Goal: Communication & Community: Answer question/provide support

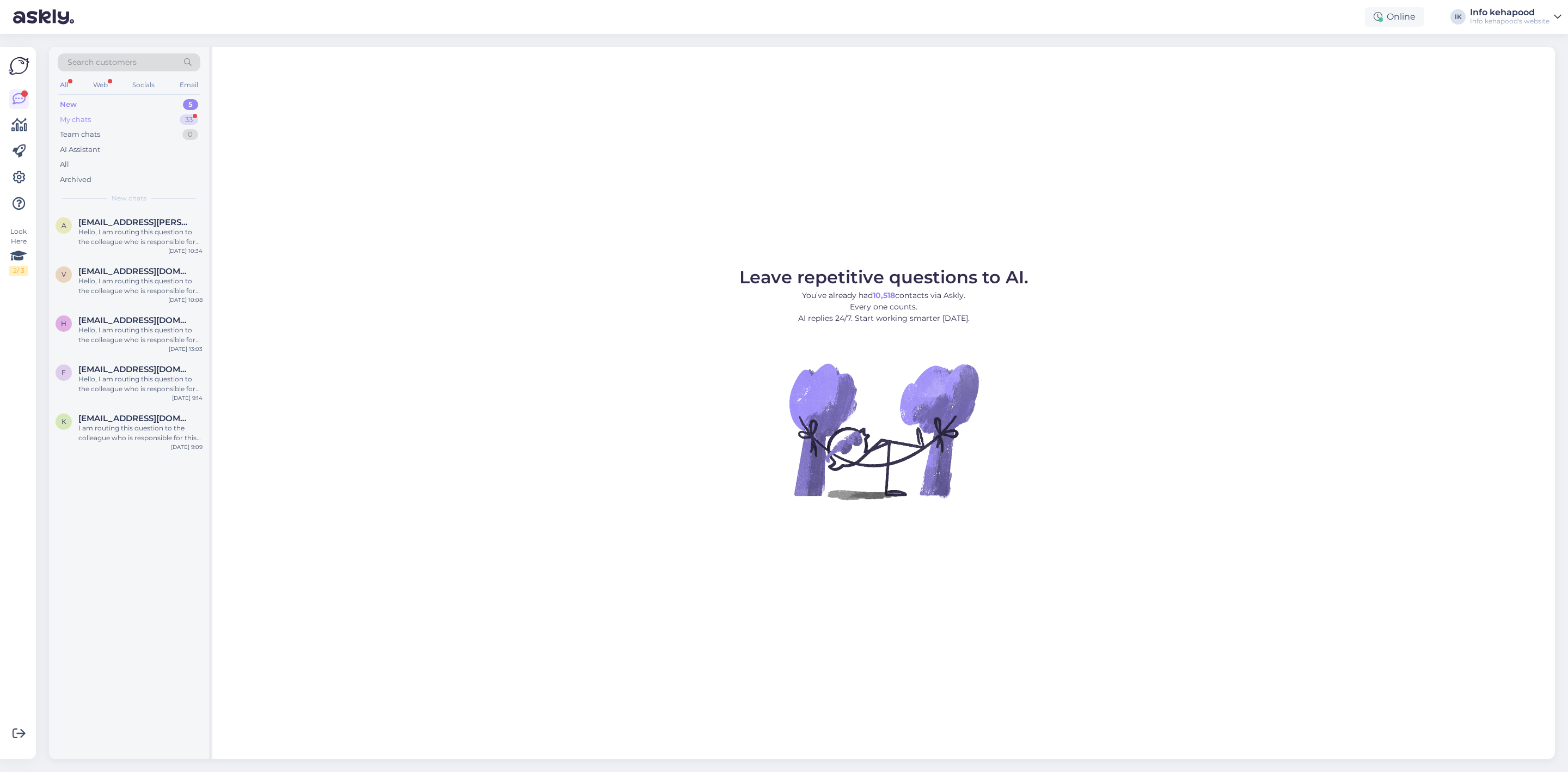
click at [140, 121] on div "My chats 33" at bounding box center [129, 120] width 143 height 15
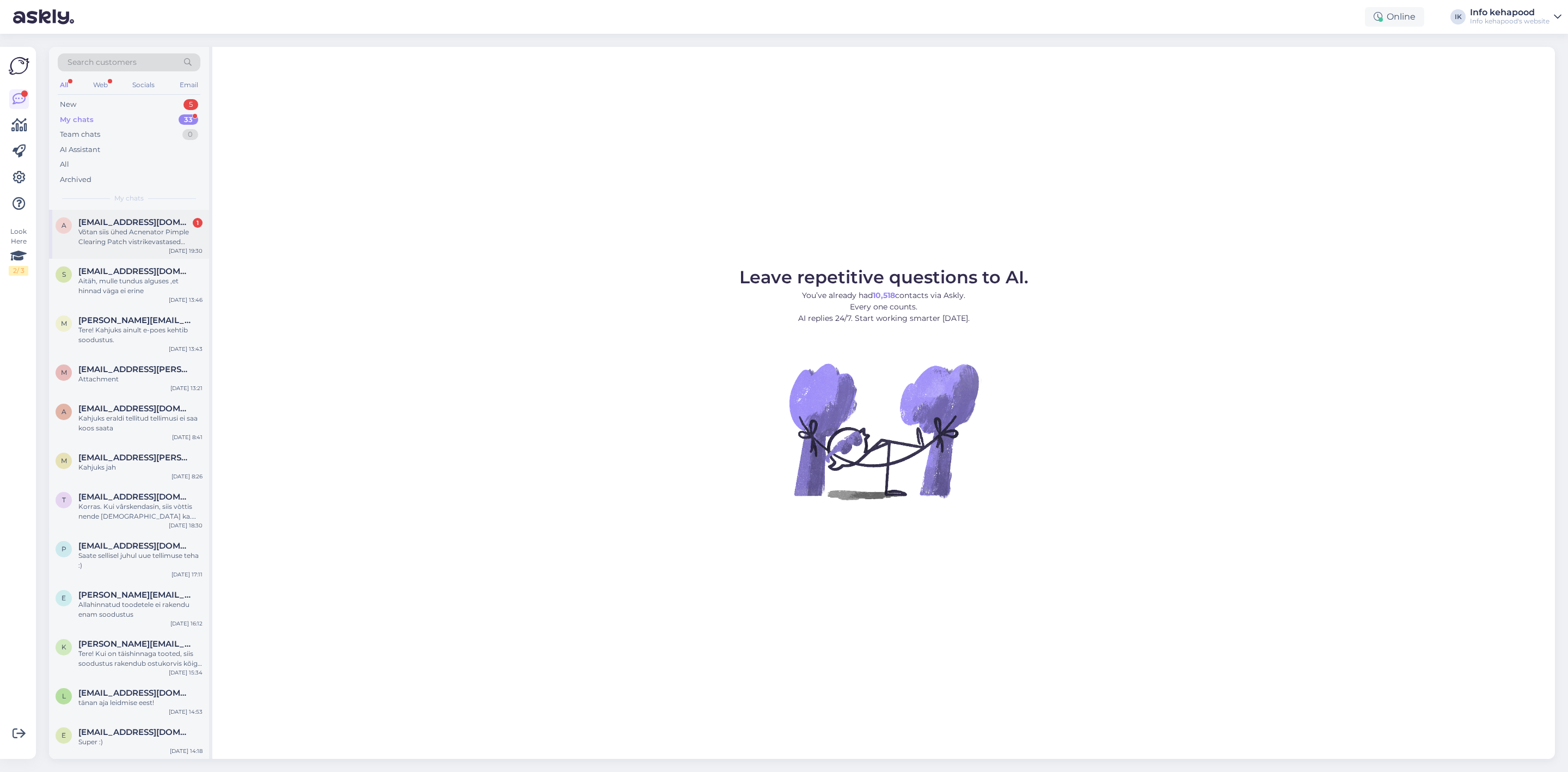
click at [138, 234] on div "Võtan siis ühed Acnenator Pimple Clearing Patch vistrikevastased mikronõeltega …" at bounding box center [140, 237] width 124 height 20
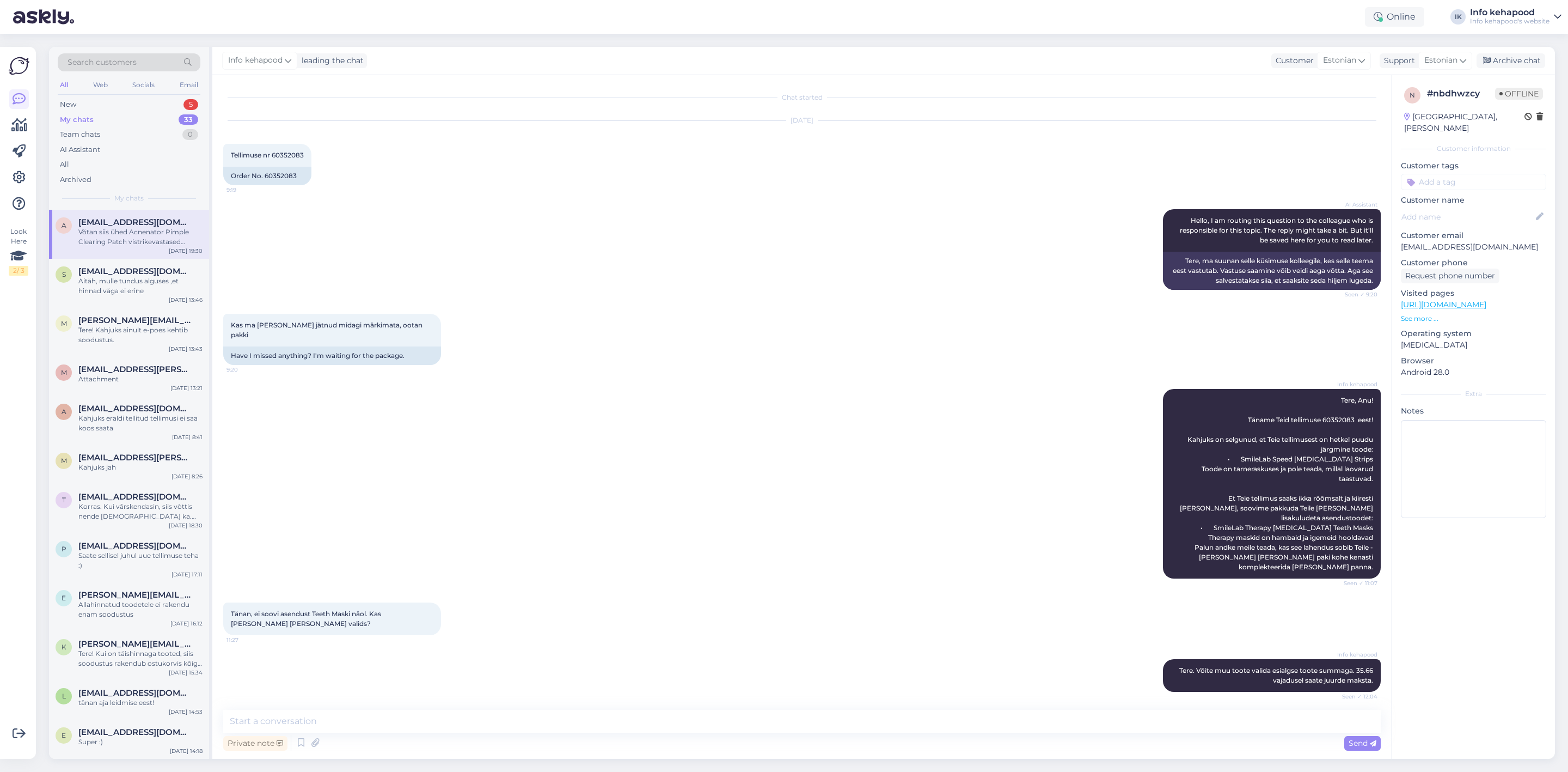
scroll to position [304, 0]
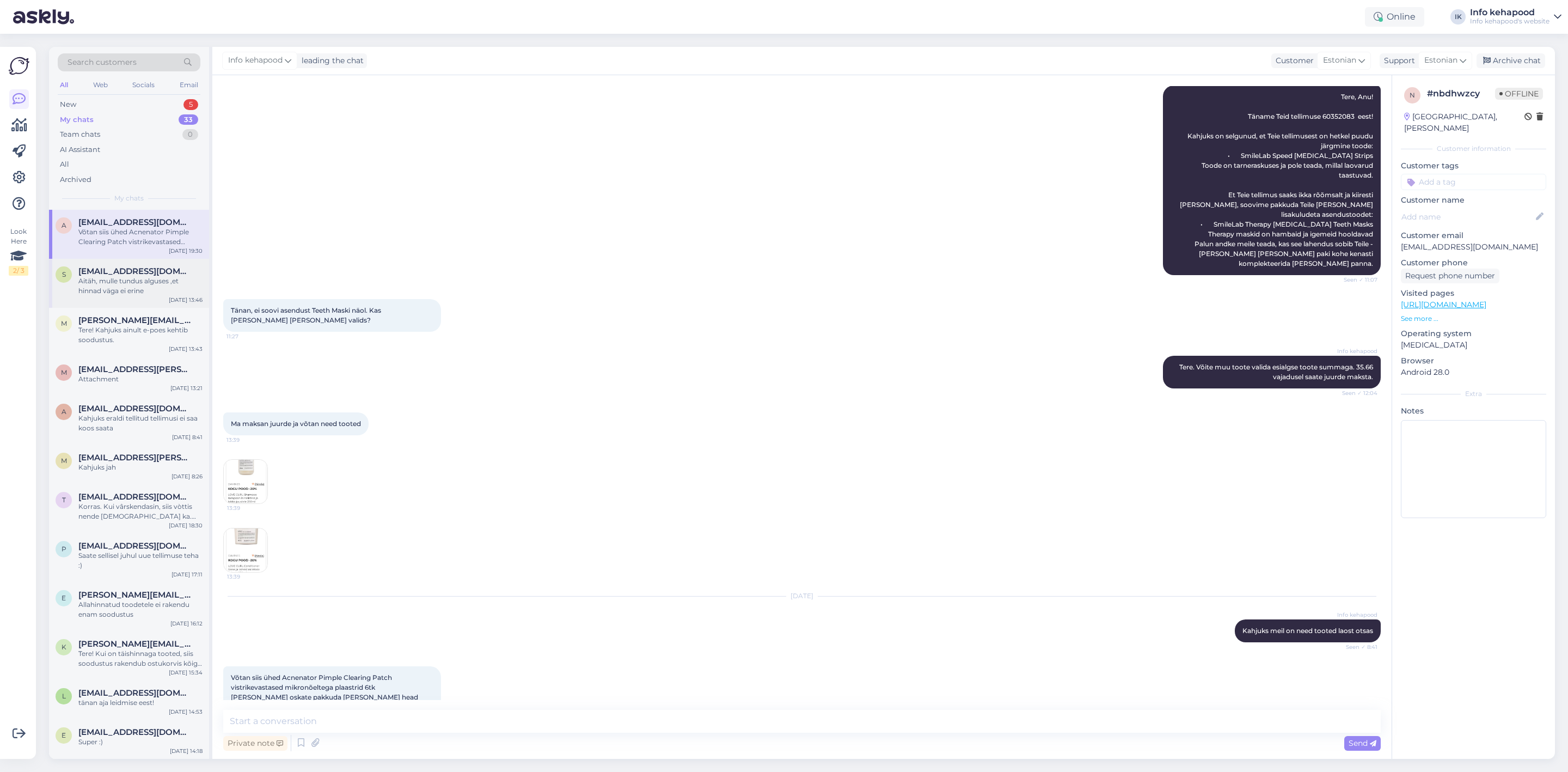
click at [111, 286] on div "Aitäh, mulle tundus alguses ,et hinnad väga ei erine" at bounding box center [140, 286] width 124 height 20
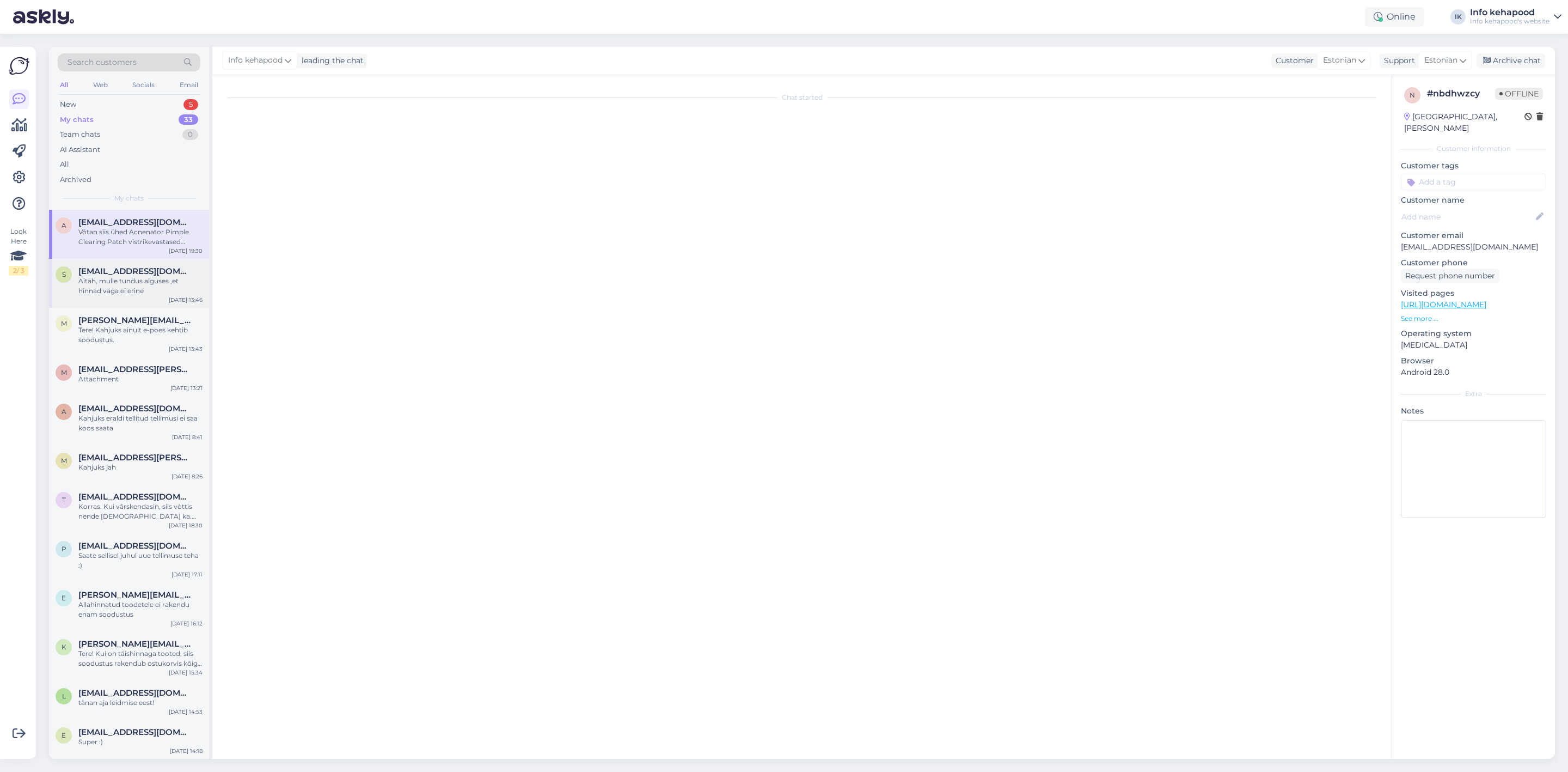
scroll to position [0, 0]
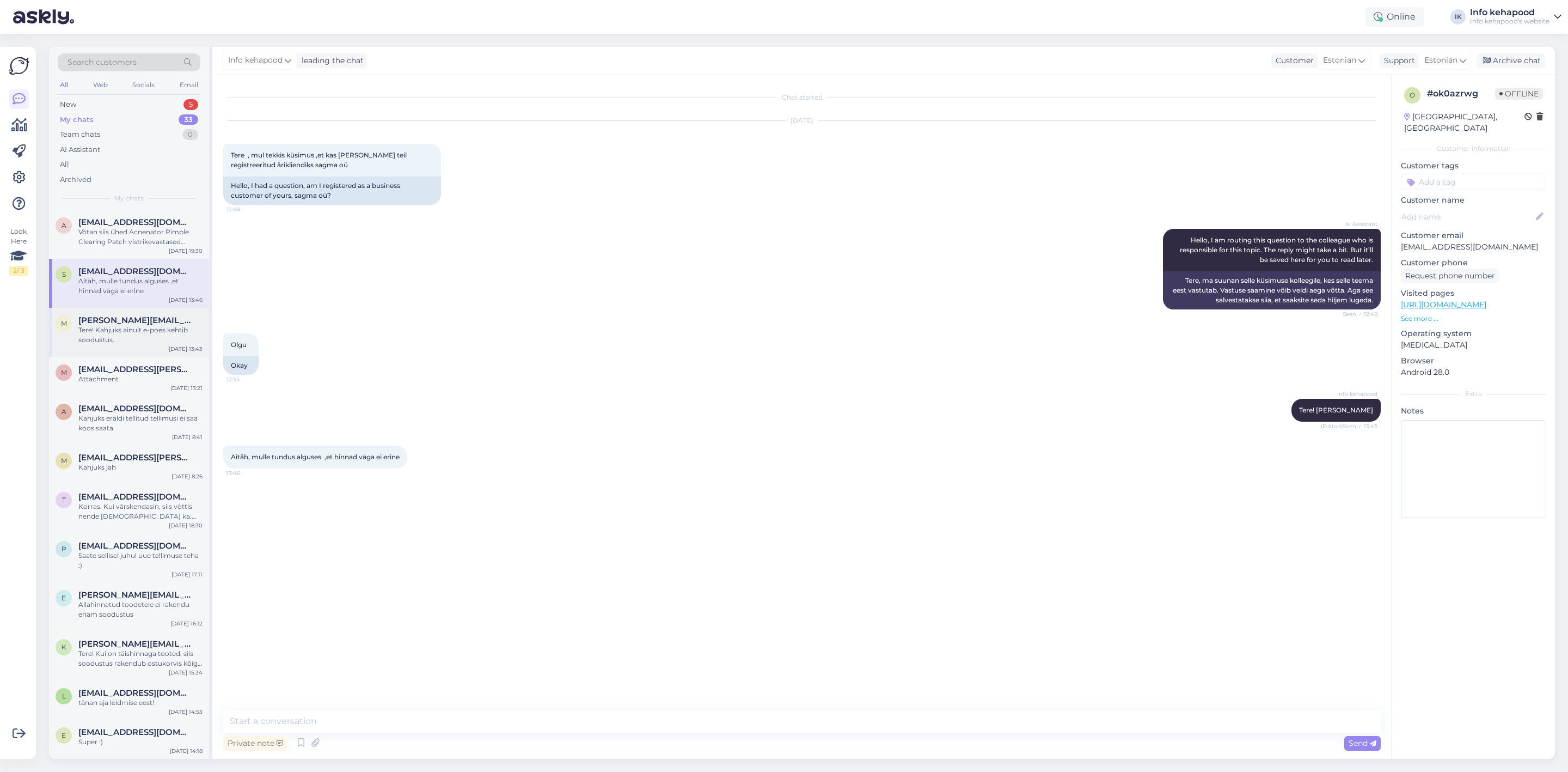
click at [126, 333] on div "Tere! Kahjuks ainult e-poes kehtib soodustus." at bounding box center [140, 335] width 124 height 20
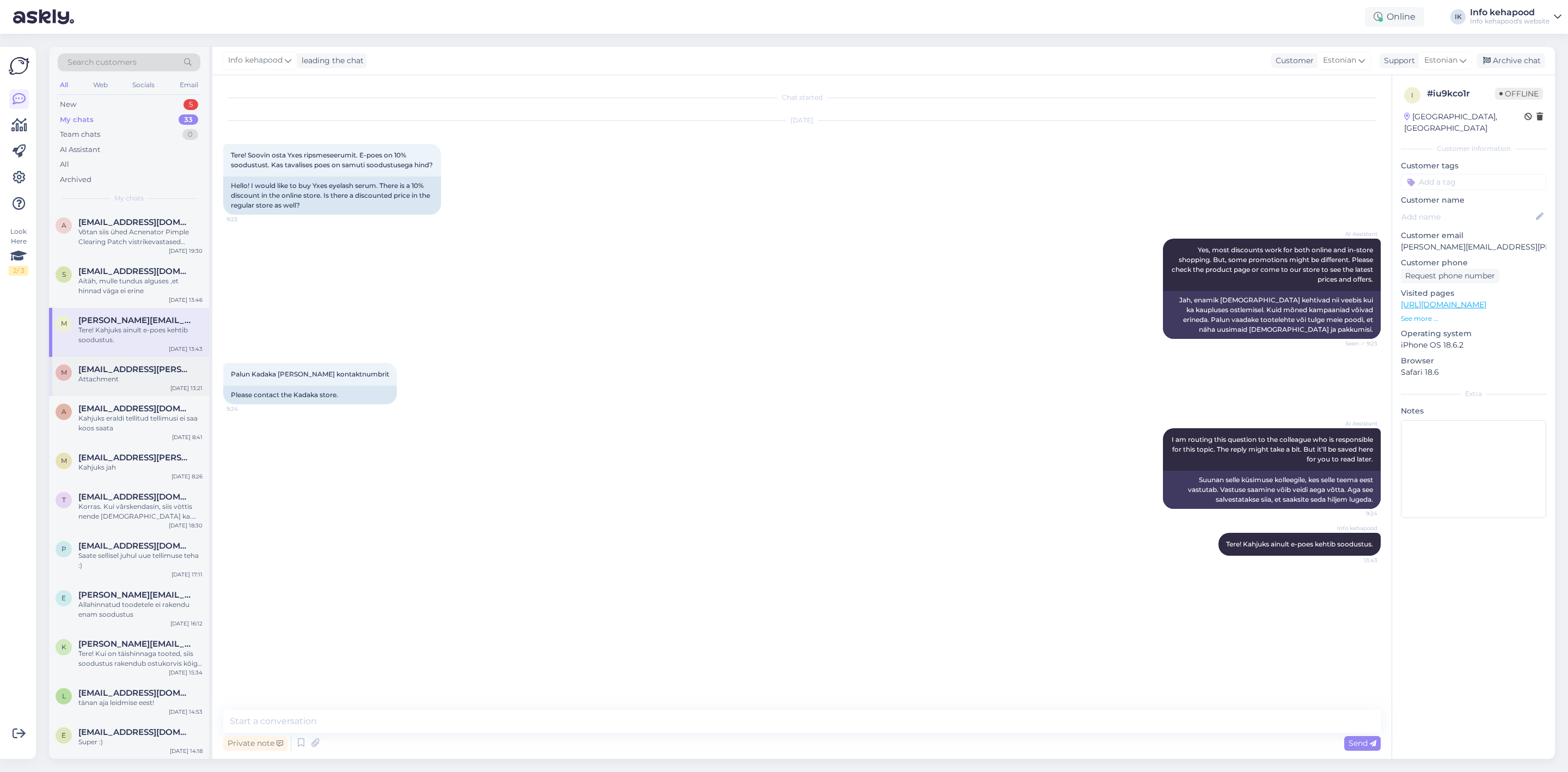
click at [135, 362] on div "m [EMAIL_ADDRESS][PERSON_NAME][DOMAIN_NAME] Attachment [DATE] 13:21" at bounding box center [129, 376] width 160 height 39
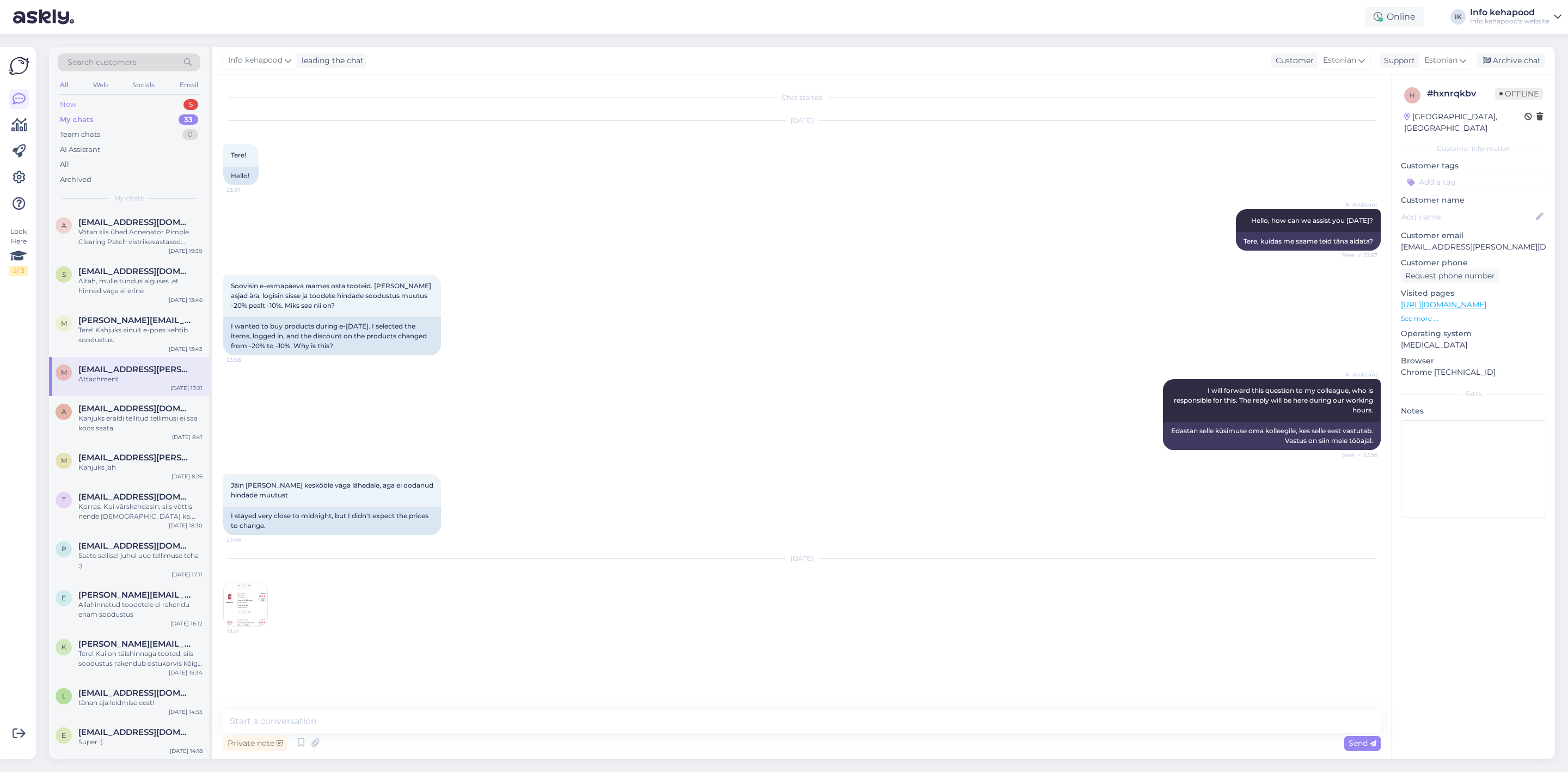
click at [135, 108] on div "New 5" at bounding box center [129, 105] width 143 height 15
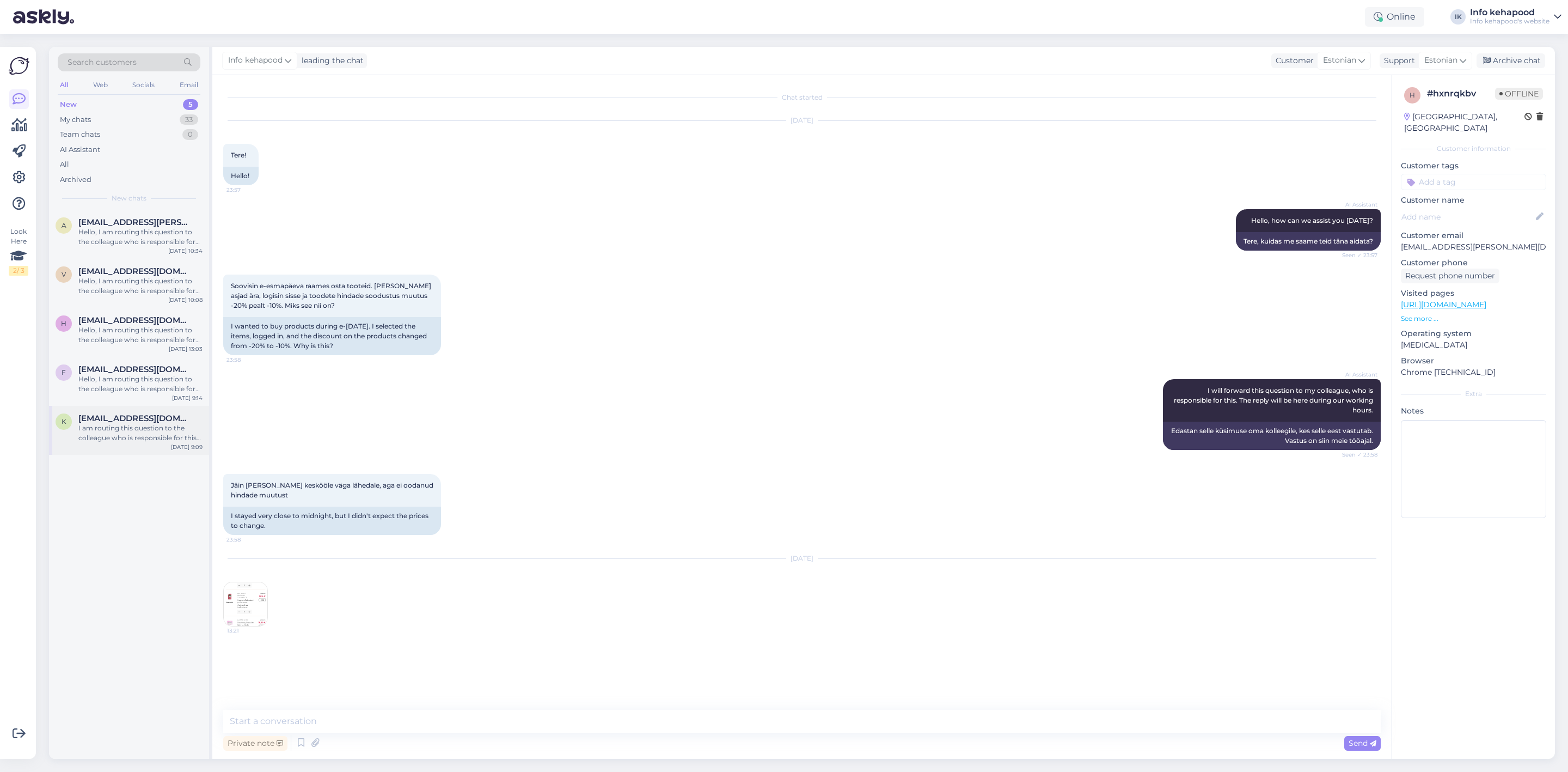
click at [137, 423] on div "I am routing this question to the colleague who is responsible for this topic. …" at bounding box center [140, 433] width 124 height 20
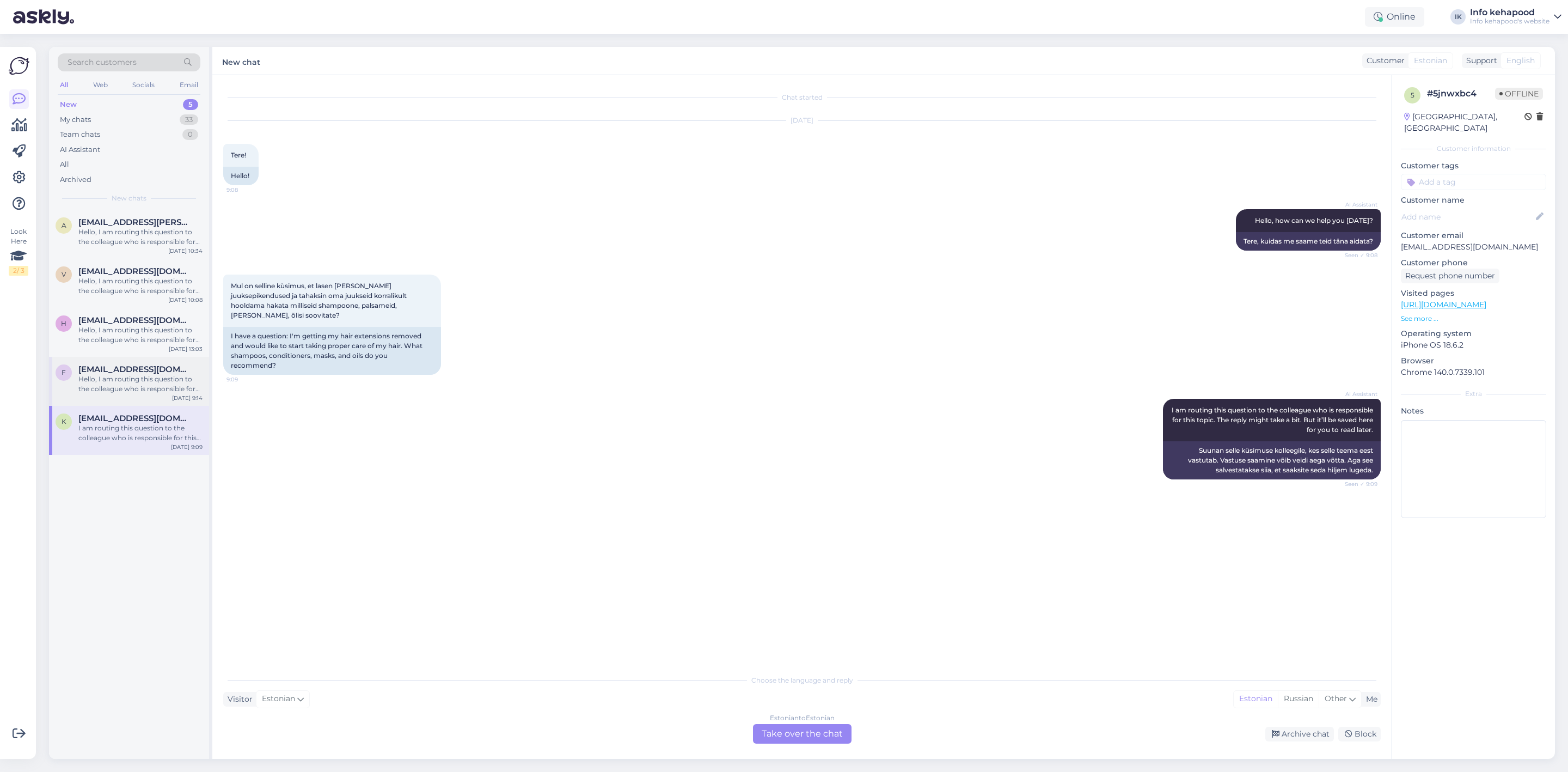
click at [74, 383] on div "f [EMAIL_ADDRESS][DOMAIN_NAME] Hello, I am routing this question to the colleag…" at bounding box center [129, 379] width 147 height 29
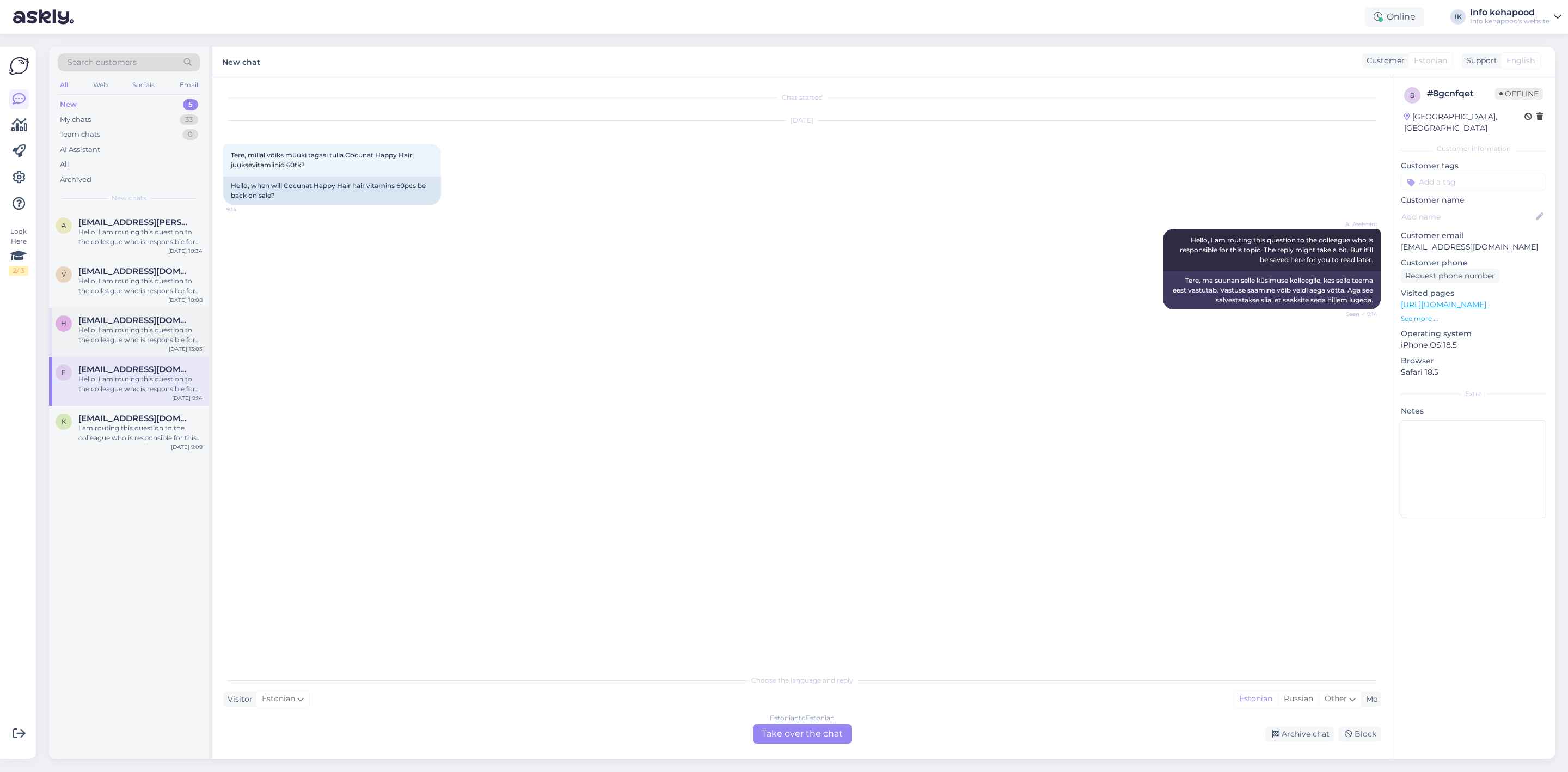
click at [132, 335] on div "Hello, I am routing this question to the colleague who is responsible for this …" at bounding box center [140, 335] width 124 height 20
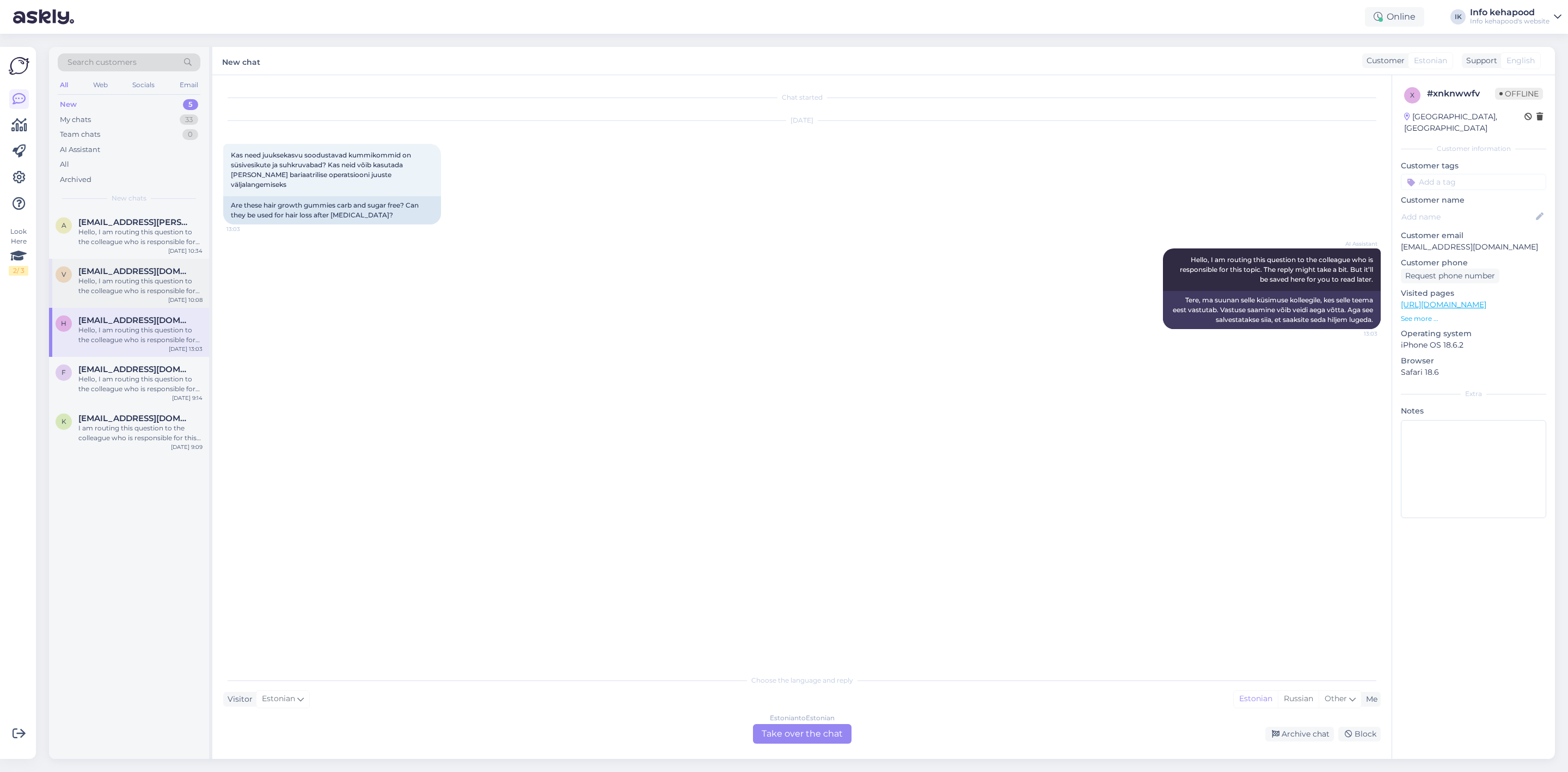
click at [146, 281] on div "Hello, I am routing this question to the colleague who is responsible for this …" at bounding box center [140, 286] width 124 height 20
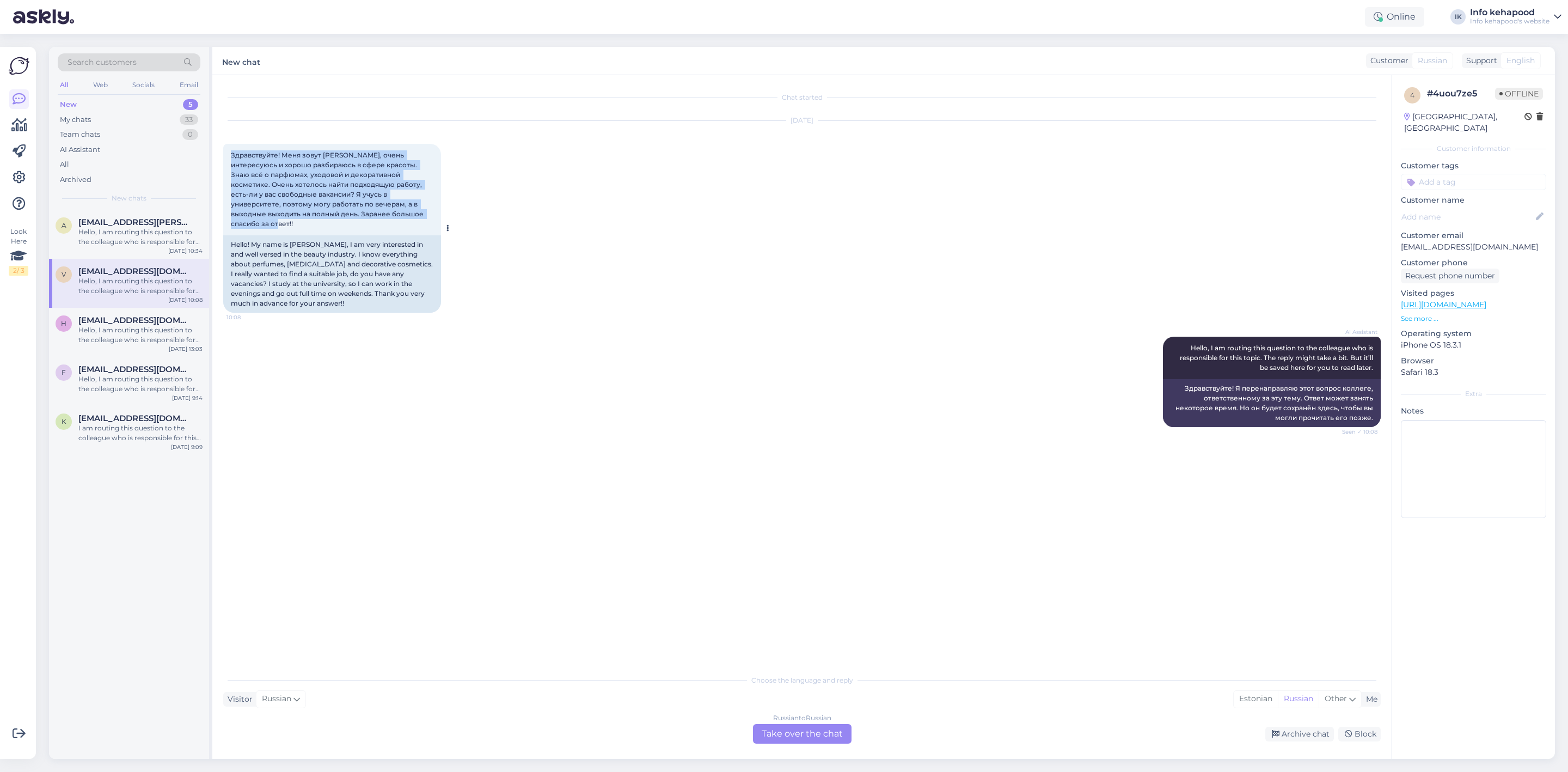
drag, startPoint x: 232, startPoint y: 155, endPoint x: 412, endPoint y: 214, distance: 189.4
click at [412, 214] on div "Здравствуйте! Меня зовут [PERSON_NAME], очень интересуюсь и хорошо разбираюсь в…" at bounding box center [333, 190] width 218 height 92
click at [599, 256] on div "[DATE] Здравствуйте! Меня зовут [PERSON_NAME], очень интересуюсь и хорошо разби…" at bounding box center [802, 216] width 1157 height 215
click at [122, 240] on div "Hello, I am routing this question to the colleague who is responsible for this …" at bounding box center [140, 237] width 124 height 20
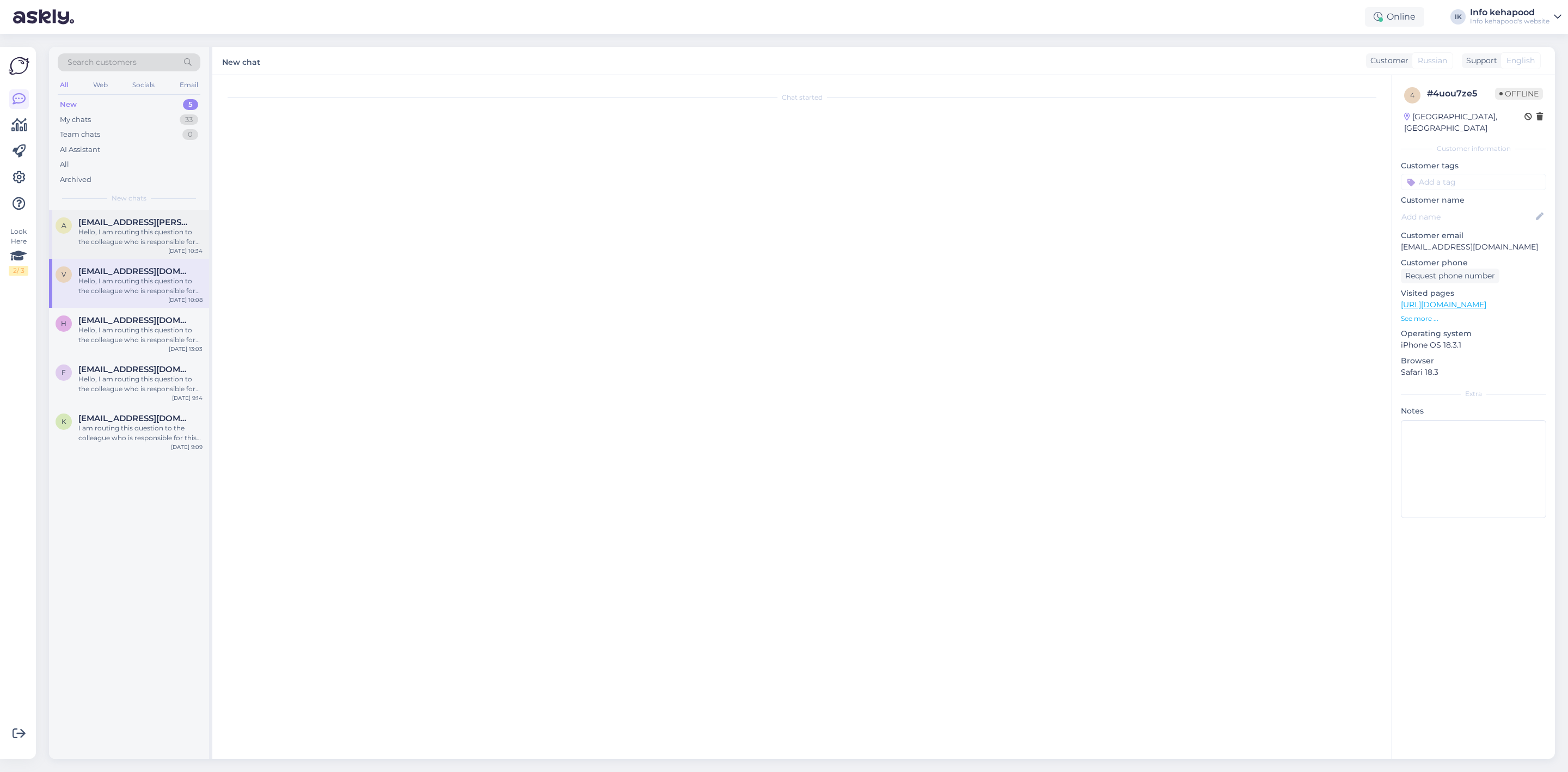
scroll to position [530, 0]
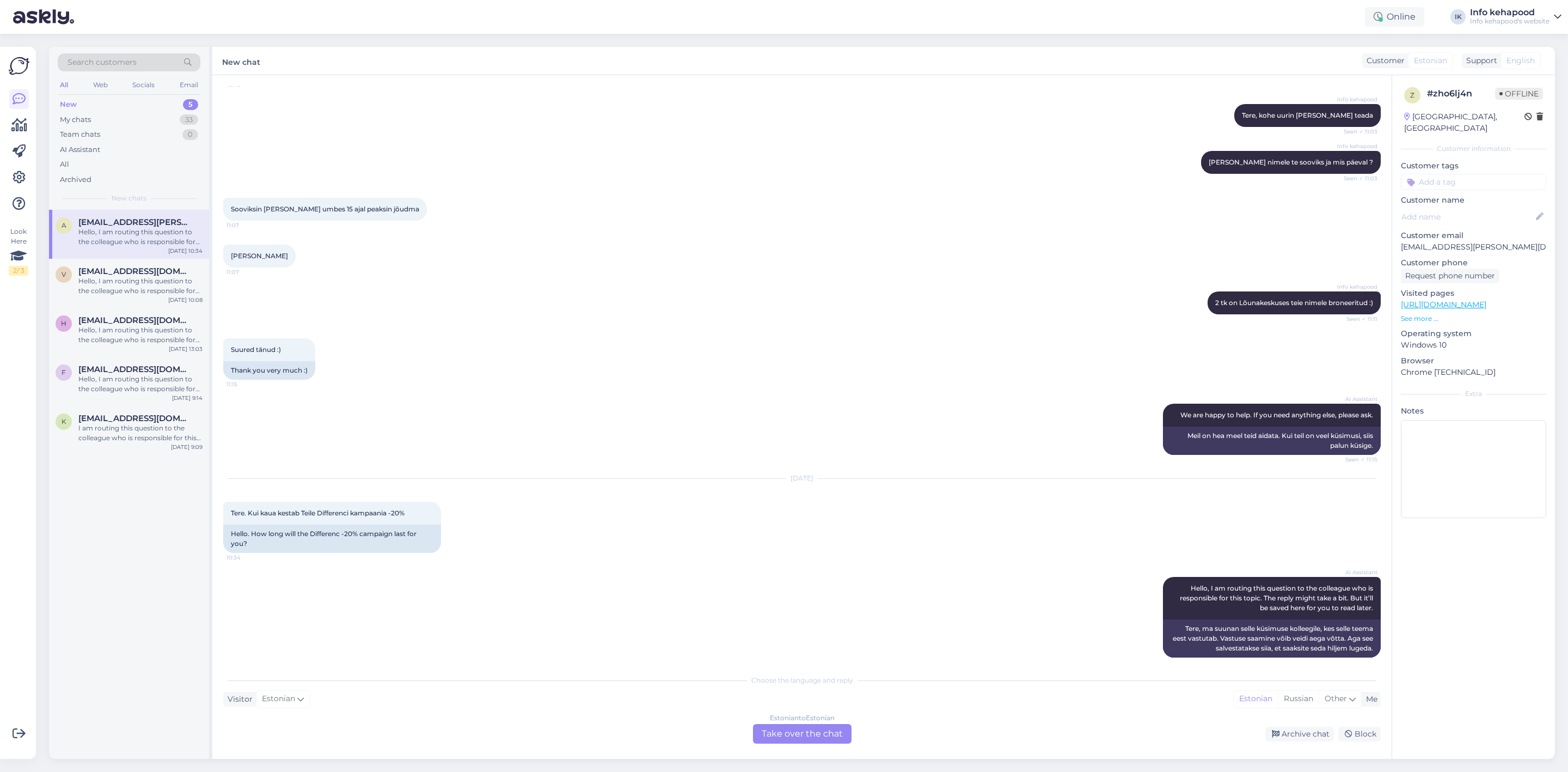
click at [766, 730] on div "Estonian to Estonian Take over the chat" at bounding box center [802, 734] width 99 height 20
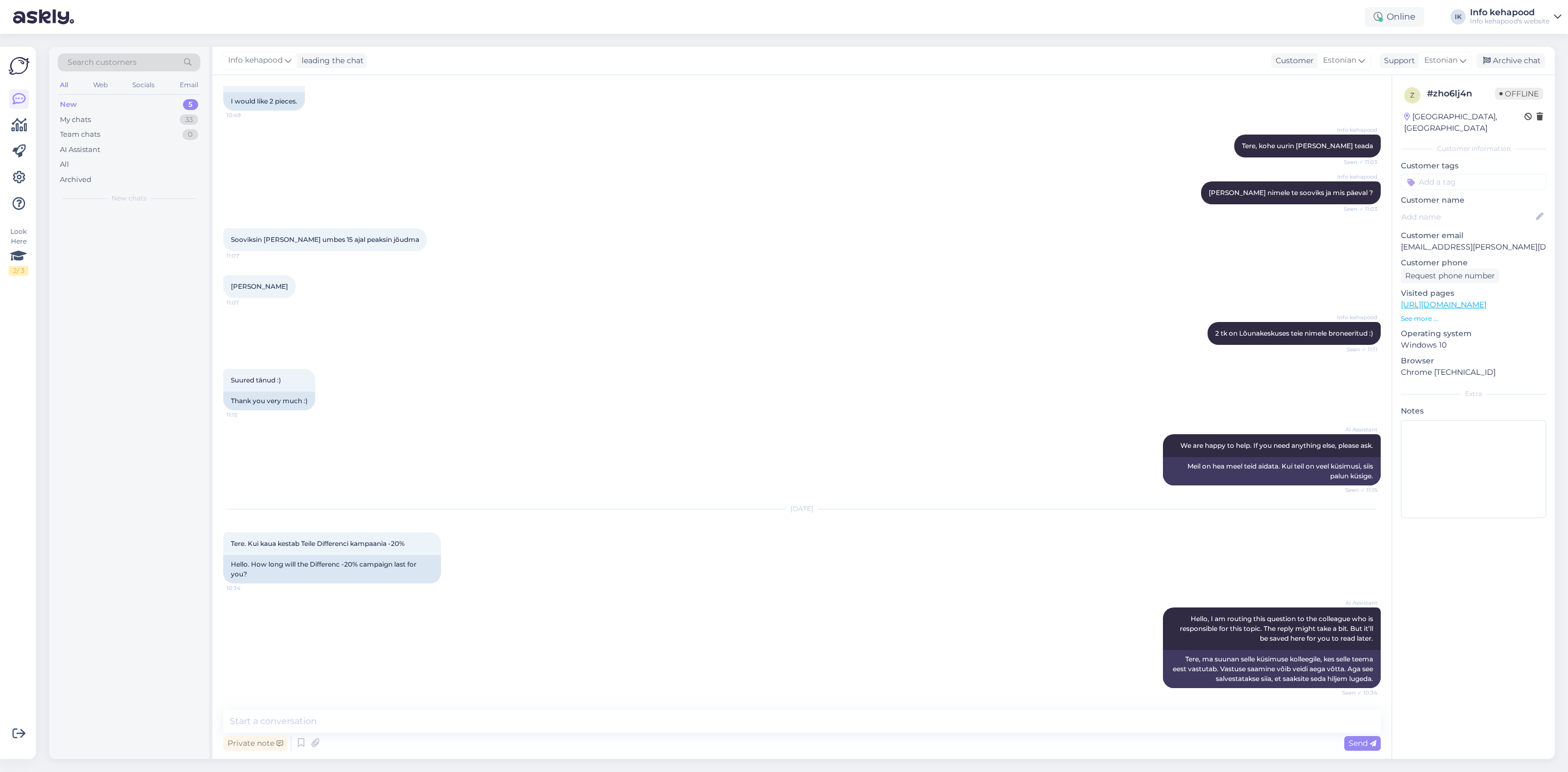
scroll to position [489, 0]
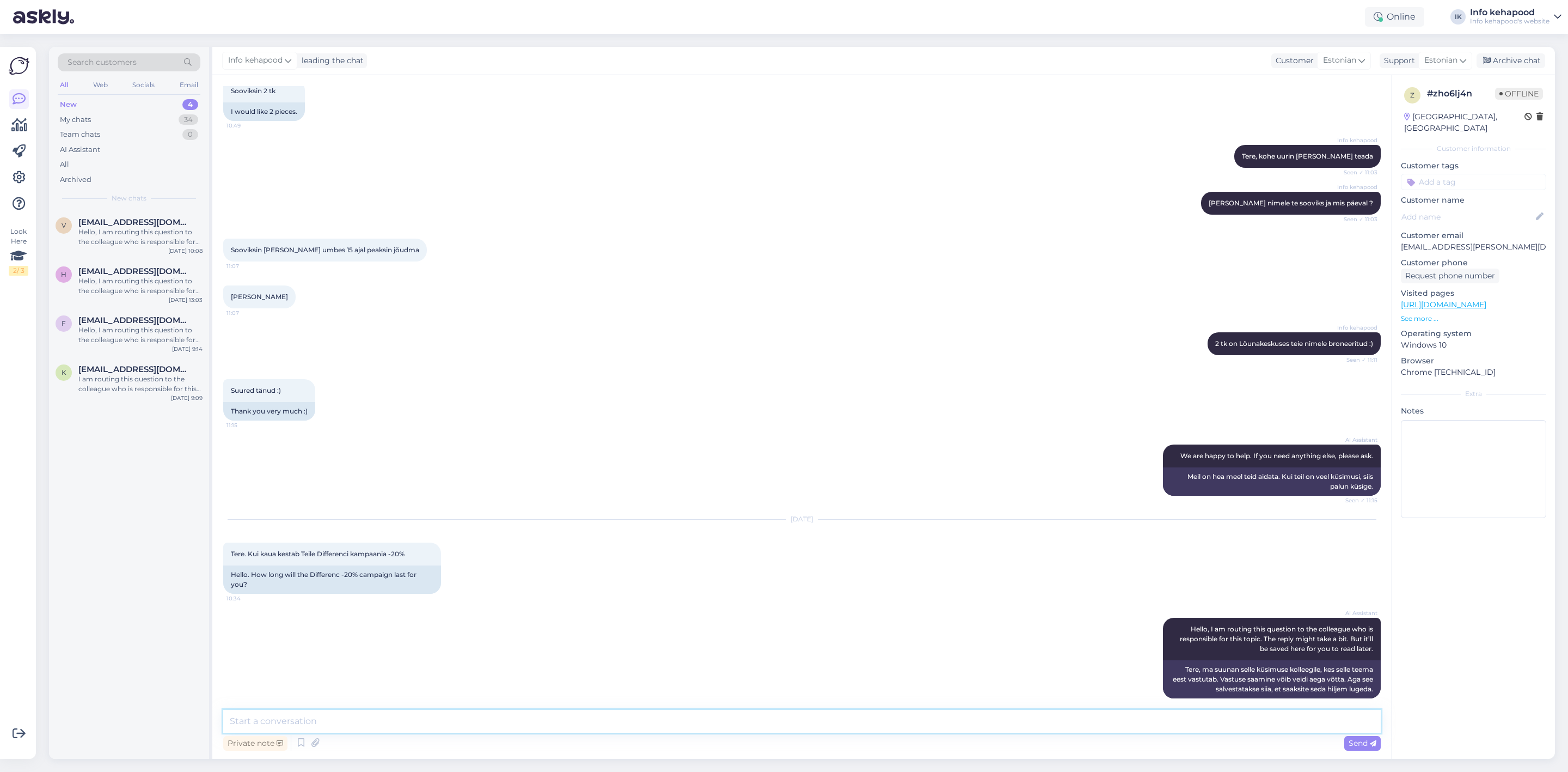
click at [645, 720] on textarea at bounding box center [802, 721] width 1157 height 23
type textarea "Tere! Nädal 38 saab läbi ehk umbes 15ndast :)"
click at [1341, 738] on div "Private note Send" at bounding box center [802, 743] width 1157 height 21
click at [1341, 740] on div "Private note Send" at bounding box center [802, 743] width 1157 height 21
click at [1363, 737] on div "Send" at bounding box center [1363, 744] width 37 height 15
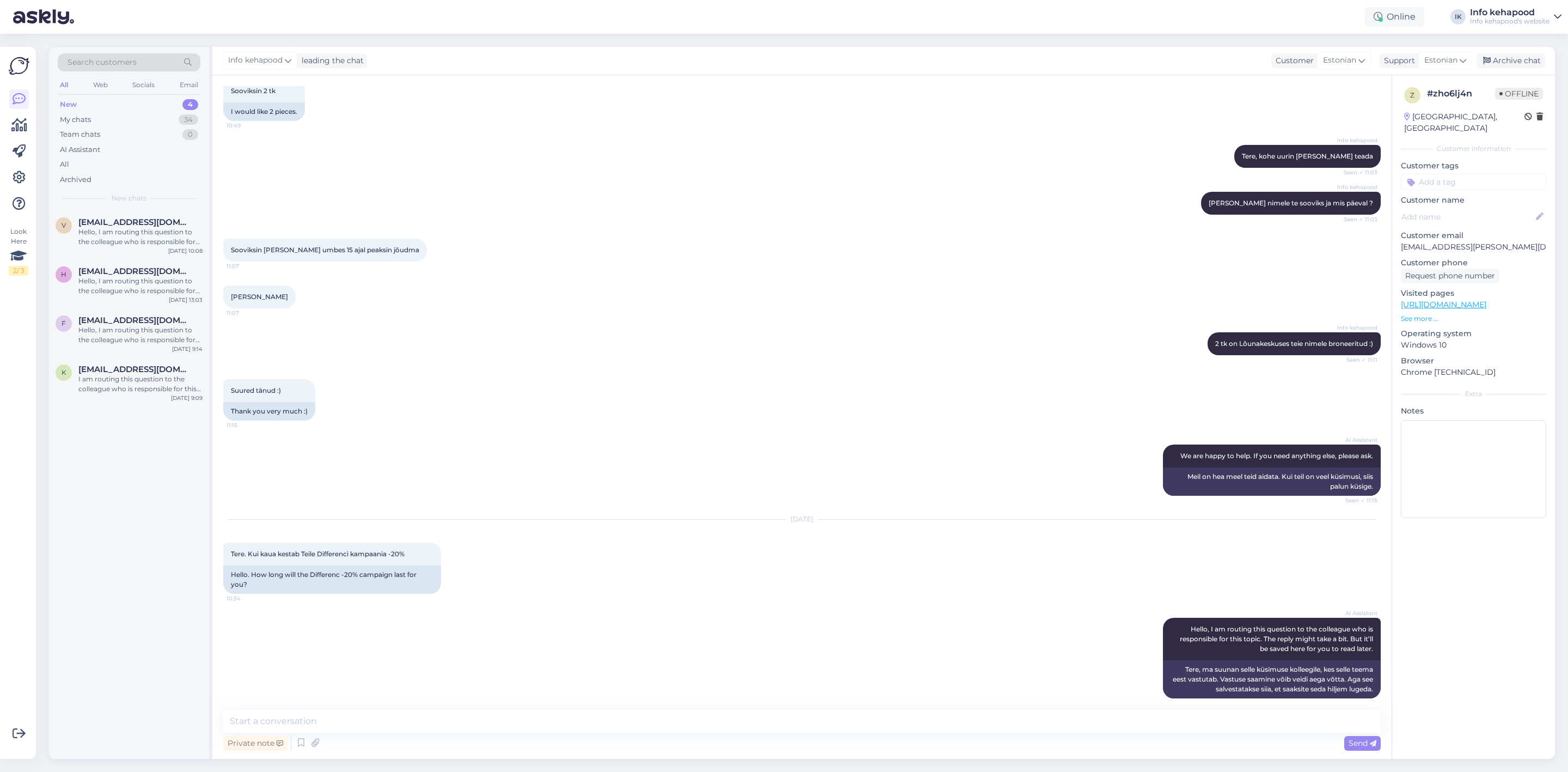
scroll to position [536, 0]
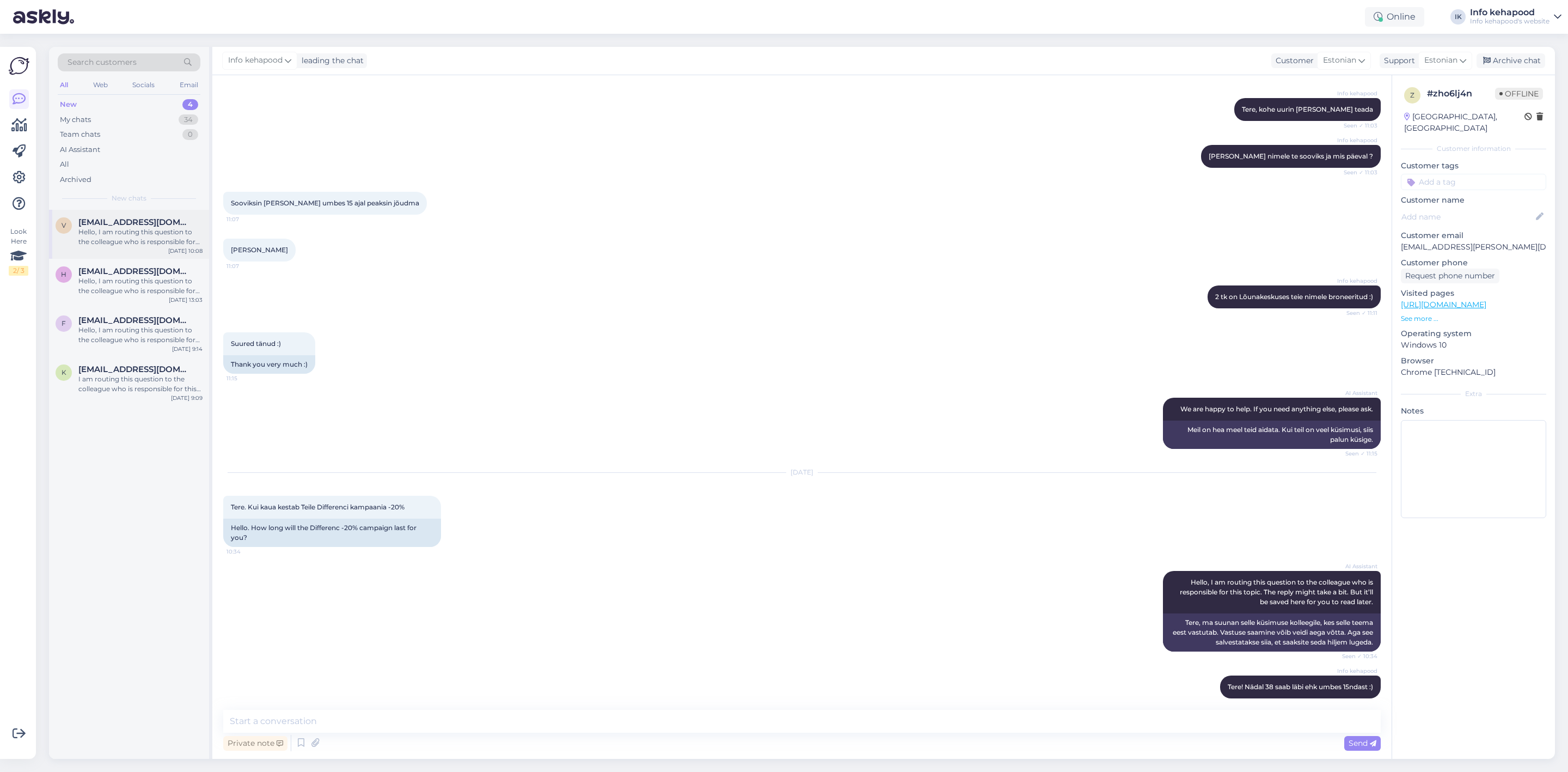
click at [149, 244] on div "Hello, I am routing this question to the colleague who is responsible for this …" at bounding box center [140, 237] width 124 height 20
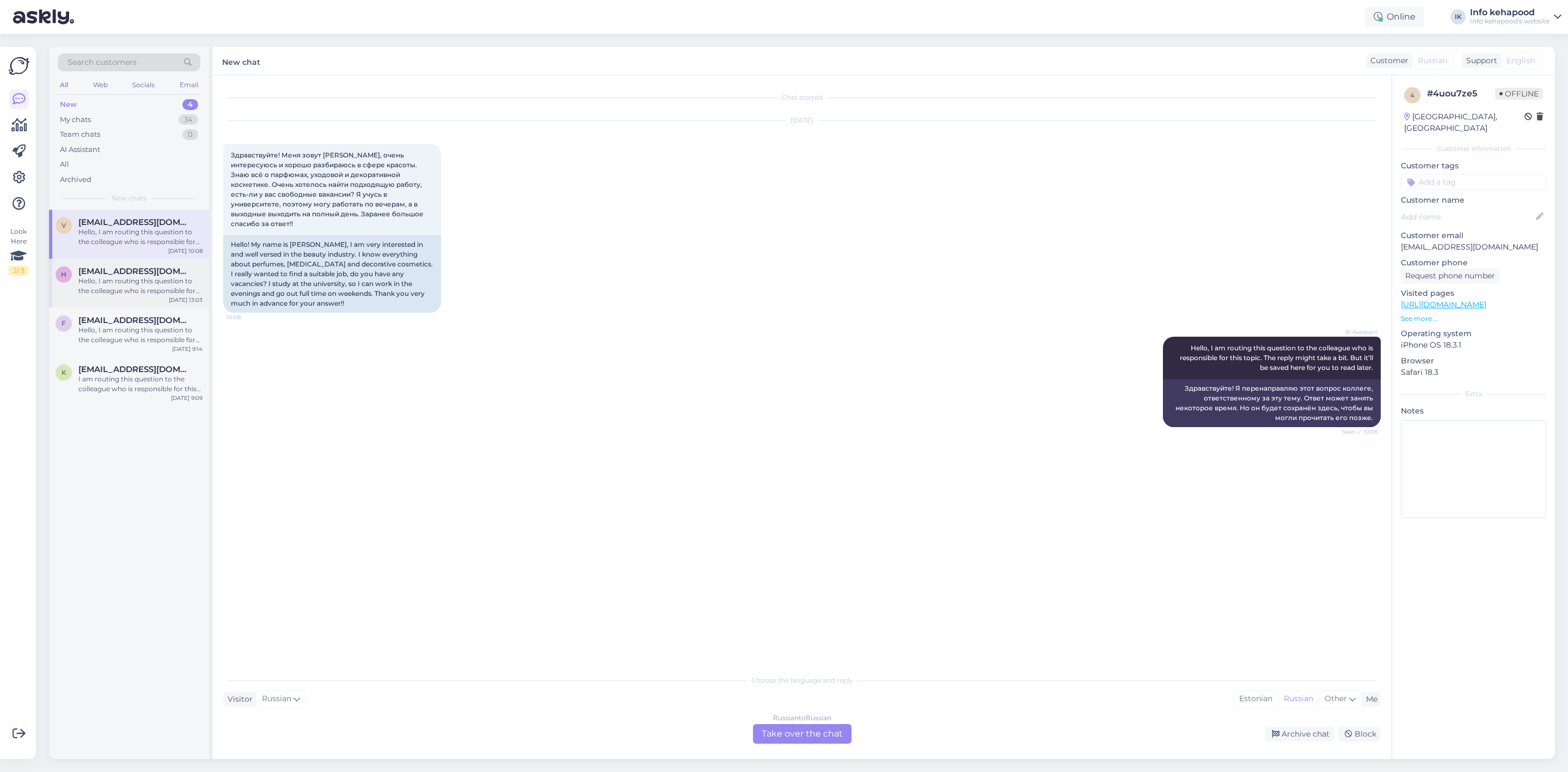
click at [137, 291] on div "Hello, I am routing this question to the colleague who is responsible for this …" at bounding box center [140, 286] width 124 height 20
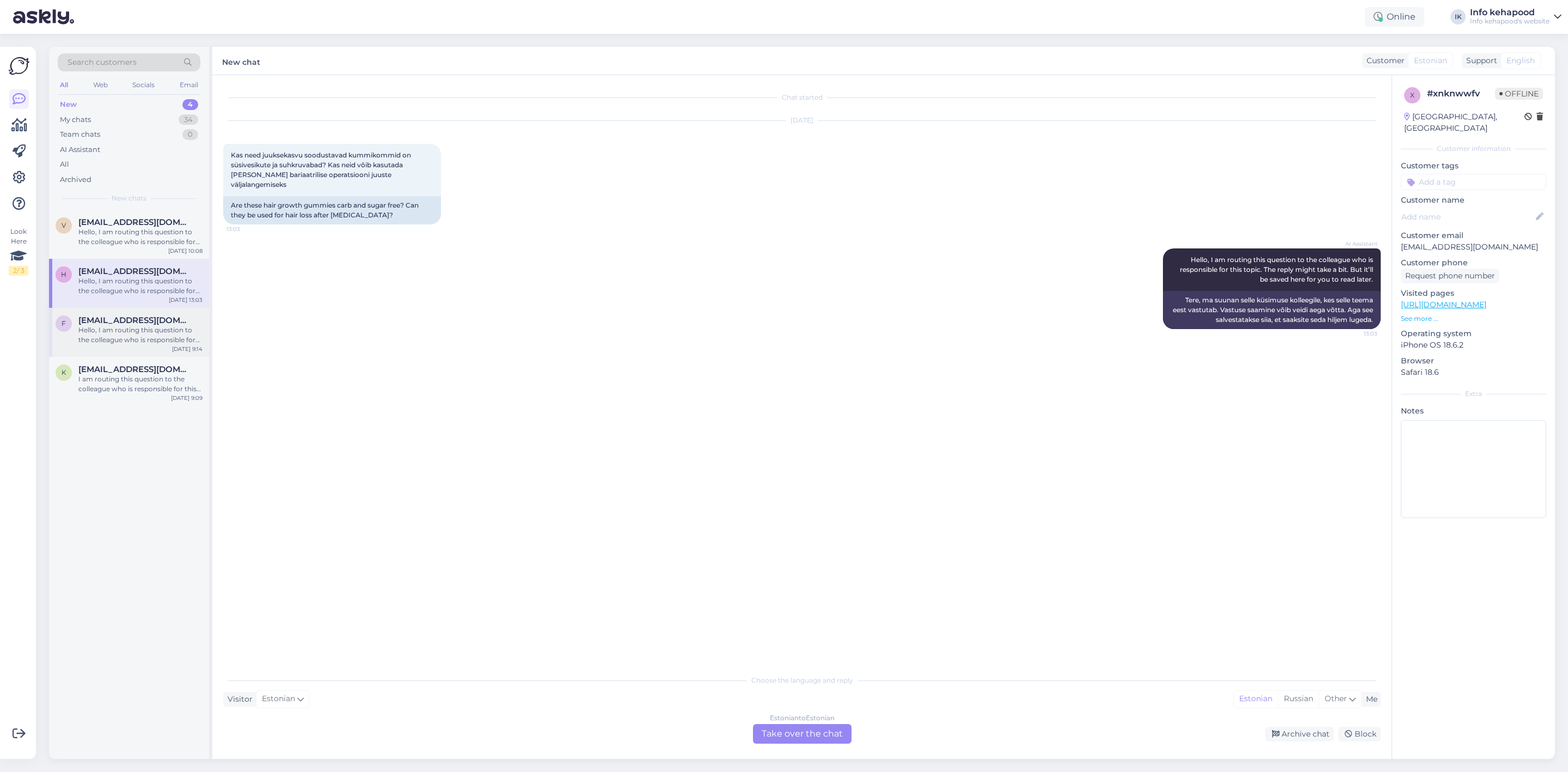
click at [111, 331] on div "Hello, I am routing this question to the colleague who is responsible for this …" at bounding box center [140, 335] width 124 height 20
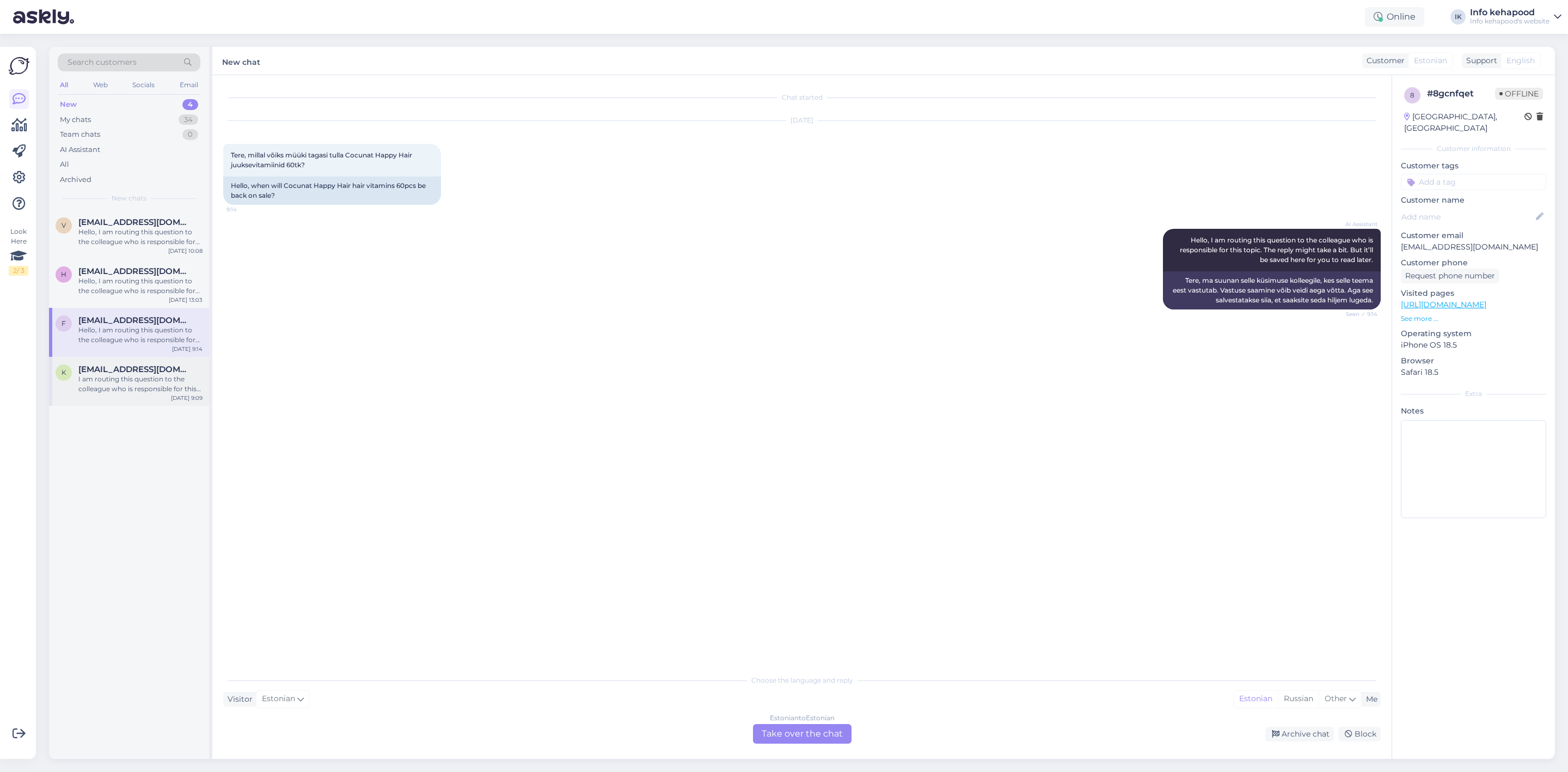
click at [131, 404] on div "k [EMAIL_ADDRESS][DOMAIN_NAME] I am routing this question to the colleague who …" at bounding box center [129, 381] width 160 height 49
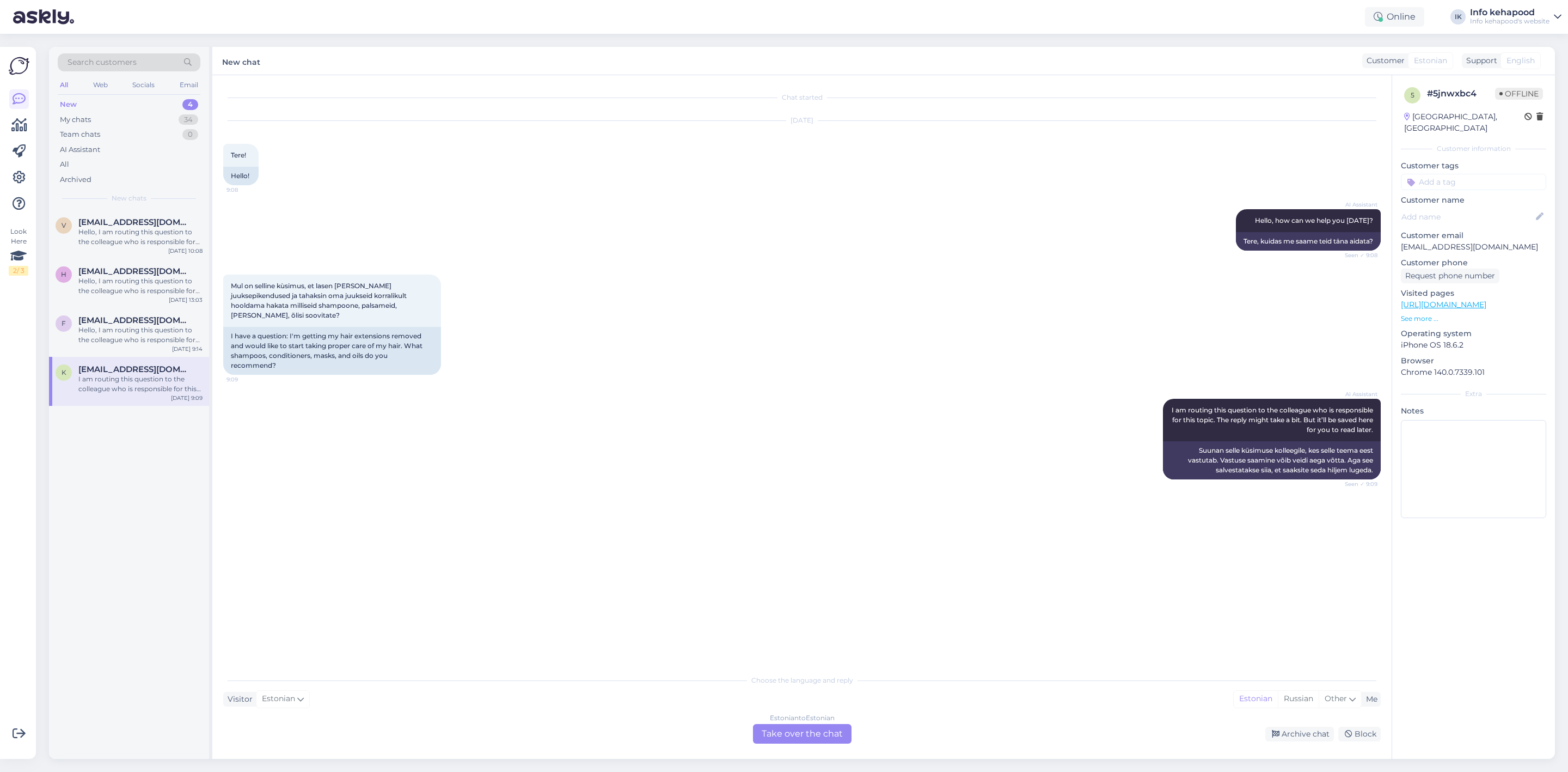
click at [771, 725] on div "Estonian to Estonian Take over the chat" at bounding box center [802, 734] width 99 height 20
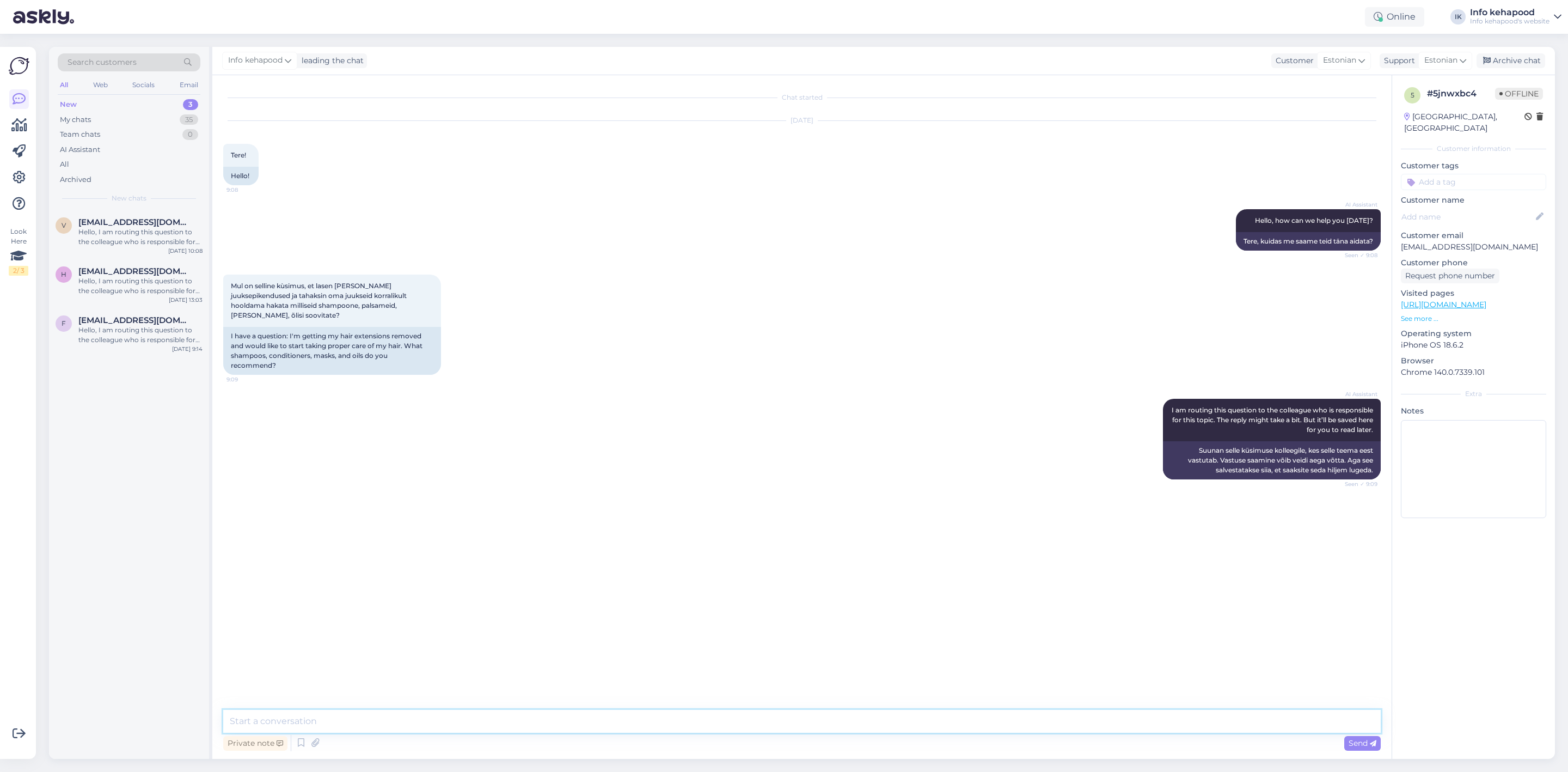
click at [681, 716] on textarea at bounding box center [802, 721] width 1157 height 23
type textarea "Tere! Soovitame Innovatist ja [PERSON_NAME]. HH [PERSON_NAME] võite ka proovida…"
click at [136, 286] on div "Hello, I am routing this question to the colleague who is responsible for this …" at bounding box center [140, 286] width 124 height 20
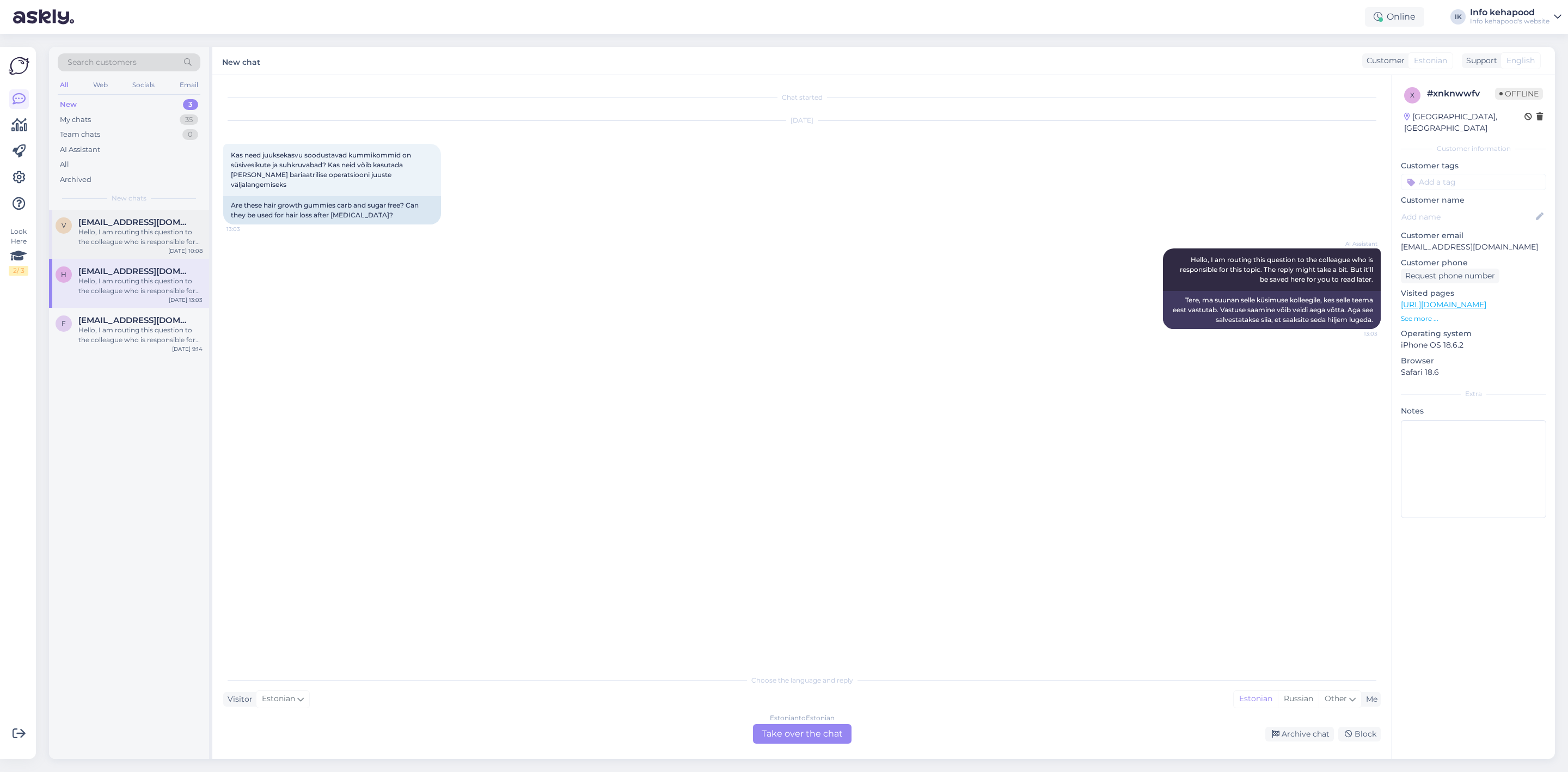
click at [145, 237] on div "Hello, I am routing this question to the colleague who is responsible for this …" at bounding box center [140, 237] width 124 height 20
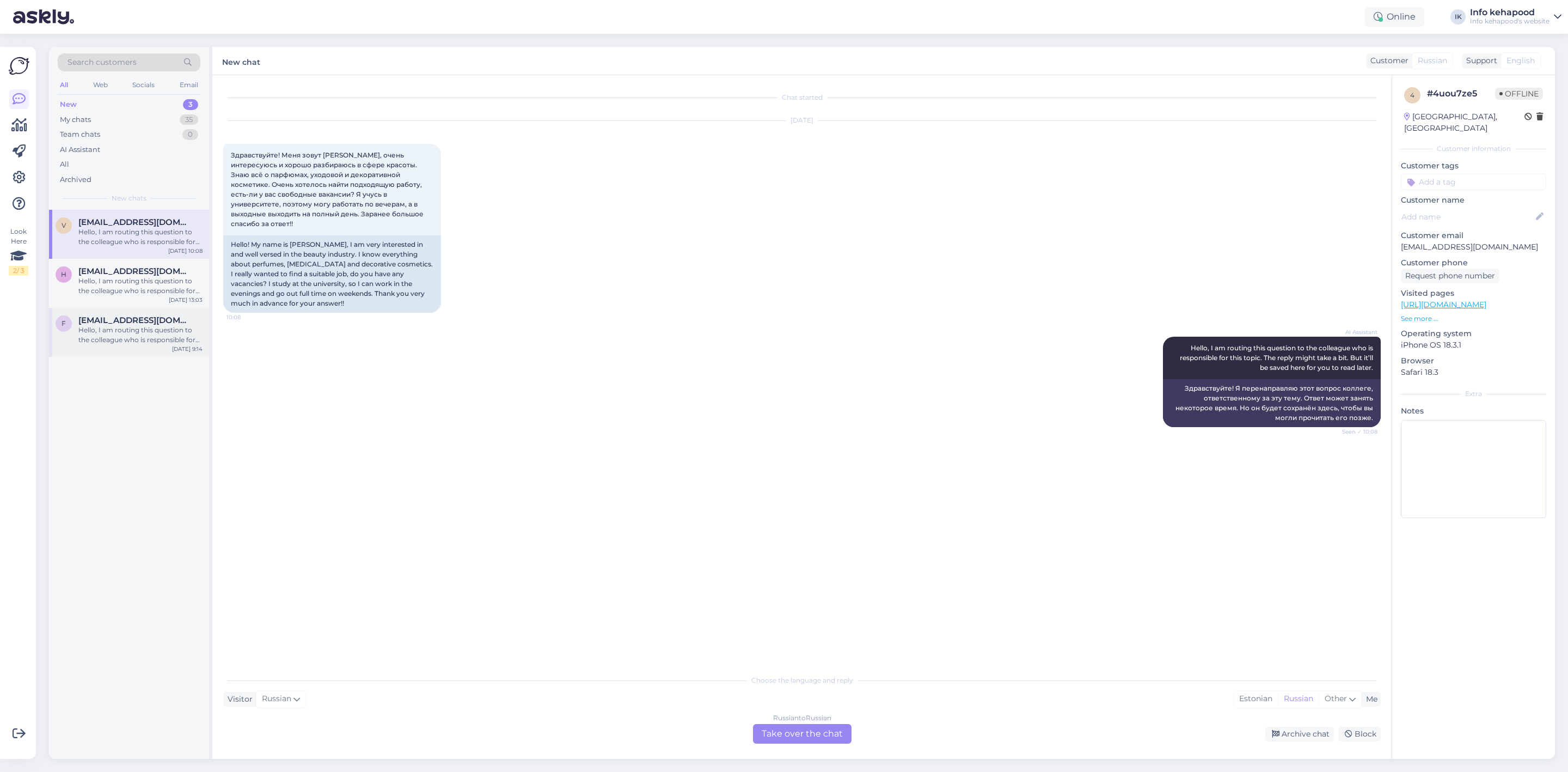
click at [145, 356] on div "f [EMAIL_ADDRESS][DOMAIN_NAME] Hello, I am routing this question to the colleag…" at bounding box center [129, 332] width 160 height 49
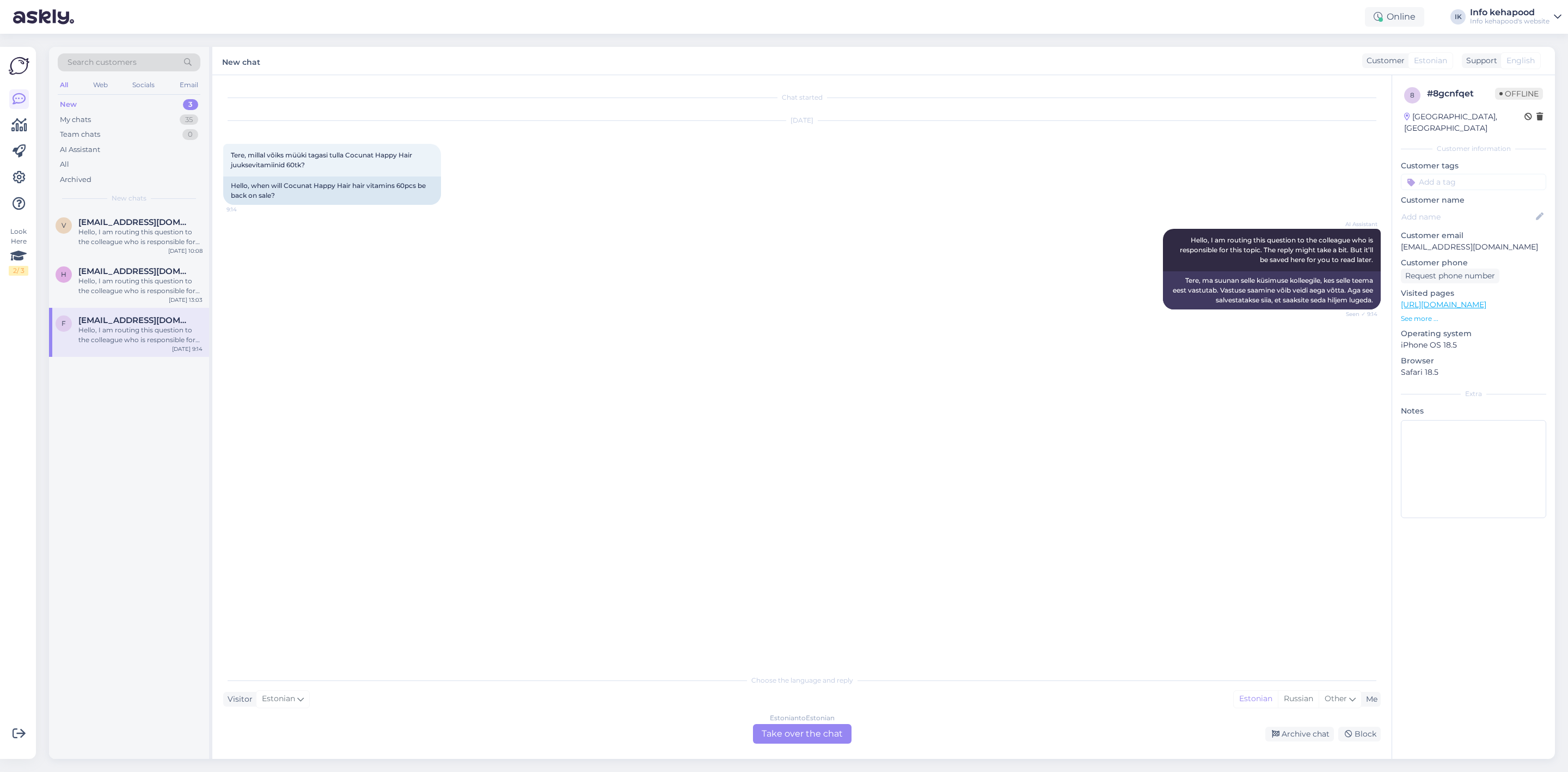
click at [285, 389] on div "Chat started [DATE] Tere, millal võiks müüki tagasi tulla Cocunat Happy Hair ju…" at bounding box center [807, 372] width 1167 height 573
click at [135, 230] on div "Hello, I am routing this question to the colleague who is responsible for this …" at bounding box center [140, 237] width 124 height 20
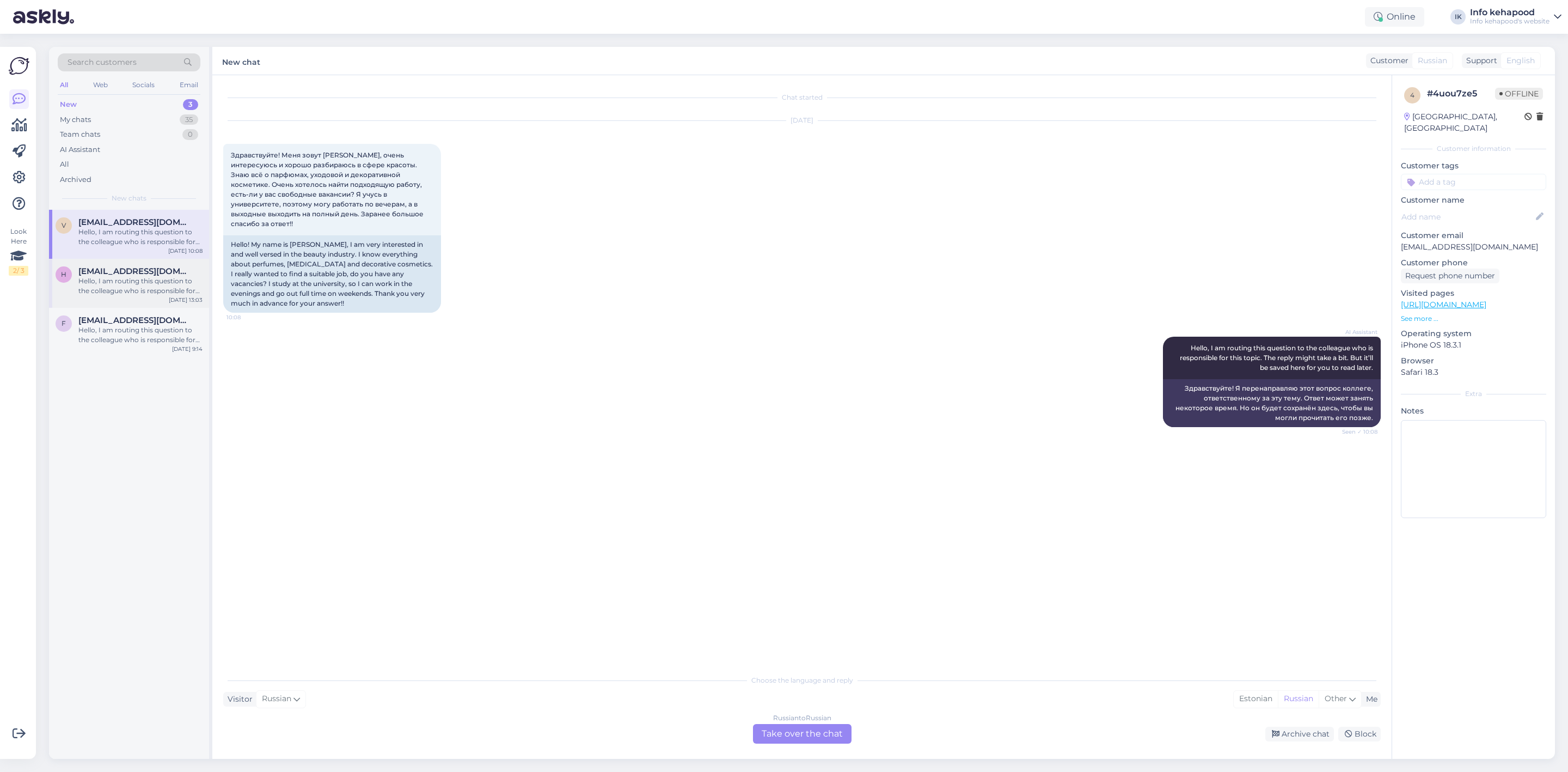
click at [142, 275] on span "[EMAIL_ADDRESS][DOMAIN_NAME]" at bounding box center [135, 271] width 113 height 10
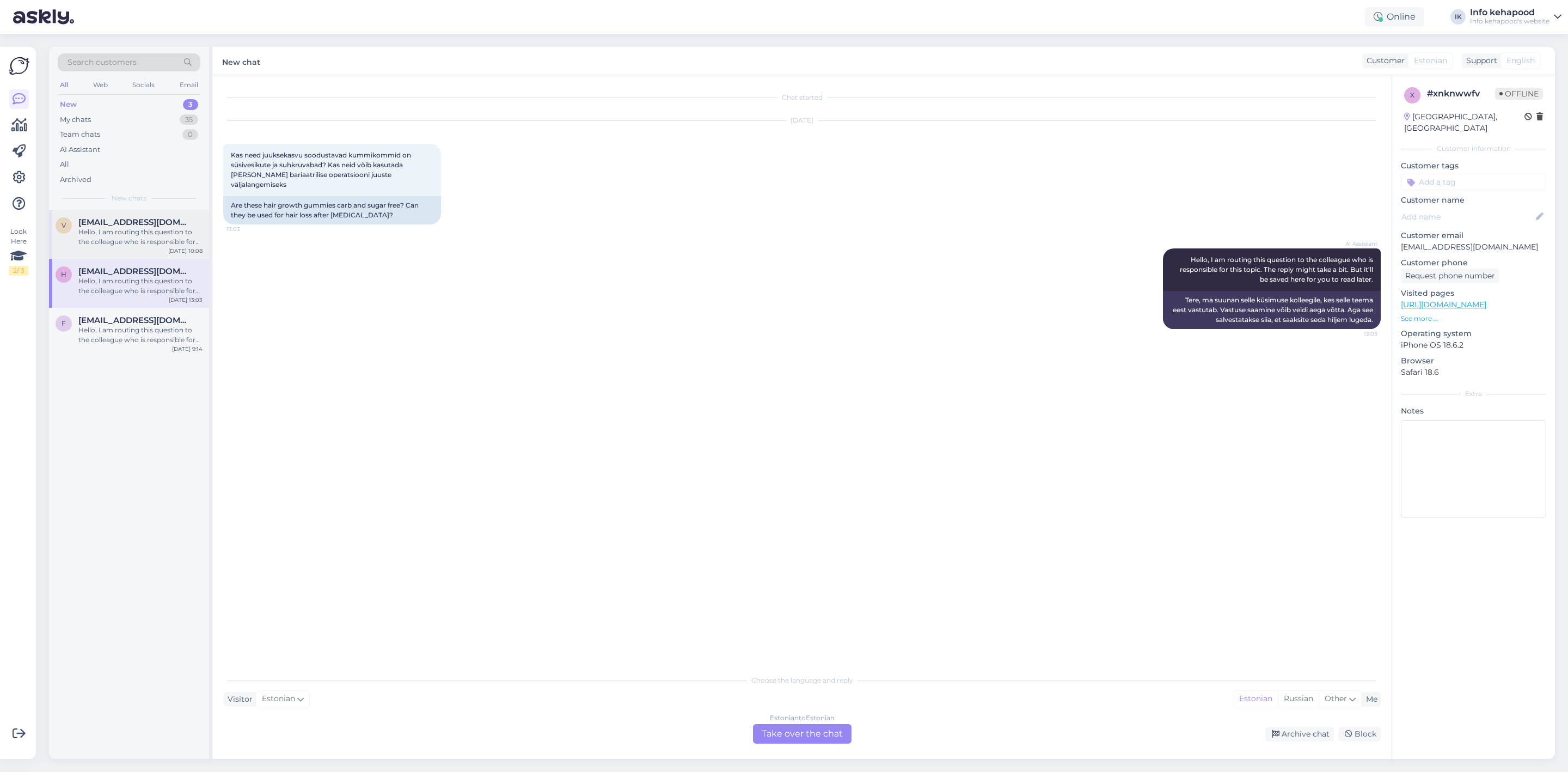
click at [131, 240] on div "Hello, I am routing this question to the colleague who is responsible for this …" at bounding box center [140, 237] width 124 height 20
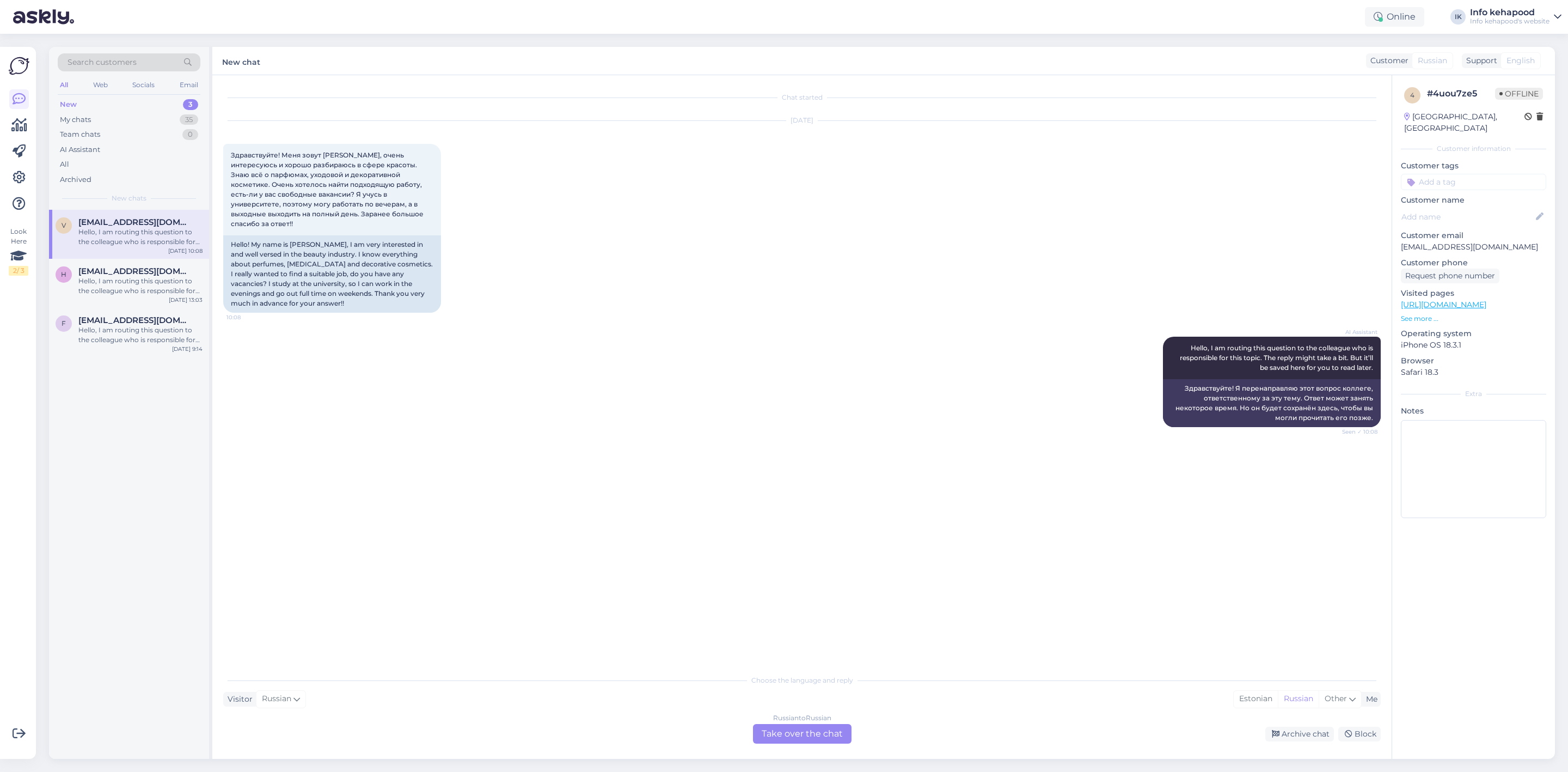
click at [786, 738] on div "Russian to Russian Take over the chat" at bounding box center [802, 734] width 99 height 20
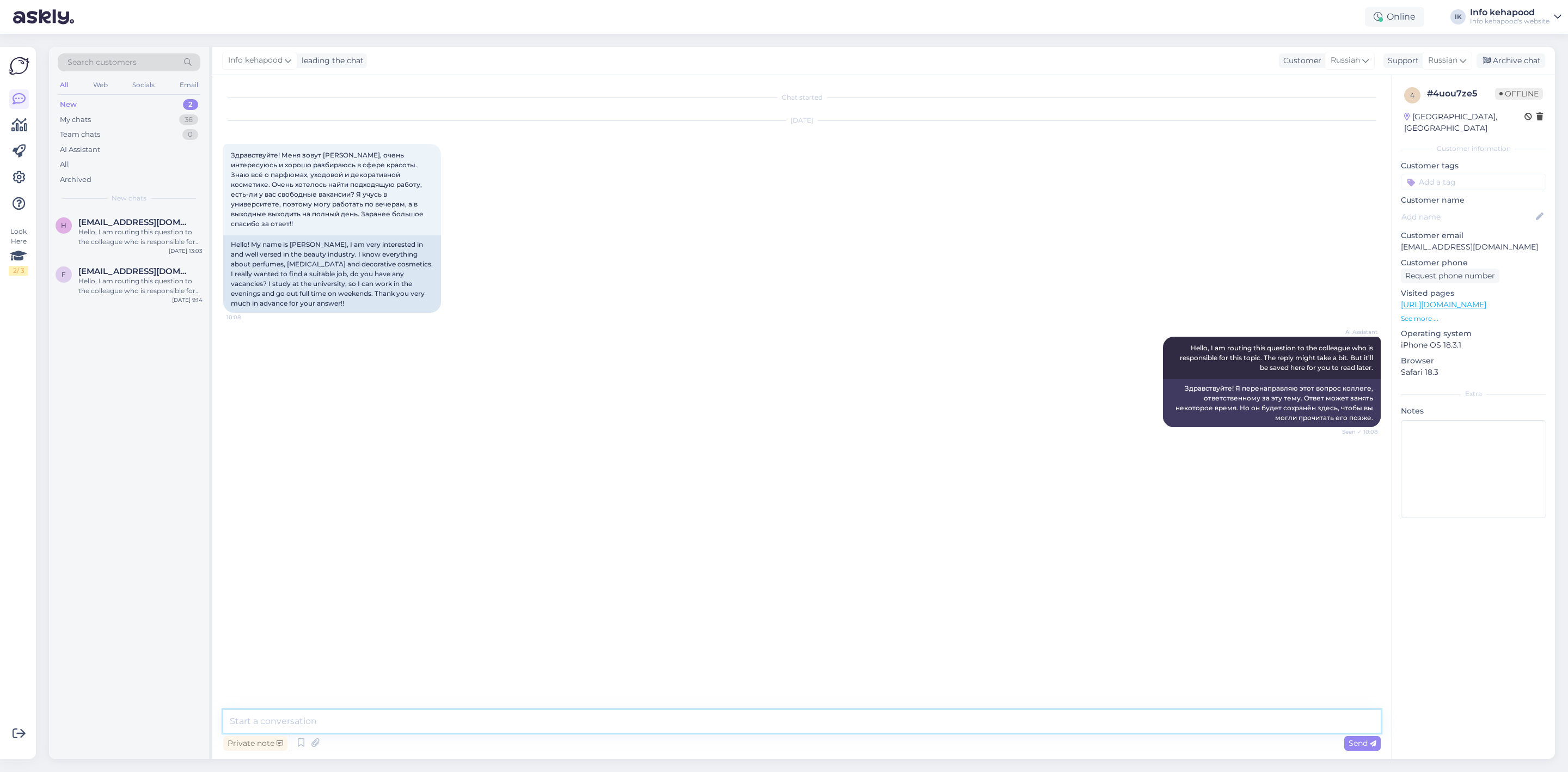
click at [764, 720] on textarea at bounding box center [802, 721] width 1157 height 23
type textarea "Tere! Kas räägite eesti keelt C1 tasemel? :)"
click at [98, 242] on div "Hello, I am routing this question to the colleague who is responsible for this …" at bounding box center [140, 237] width 124 height 20
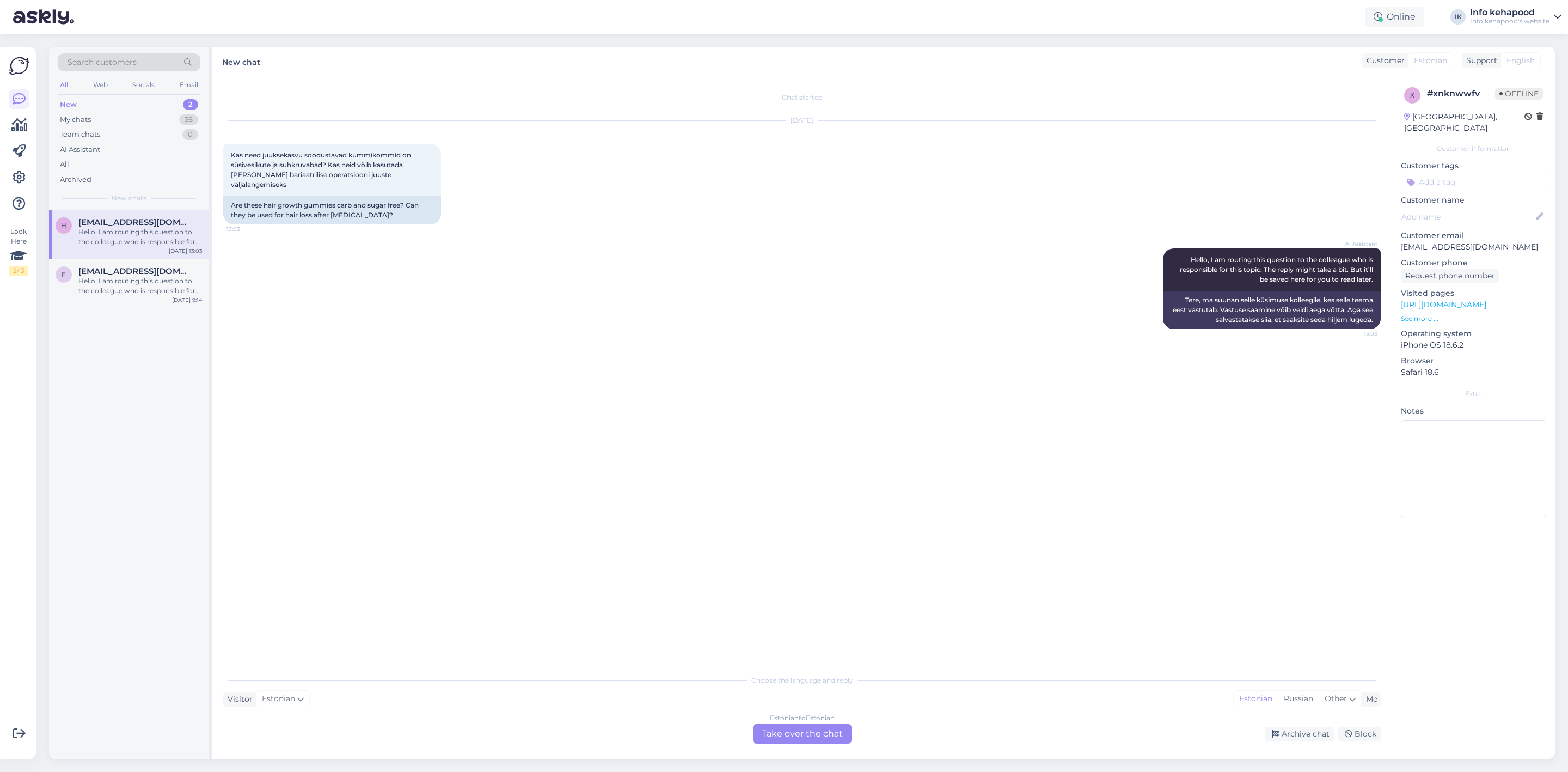
click at [807, 729] on div "Estonian to Estonian Take over the chat" at bounding box center [802, 734] width 99 height 20
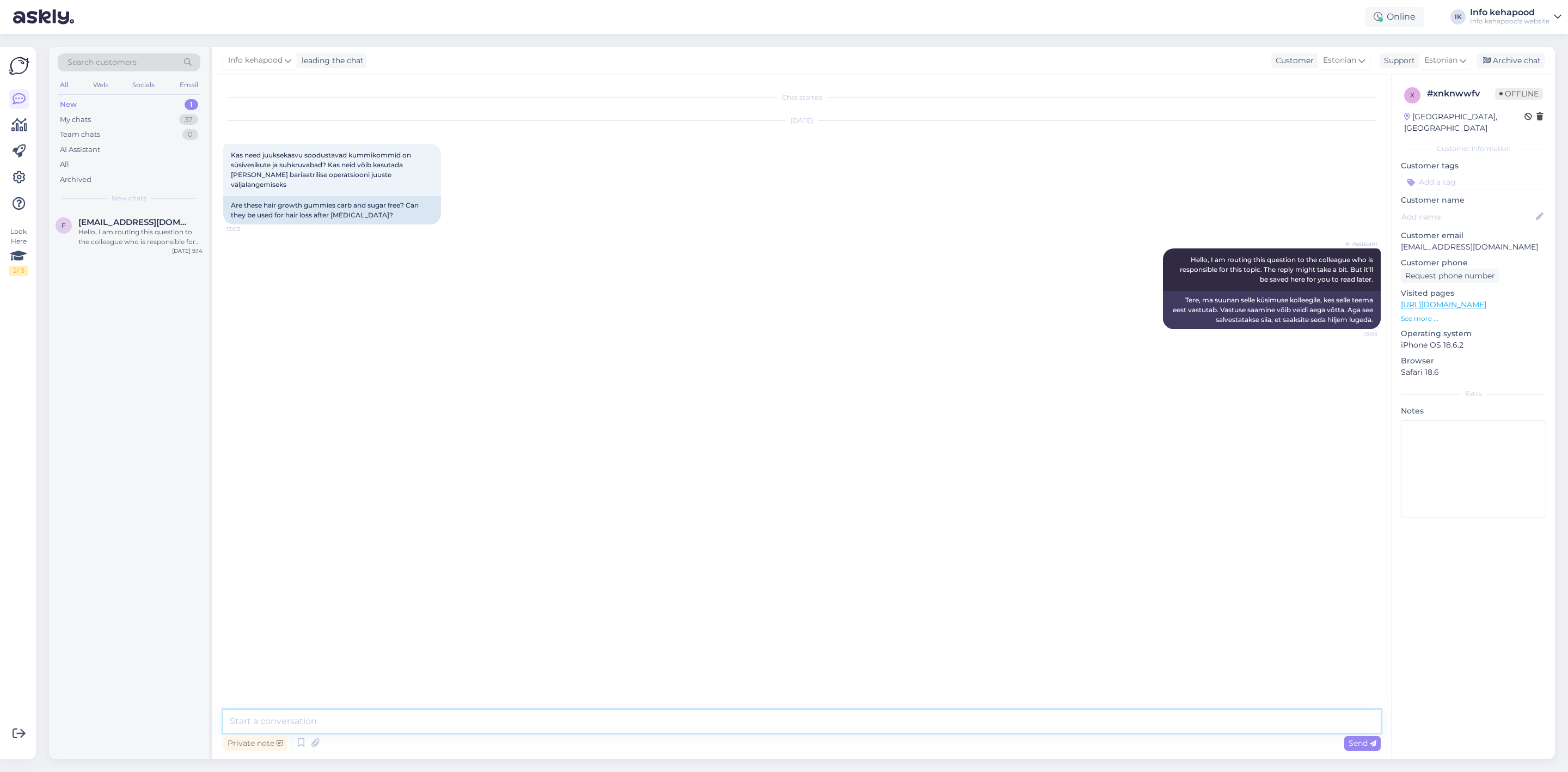
click at [456, 728] on textarea at bounding box center [802, 721] width 1157 height 23
drag, startPoint x: 261, startPoint y: 154, endPoint x: 402, endPoint y: 156, distance: 141.0
click at [402, 156] on span "Kas need juuksekasvu soodustavad kummikommid on süsivesikute ja suhkruvabad? Ka…" at bounding box center [322, 169] width 182 height 37
copy span "juuksekasvu soodustavad kummikommid"
click at [363, 725] on textarea "Tere! Mõtlete Ivybears?" at bounding box center [802, 721] width 1157 height 23
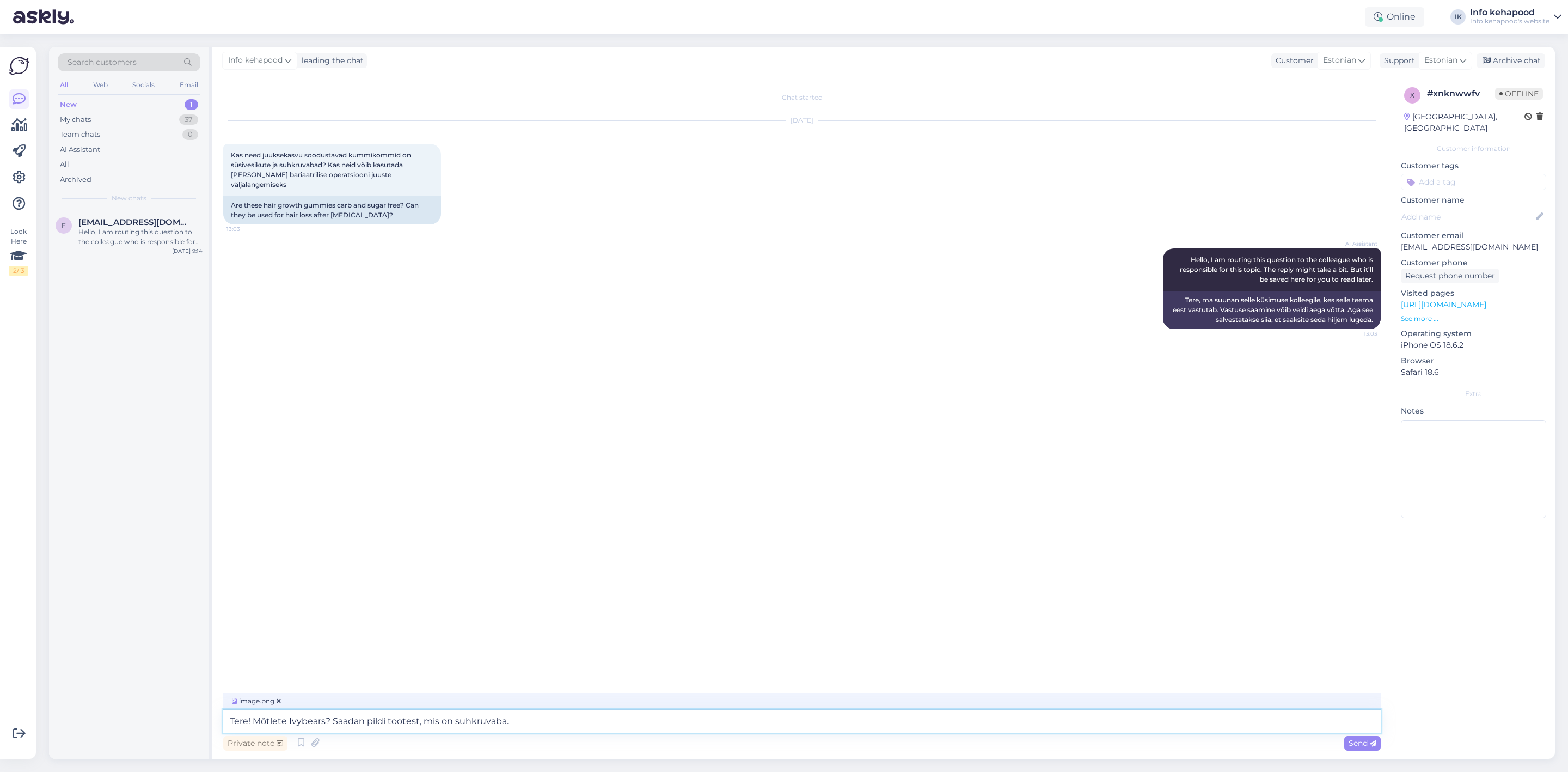
click at [549, 719] on textarea "Tere! Mõtlete Ivybears? Saadan pildi tootest, mis on suhkruvaba." at bounding box center [802, 721] width 1157 height 23
click at [276, 505] on div "Chat started [DATE] Kas need juuksekasvu soodustavad kummikommid on süsivesikut…" at bounding box center [807, 384] width 1167 height 597
click at [623, 722] on textarea "Tere! Mõtlete Ivybears? Saadan pildi tootest, mis on suhkruvaba. Kogu info saab…" at bounding box center [802, 721] width 1157 height 23
click at [720, 722] on textarea "Tere! Mõtlete Ivybears? Saadan pildi tootest, mis on suhkruvaba. Kogu info saab…" at bounding box center [802, 721] width 1157 height 23
click at [999, 722] on textarea "Tere! Mõtlete Ivybears? Saadan pildi tootest, mis on suhkruvaba. Kogu info saab…" at bounding box center [802, 721] width 1157 height 23
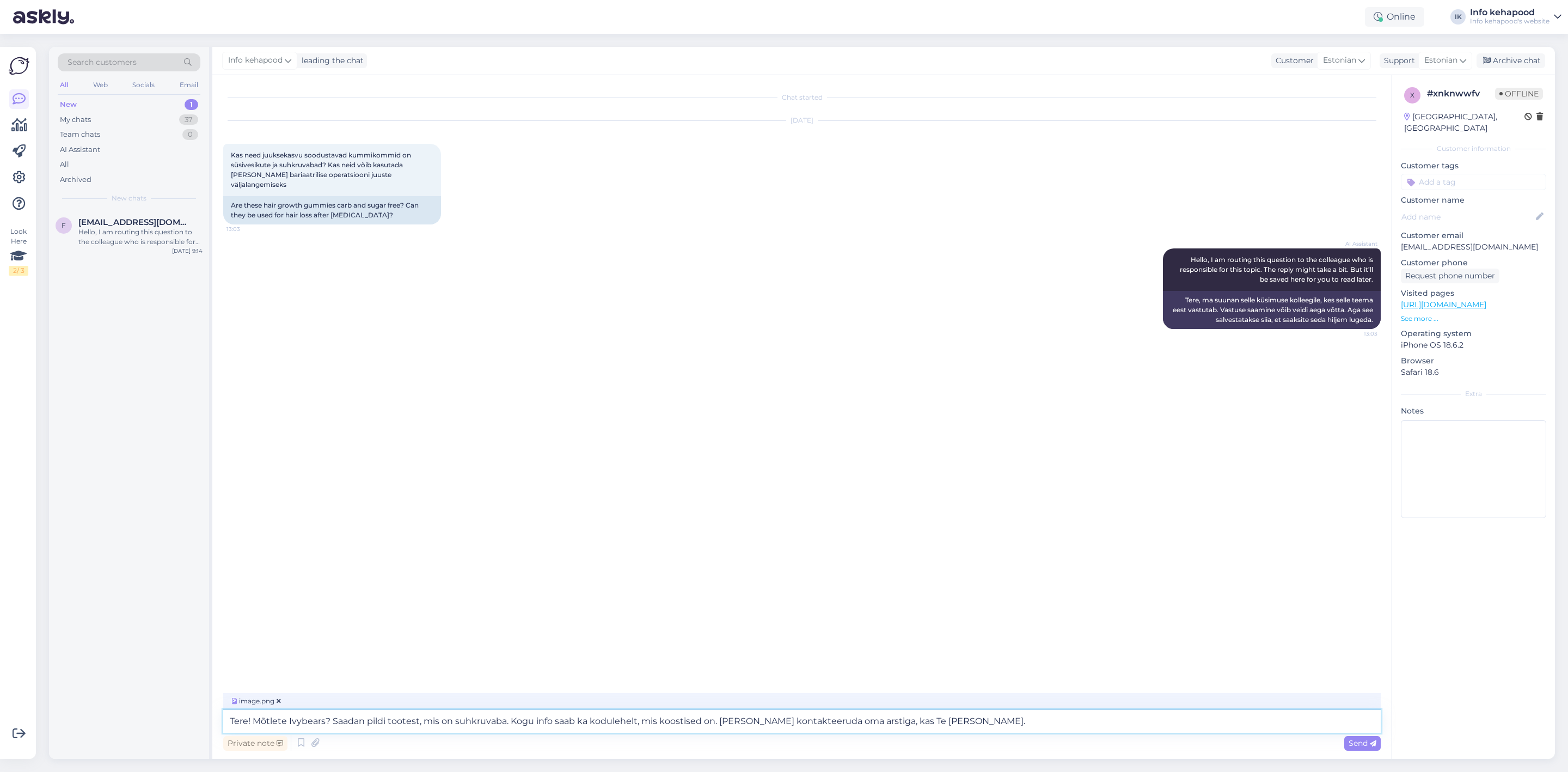
paste textarea "Loremipsumd sitametcon AdiPisci elitseddoe temporinci: Utlabor - etdol magnaal …"
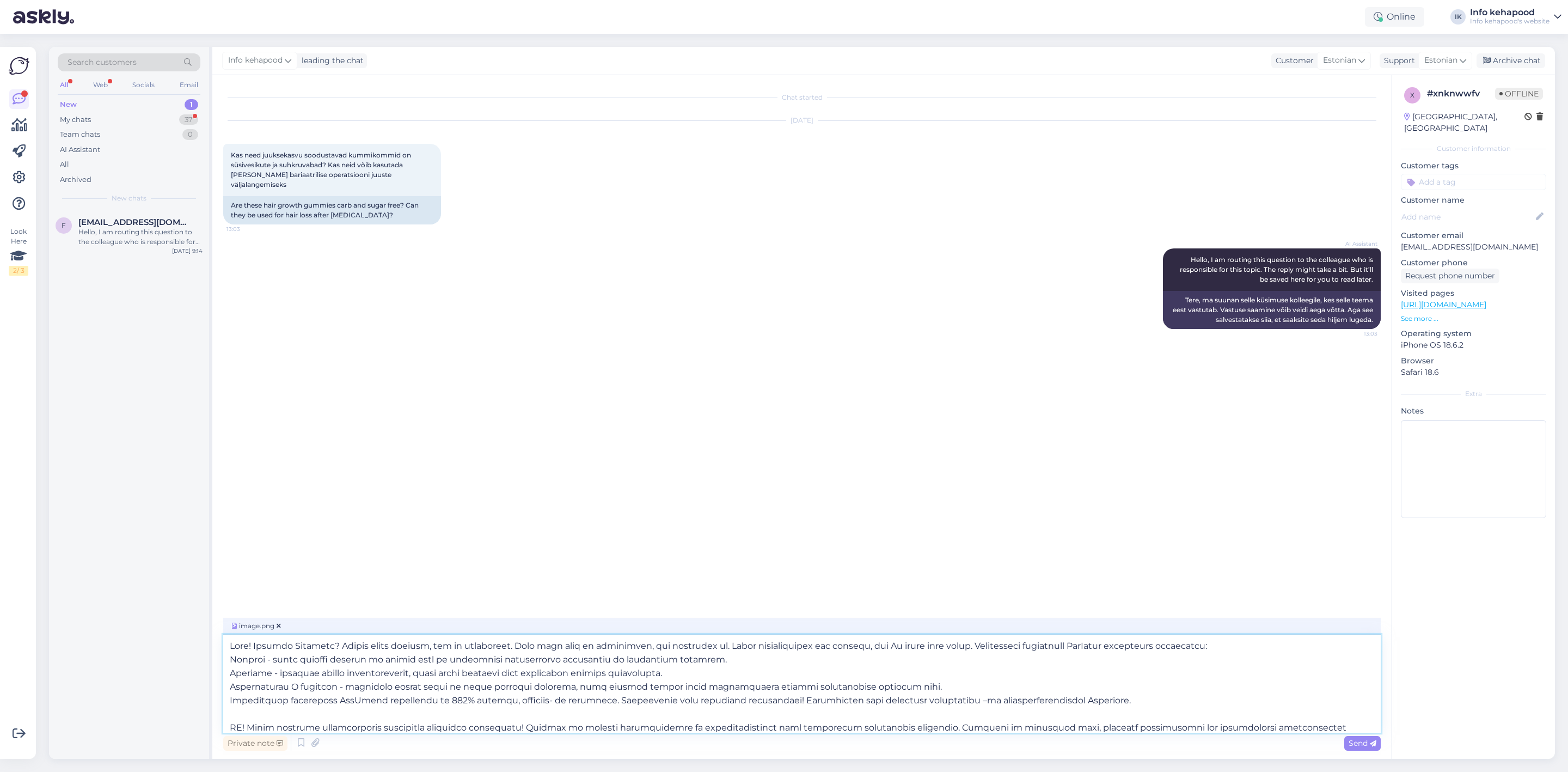
click at [252, 650] on textarea at bounding box center [802, 684] width 1157 height 98
click at [969, 646] on textarea at bounding box center [802, 684] width 1157 height 98
drag, startPoint x: 1096, startPoint y: 644, endPoint x: 969, endPoint y: 646, distance: 127.0
click at [969, 646] on textarea at bounding box center [802, 684] width 1157 height 98
type textarea "Lore! Ipsumdo Sitametc? Adipis elits doeiusm, tem in utlaboreet. Dolo magn aliq…"
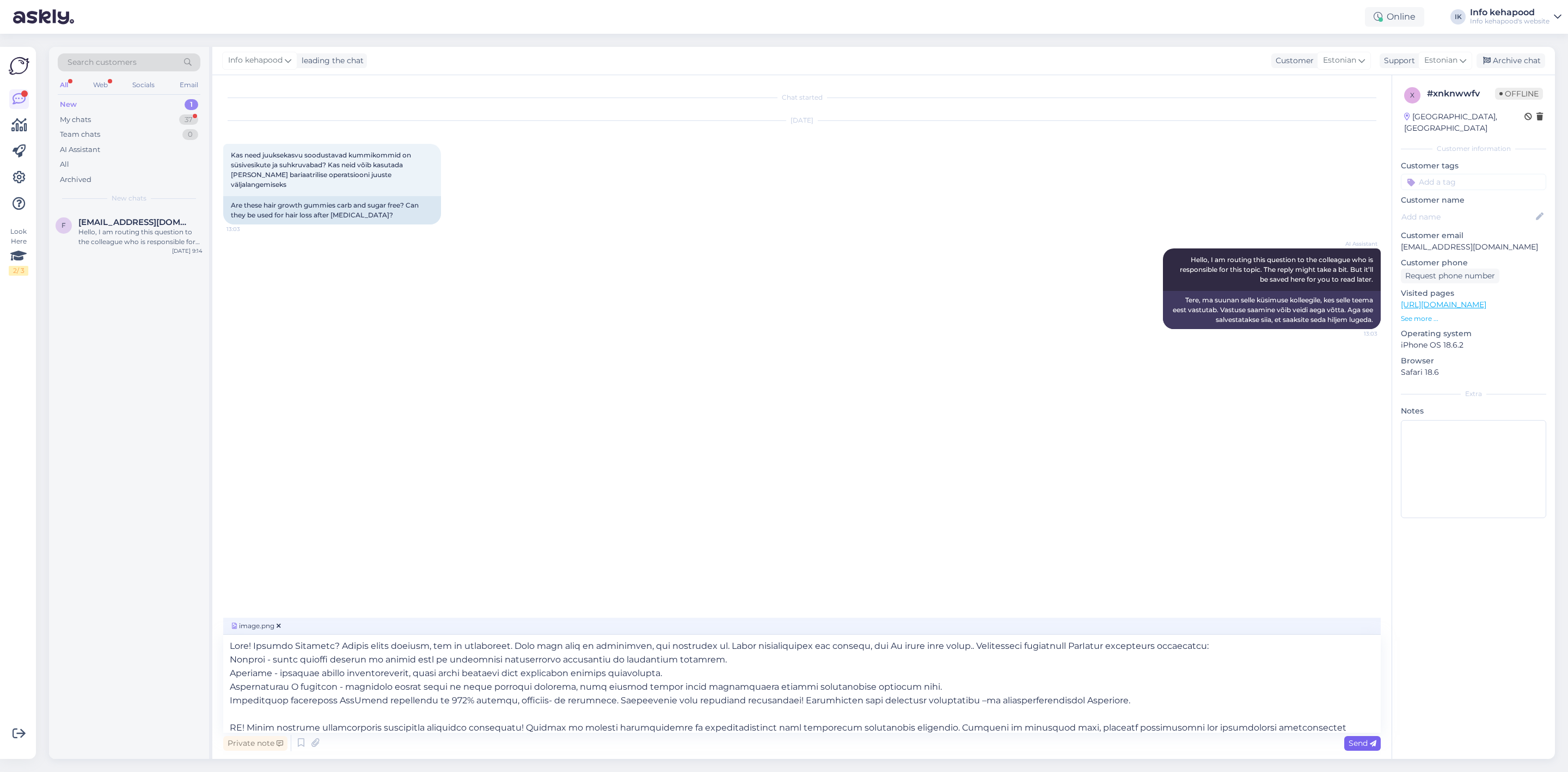
click at [1356, 744] on span "Send" at bounding box center [1362, 743] width 27 height 10
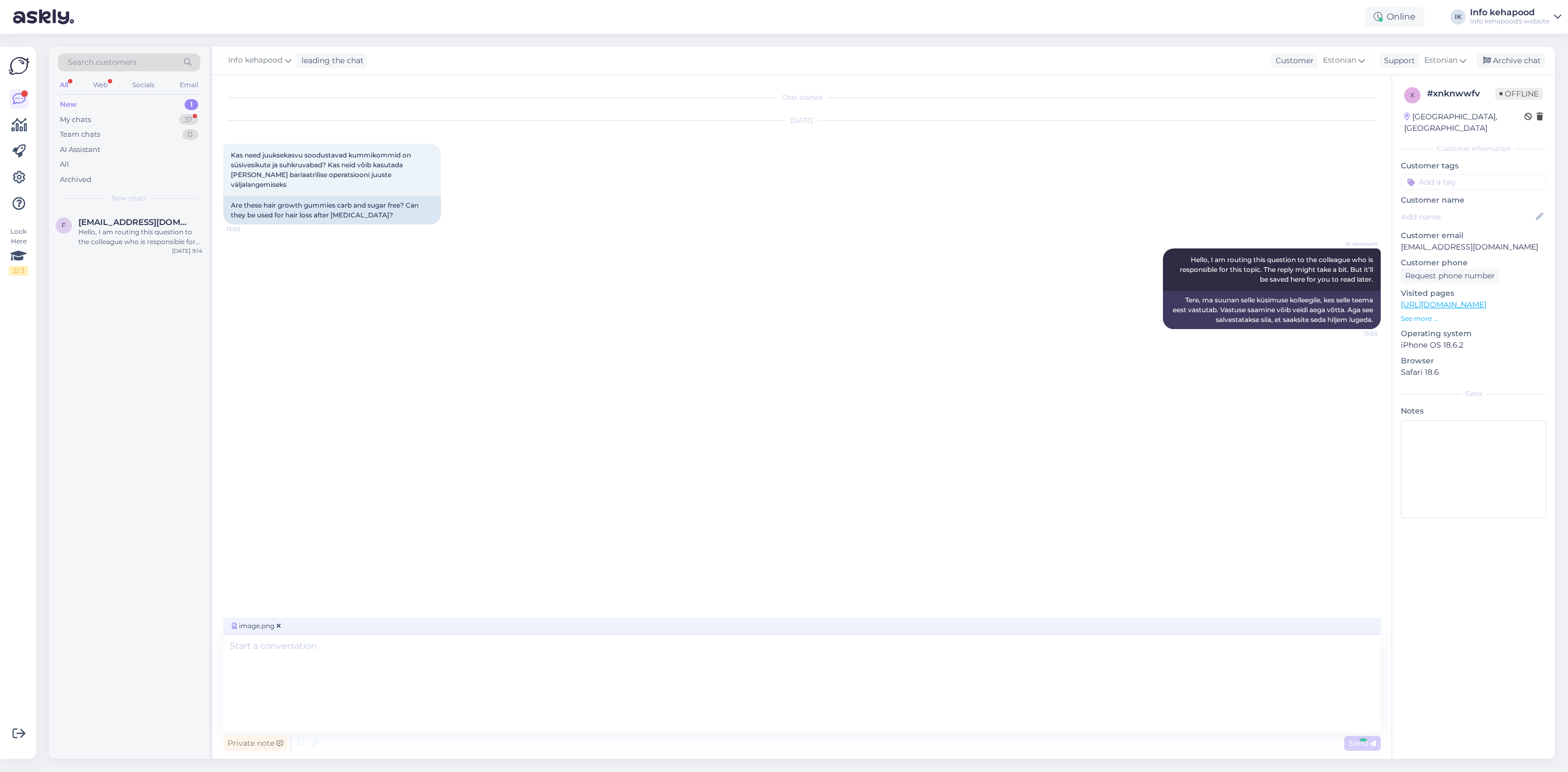
scroll to position [43, 0]
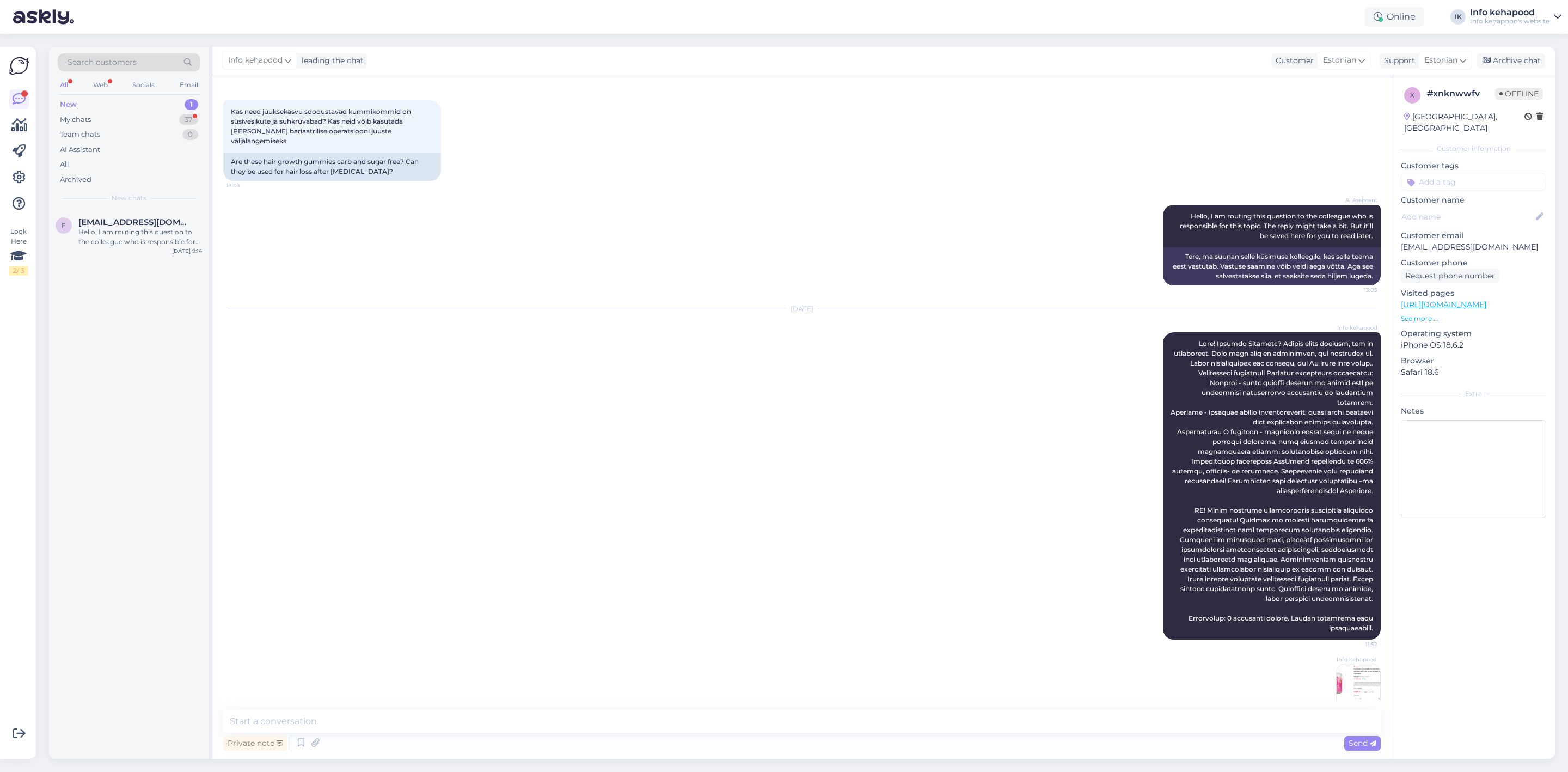
click at [1347, 664] on img at bounding box center [1358, 685] width 43 height 43
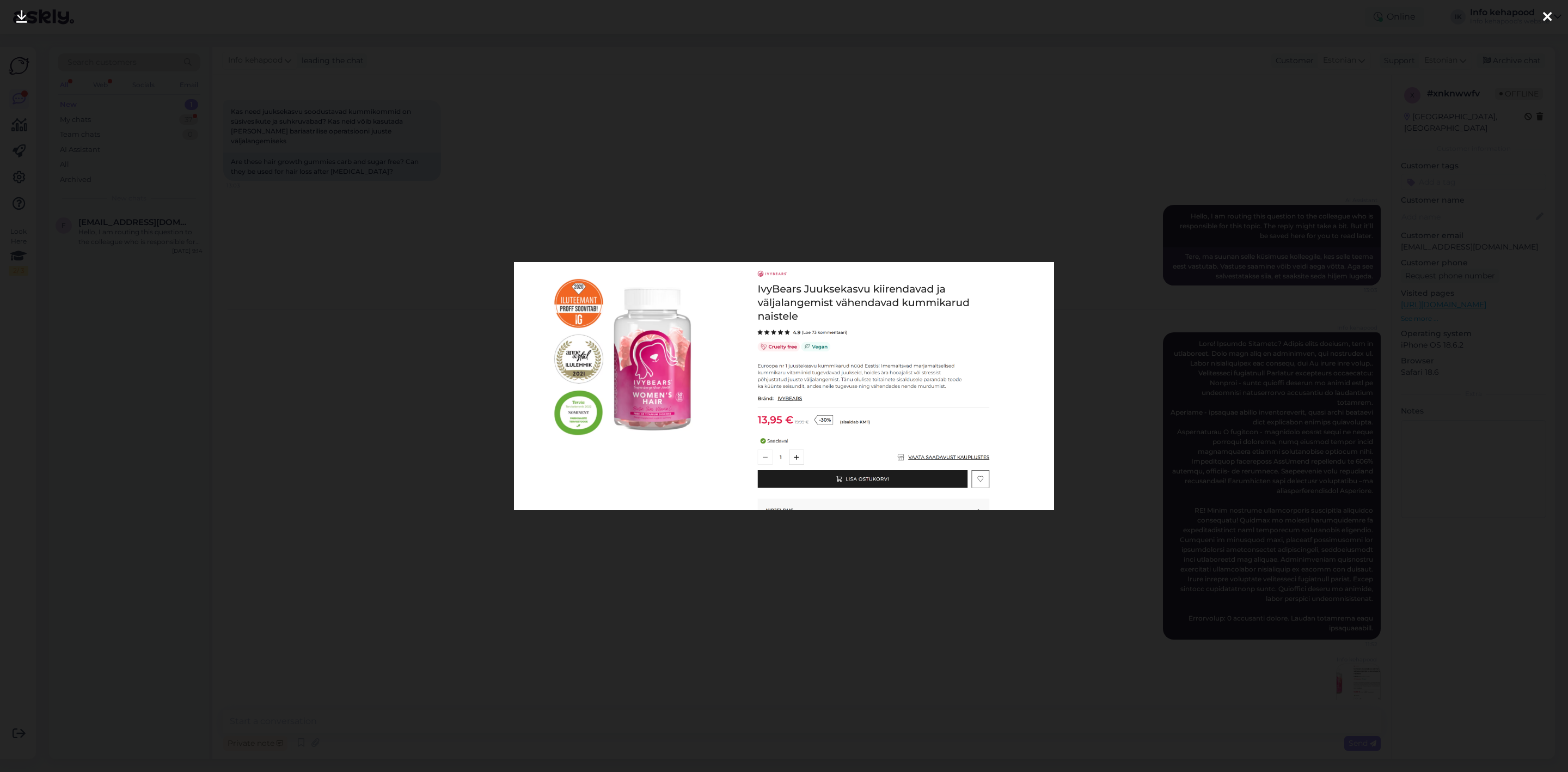
click at [808, 574] on div at bounding box center [784, 386] width 1568 height 772
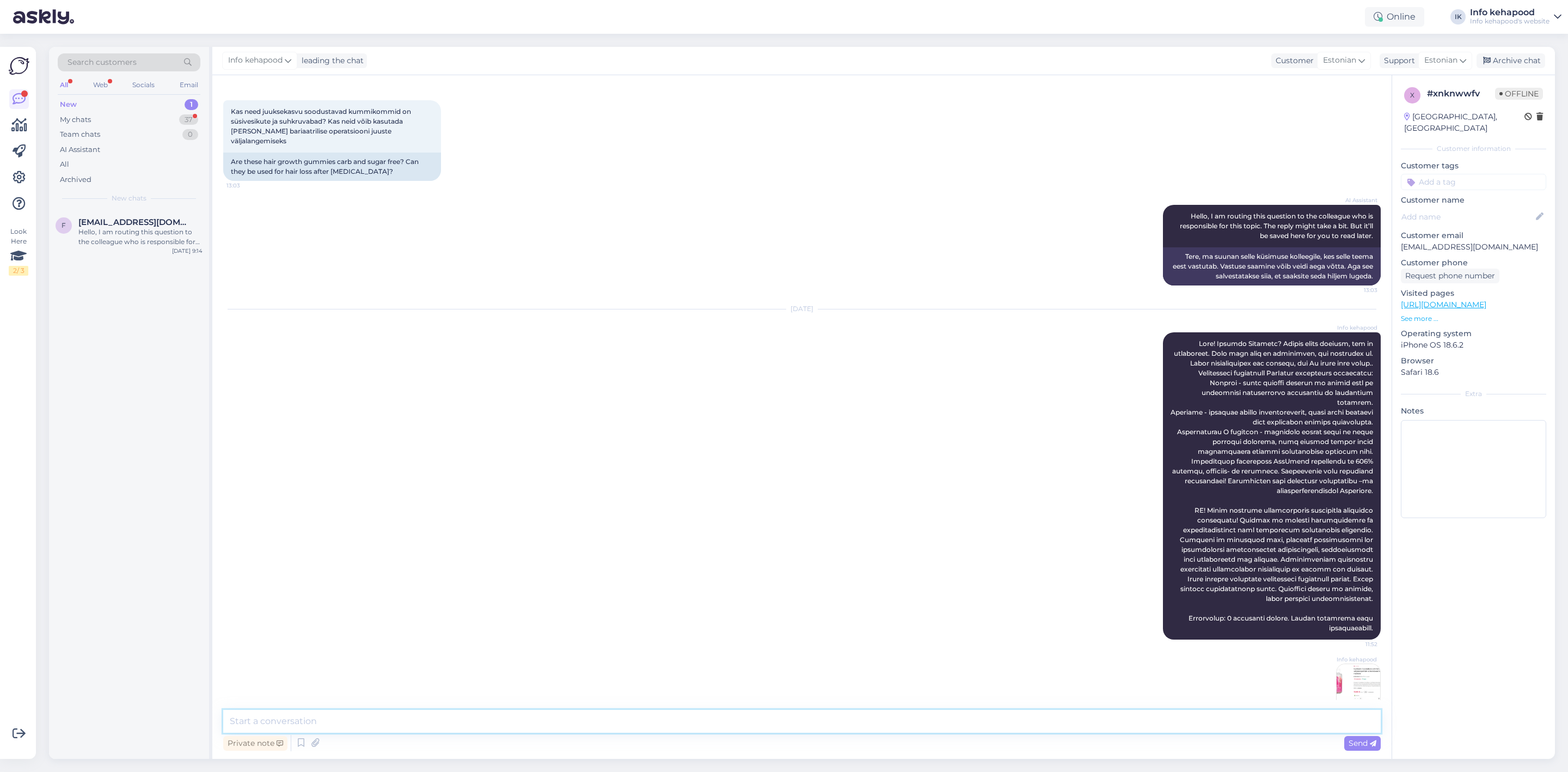
click at [1060, 729] on textarea at bounding box center [802, 721] width 1157 height 23
paste textarea "N"
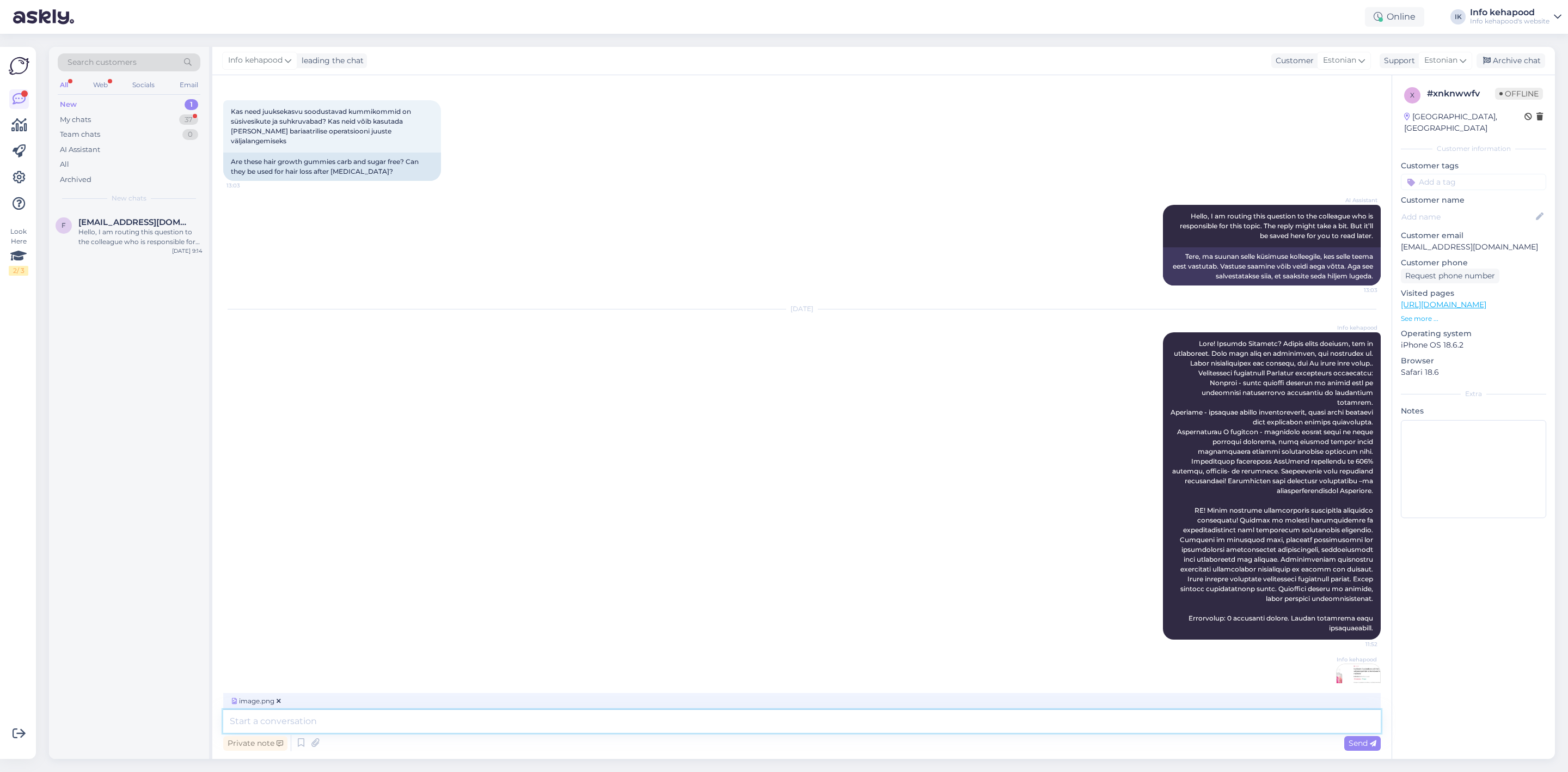
scroll to position [61, 0]
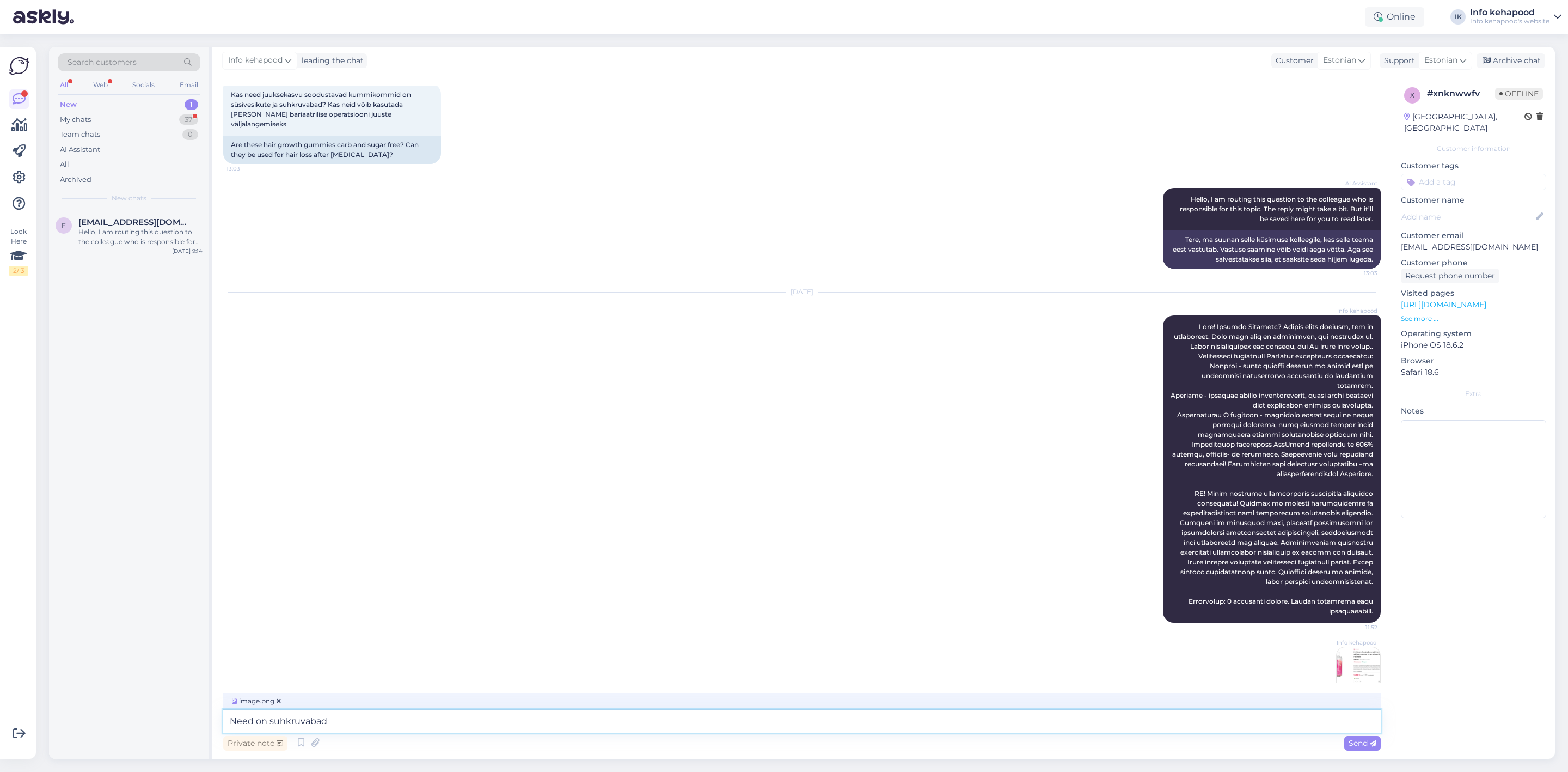
type textarea "Need on suhkruvabad."
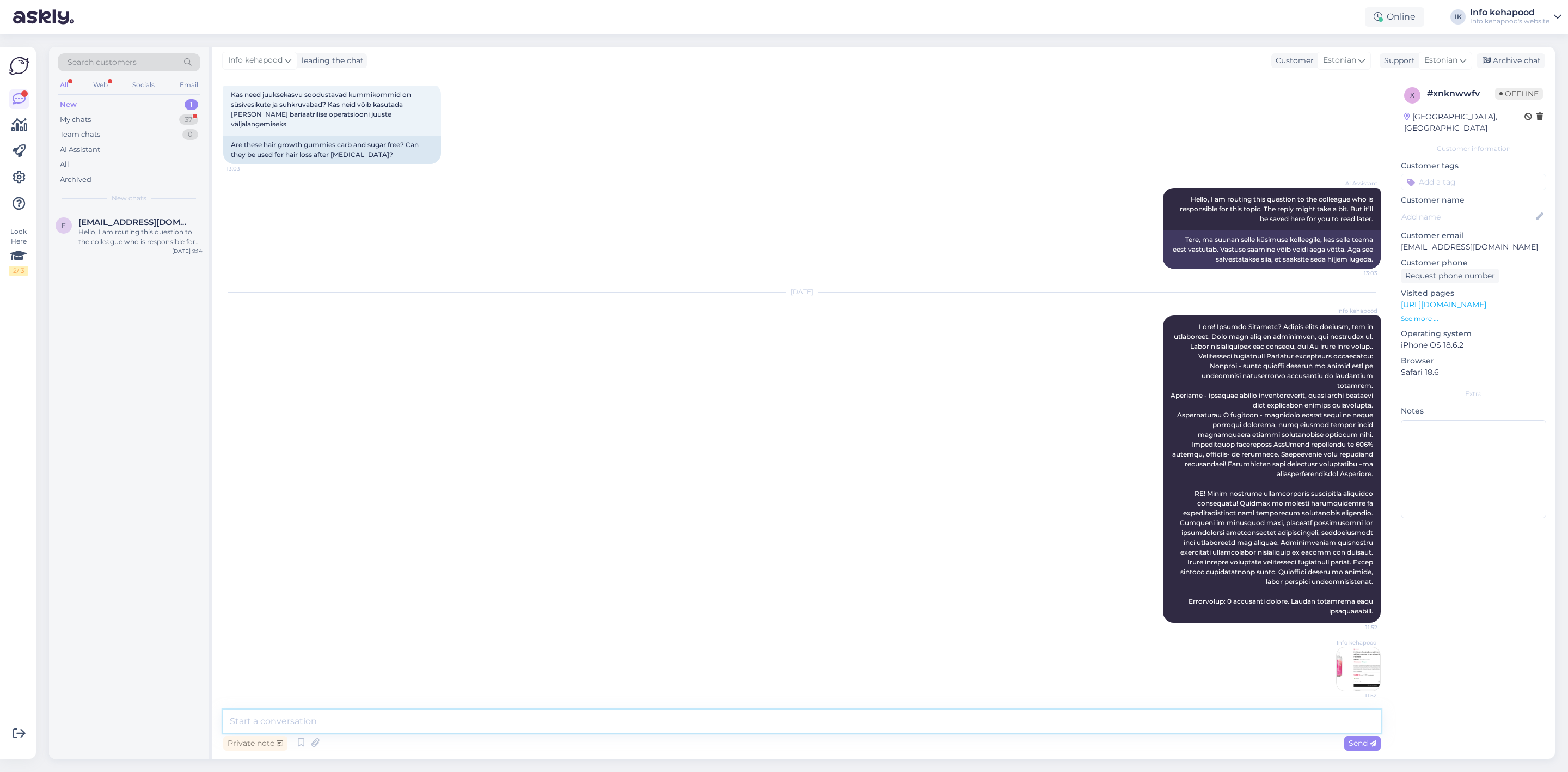
scroll to position [159, 0]
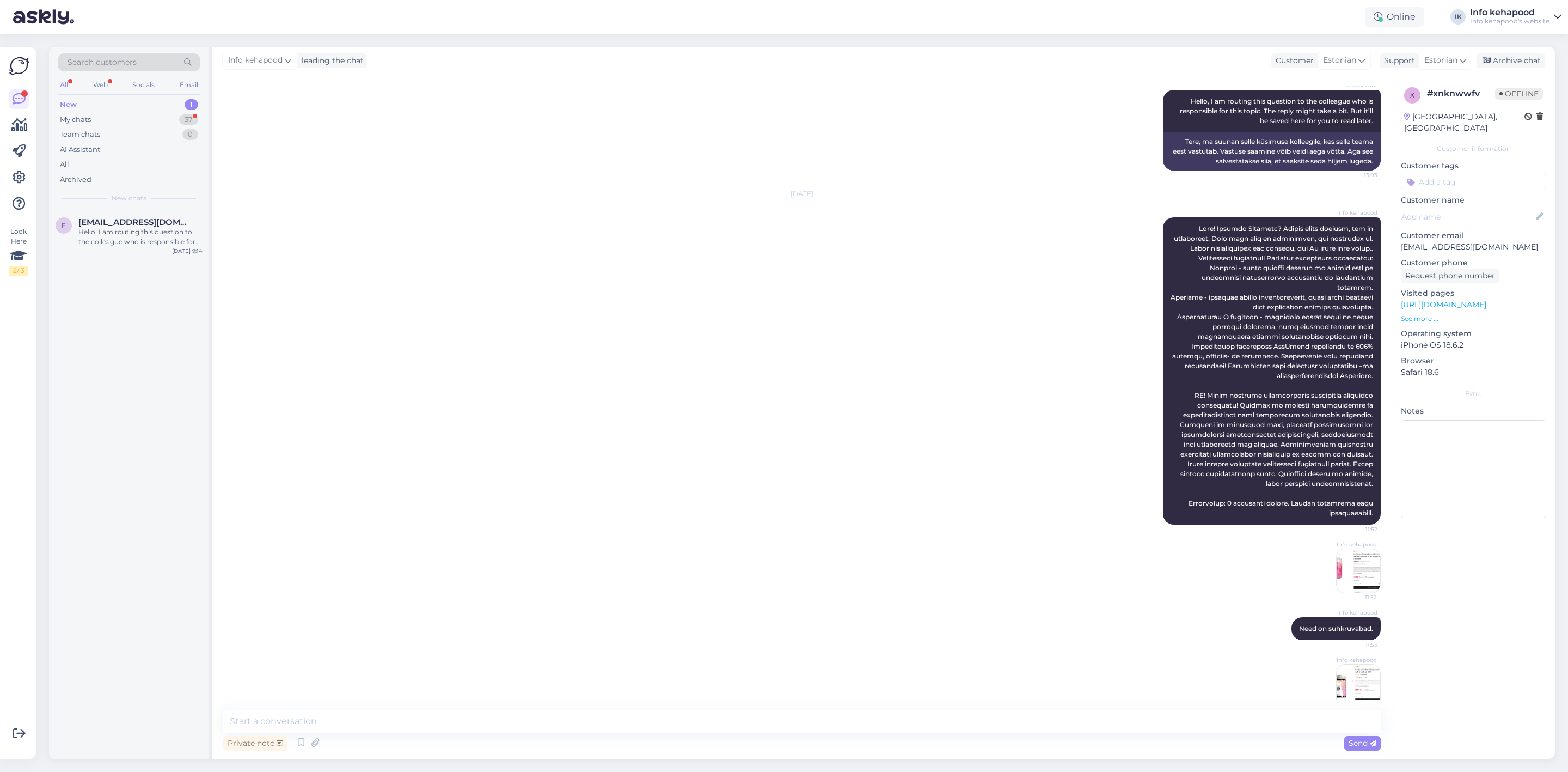
click at [1341, 678] on img at bounding box center [1358, 686] width 43 height 43
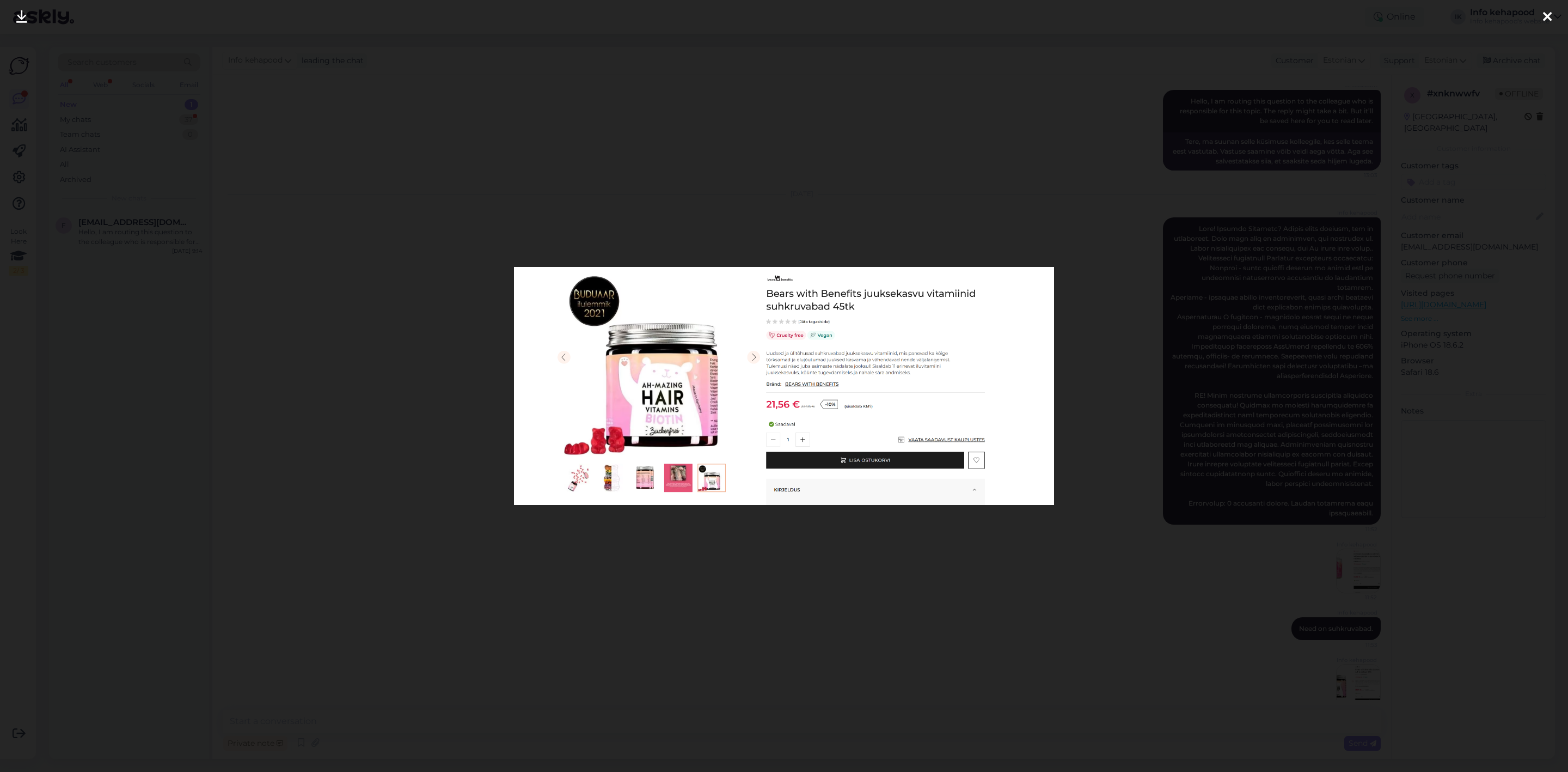
click at [684, 587] on div at bounding box center [784, 386] width 1568 height 772
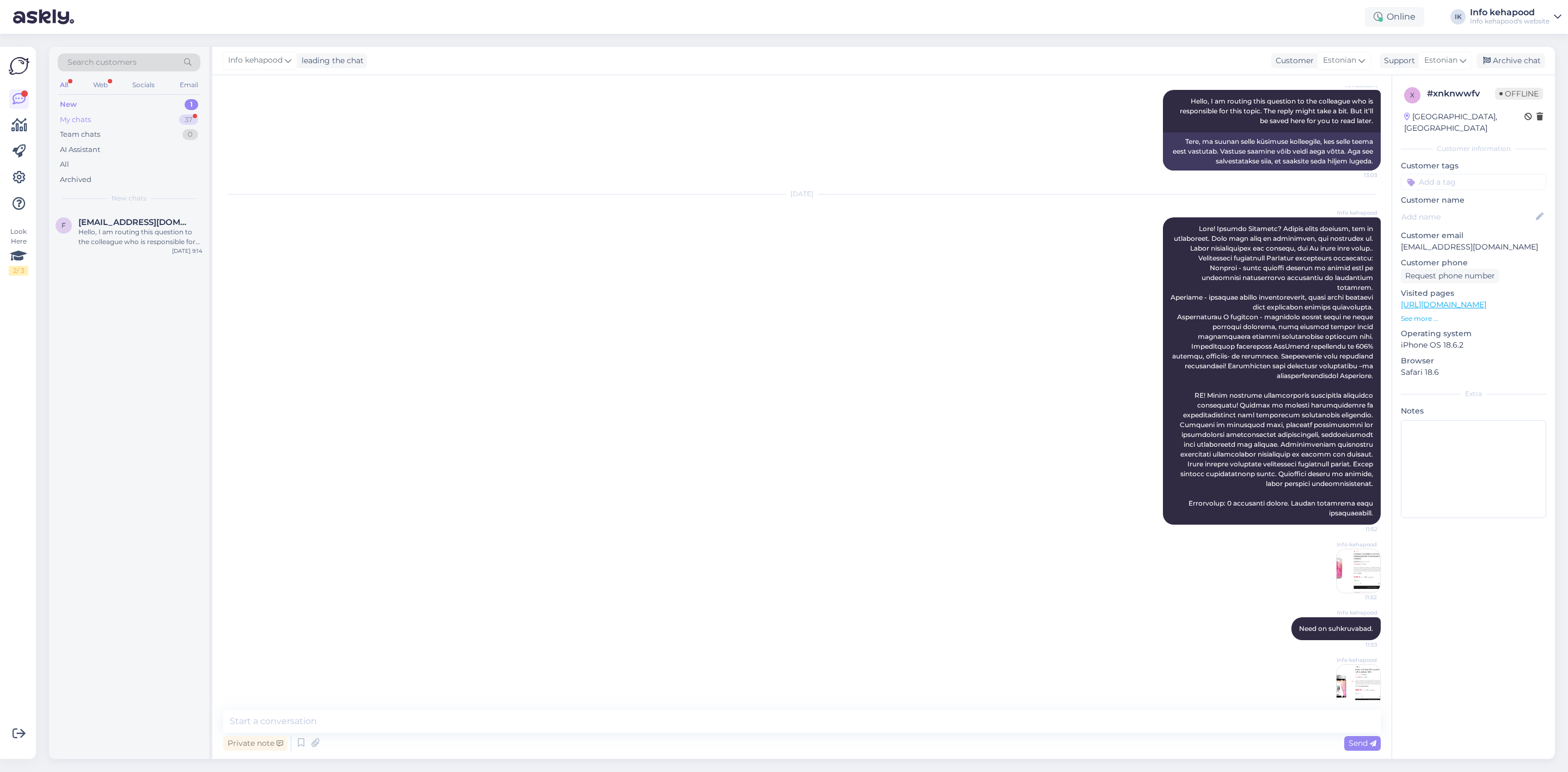
click at [144, 113] on div "My chats 37" at bounding box center [129, 120] width 143 height 15
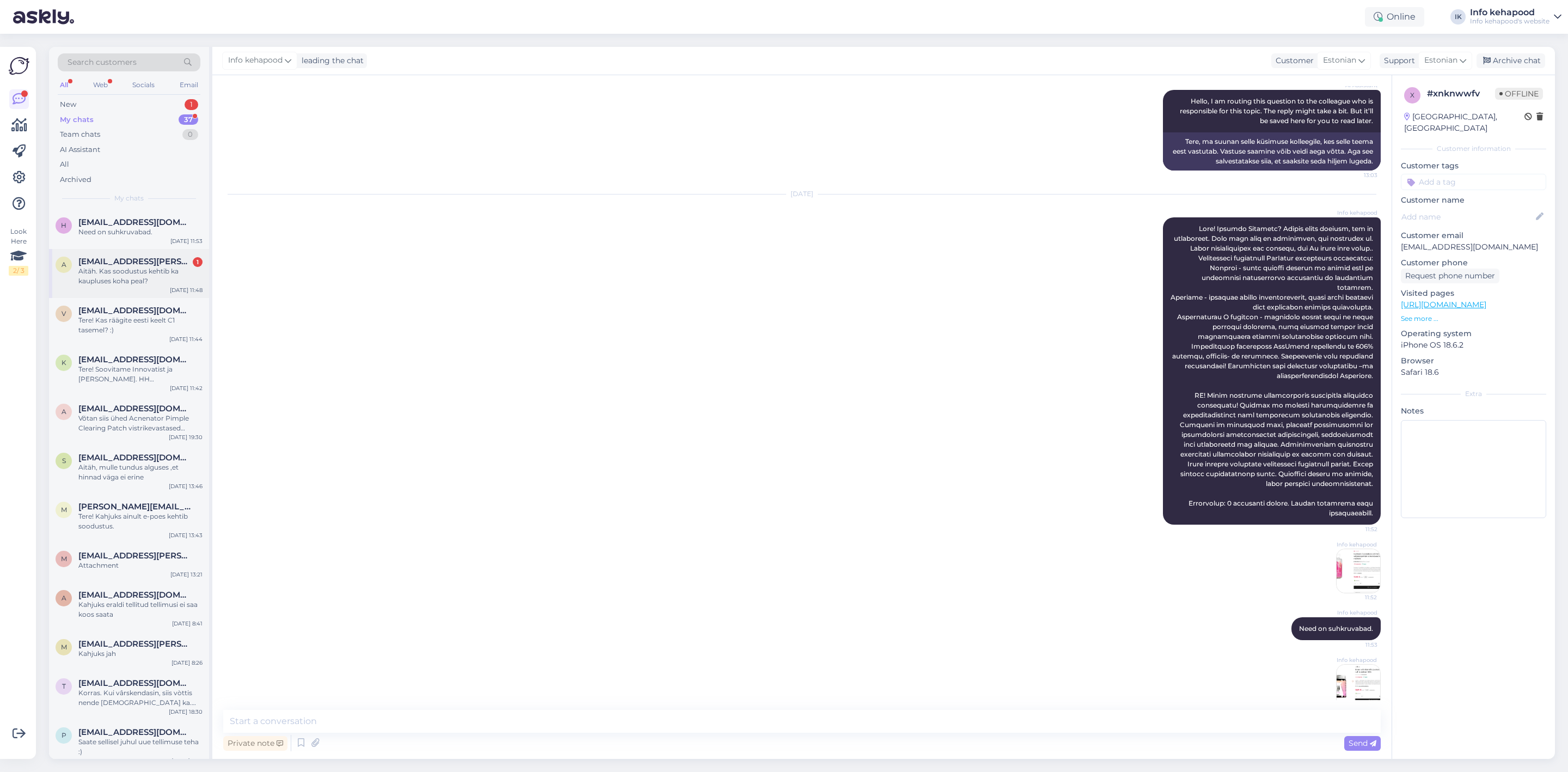
click at [152, 275] on div "Aitäh. Kas soodustus kehtib ka kaupluses koha peal?" at bounding box center [140, 276] width 124 height 20
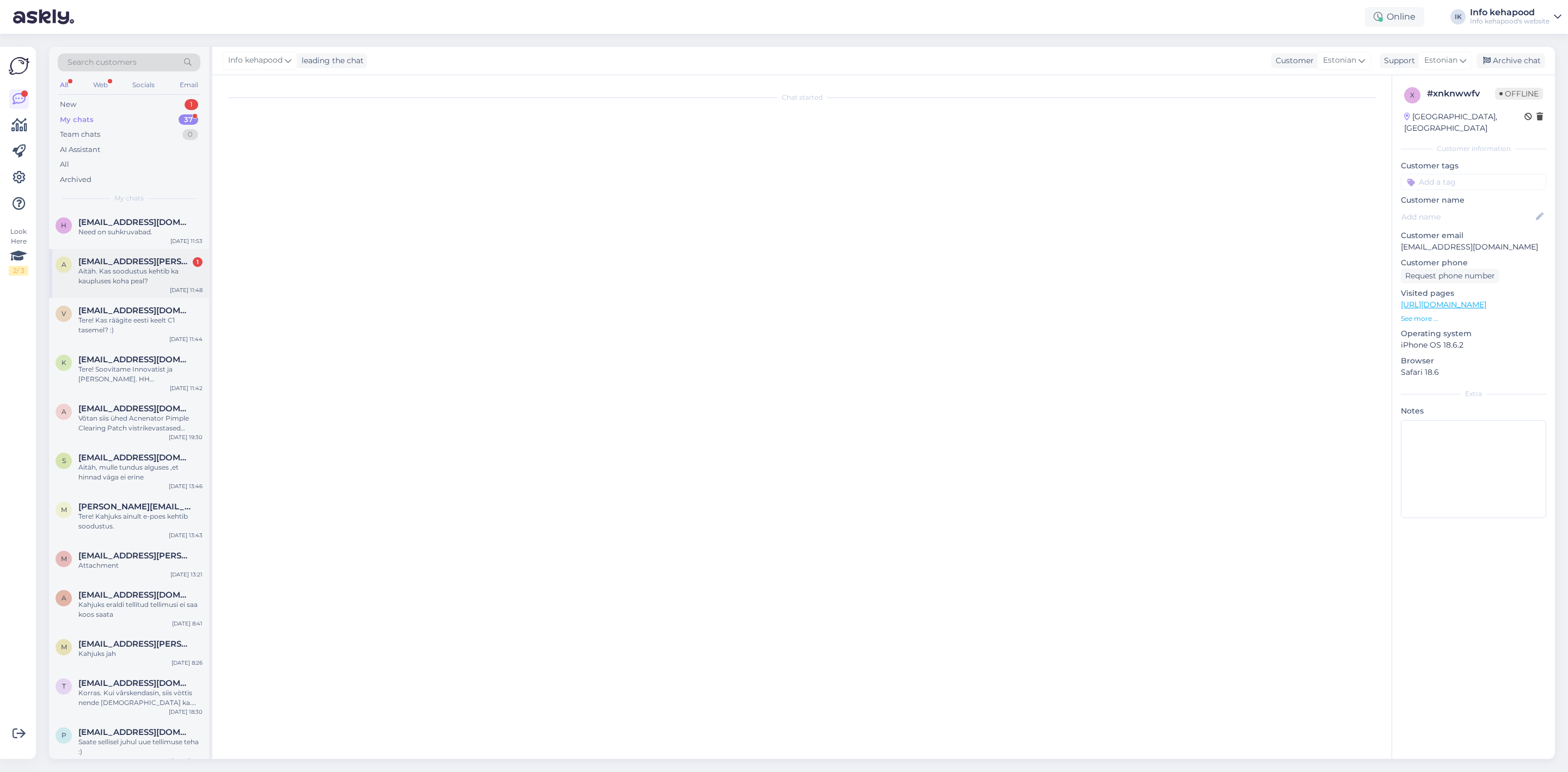
scroll to position [583, 0]
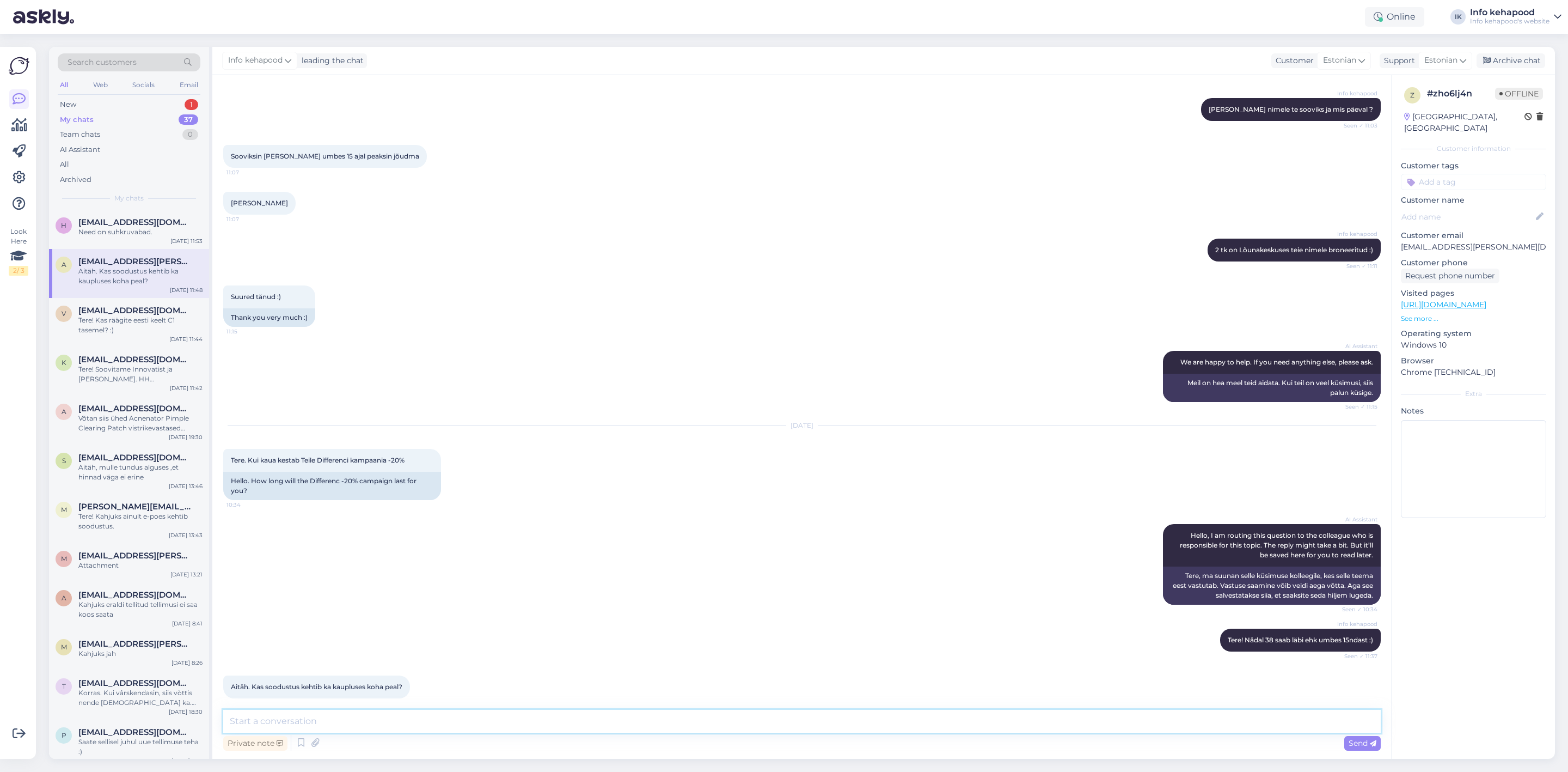
click at [386, 724] on textarea at bounding box center [802, 721] width 1157 height 23
type textarea "Jah"
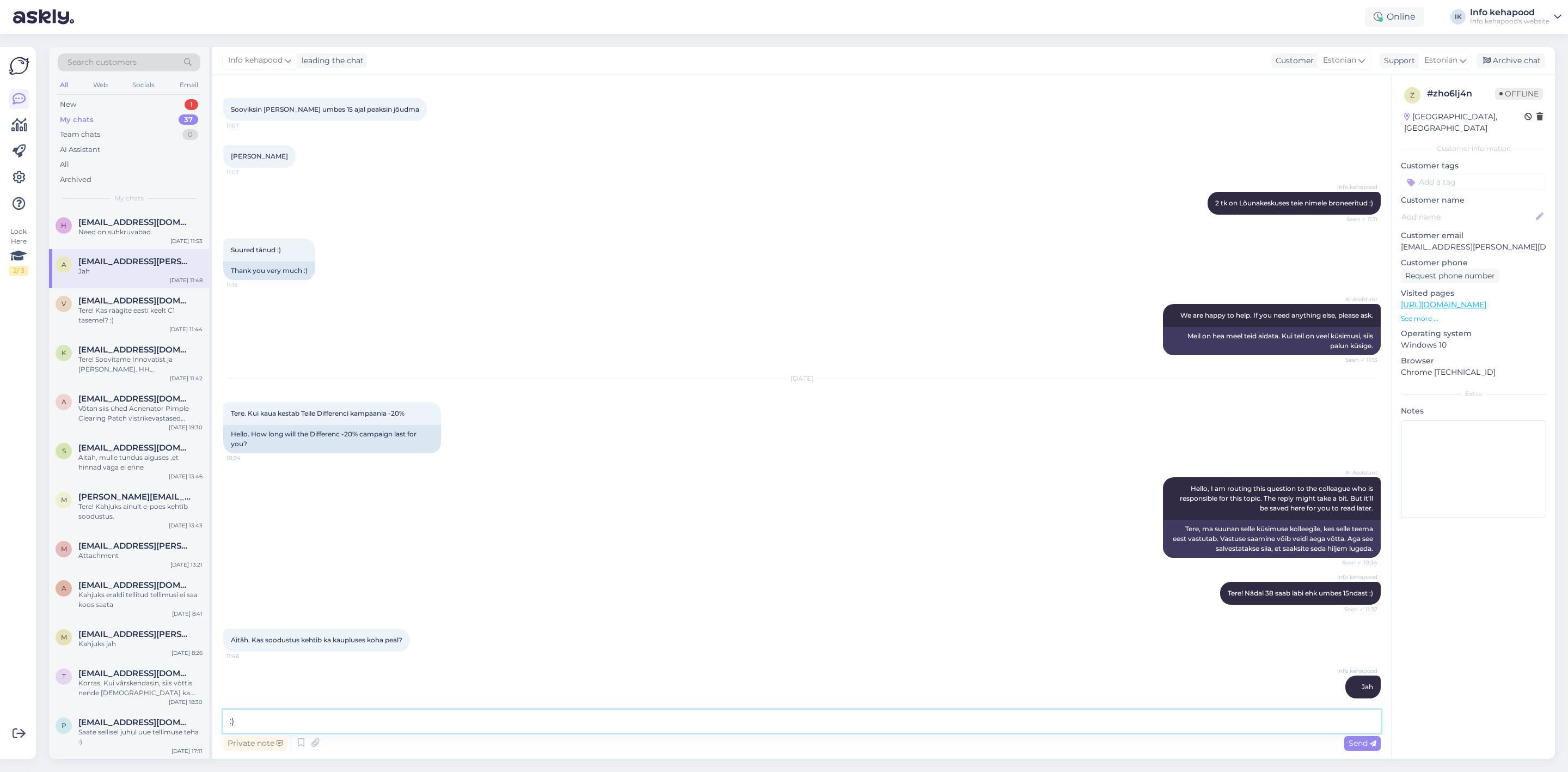
type textarea ":"
type textarea "Kehtib"
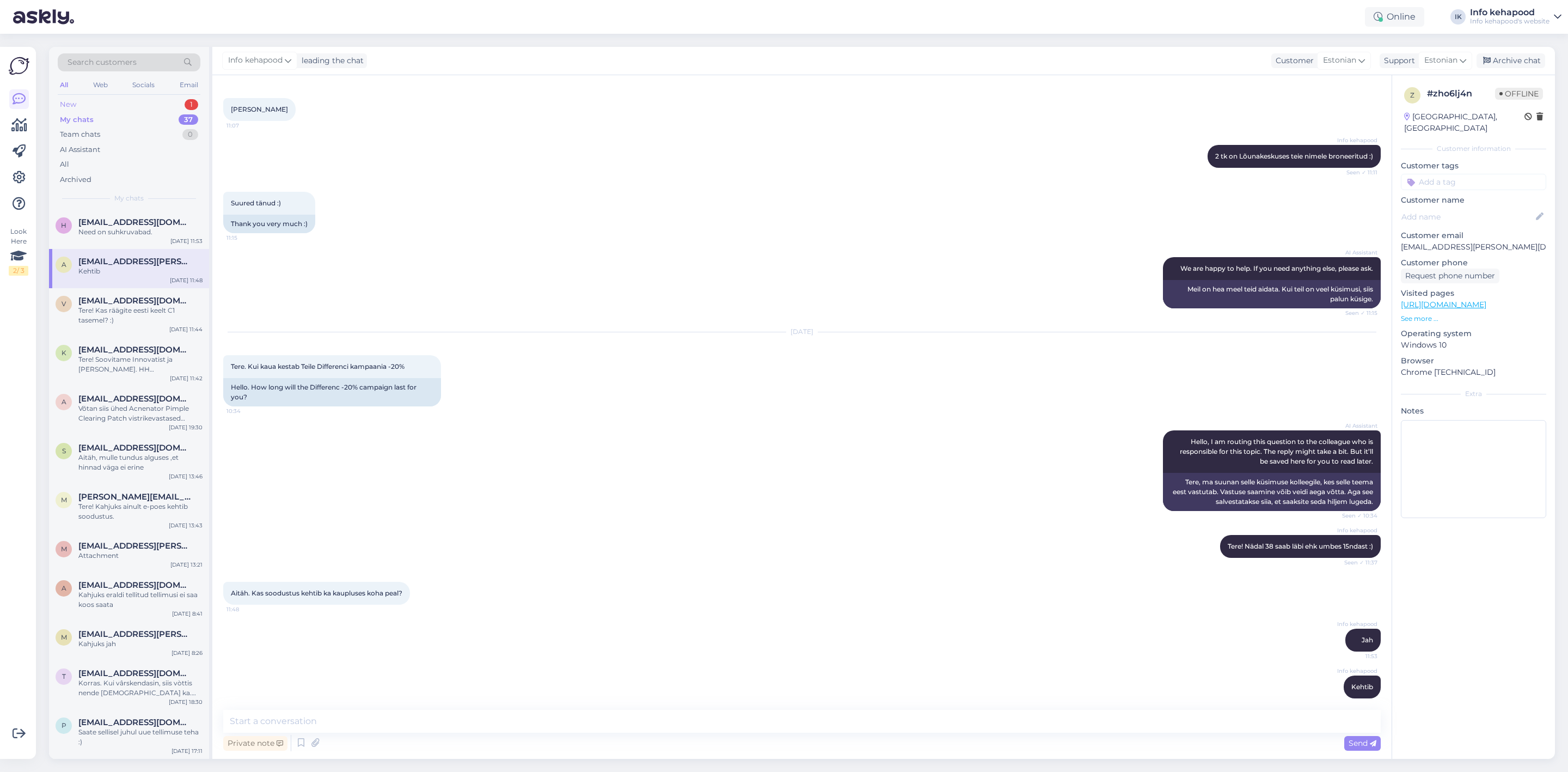
click at [125, 99] on div "New 1" at bounding box center [129, 105] width 143 height 15
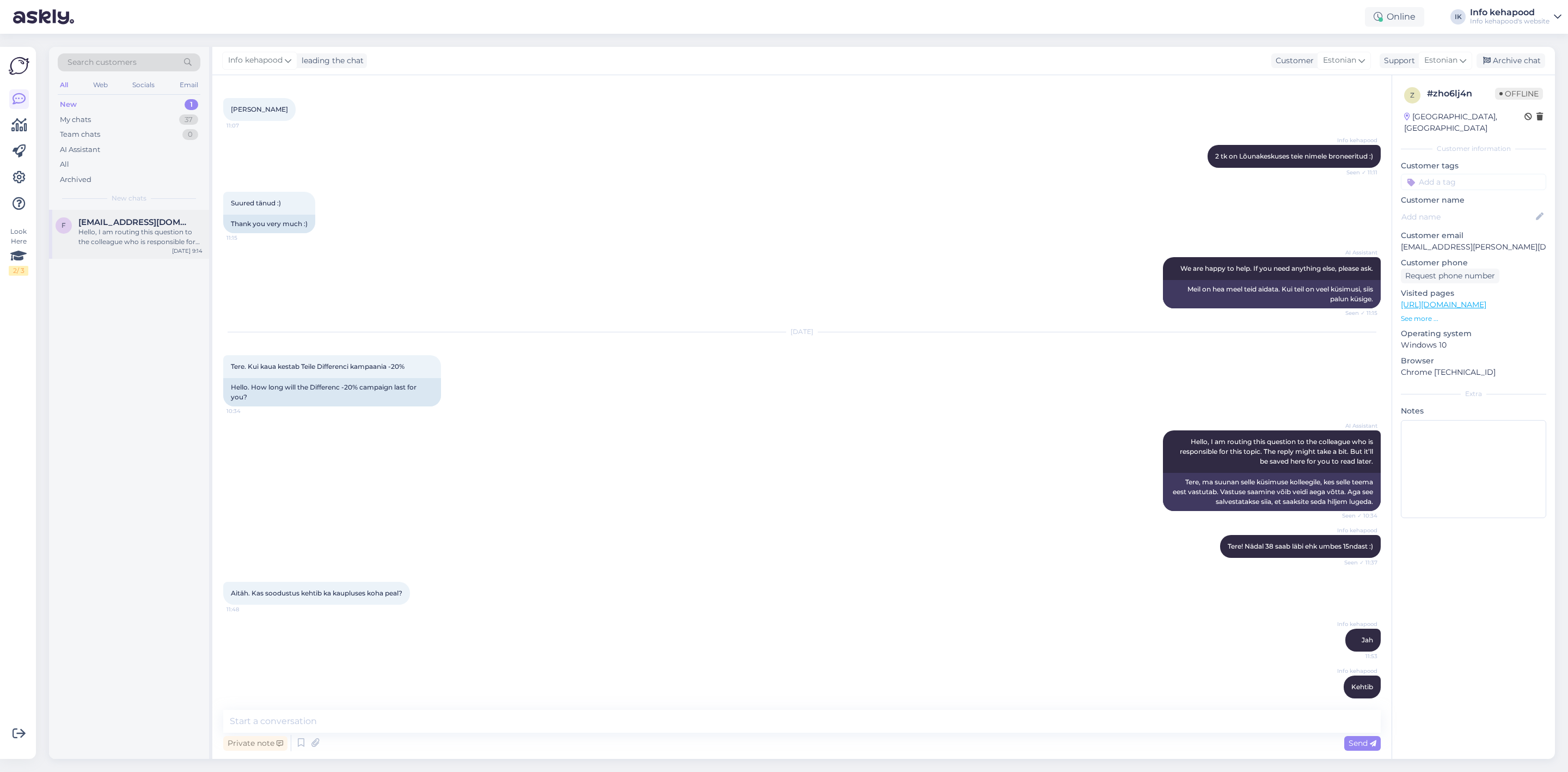
click at [109, 240] on div "Hello, I am routing this question to the colleague who is responsible for this …" at bounding box center [140, 237] width 124 height 20
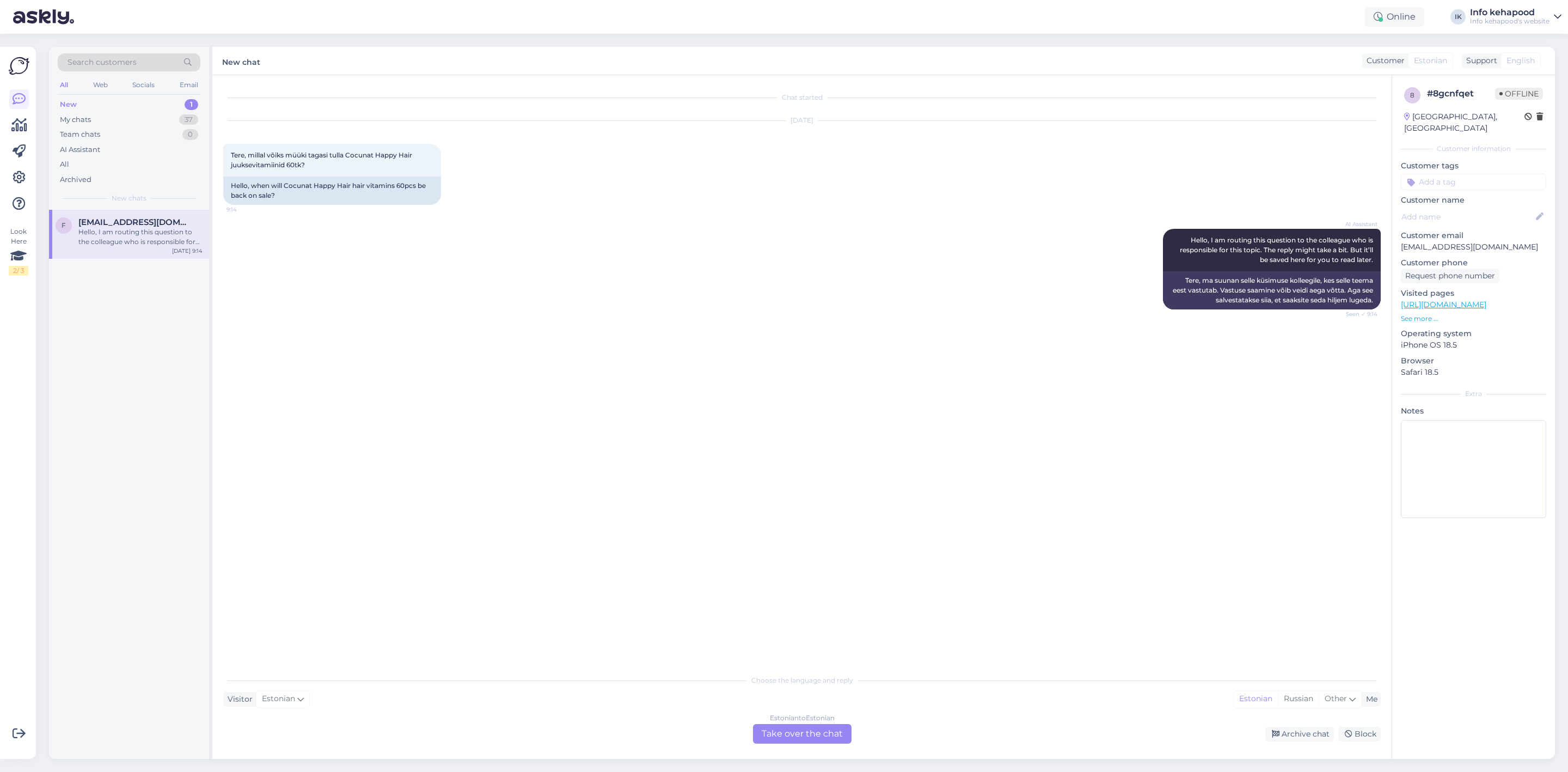
scroll to position [0, 0]
drag, startPoint x: 285, startPoint y: 187, endPoint x: 417, endPoint y: 188, distance: 132.0
click at [417, 188] on div "Hello, when will Cocunat Happy Hair hair vitamins 60pcs be back on sale?" at bounding box center [333, 191] width 218 height 28
copy div "Cocunat Happy Hair hair vitamins 60pcs"
click at [804, 730] on div "Estonian to Estonian Take over the chat" at bounding box center [802, 734] width 99 height 20
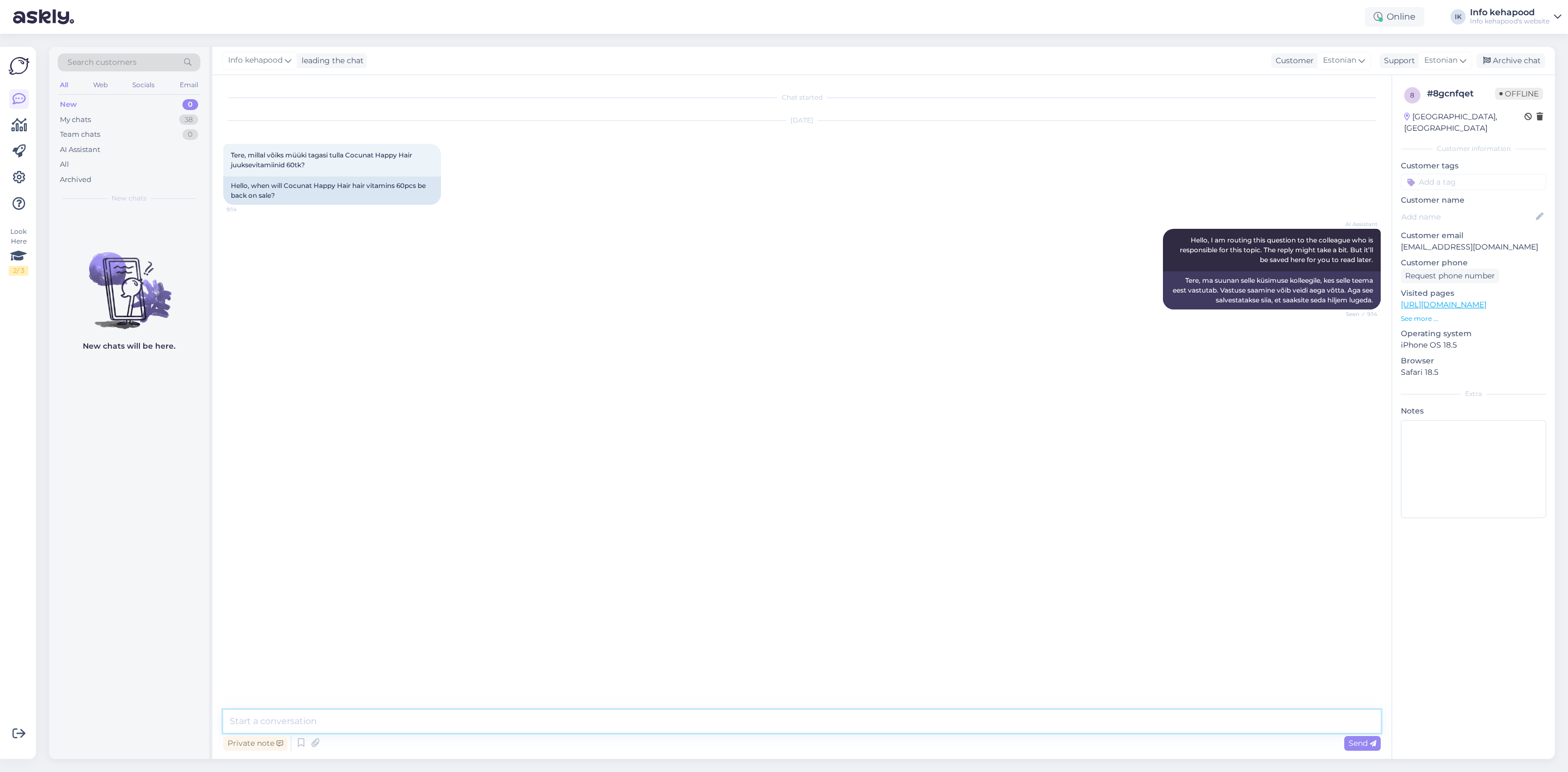
drag, startPoint x: 652, startPoint y: 715, endPoint x: 652, endPoint y: 722, distance: 7.0
click at [652, 721] on textarea at bounding box center [802, 721] width 1157 height 23
type textarea "Tere! Ootame hankijalt tooteid. :) Kahjuks ei ole kindlat kuupäeva, millal võiv…"
click at [145, 126] on div "My chats 38" at bounding box center [129, 120] width 143 height 15
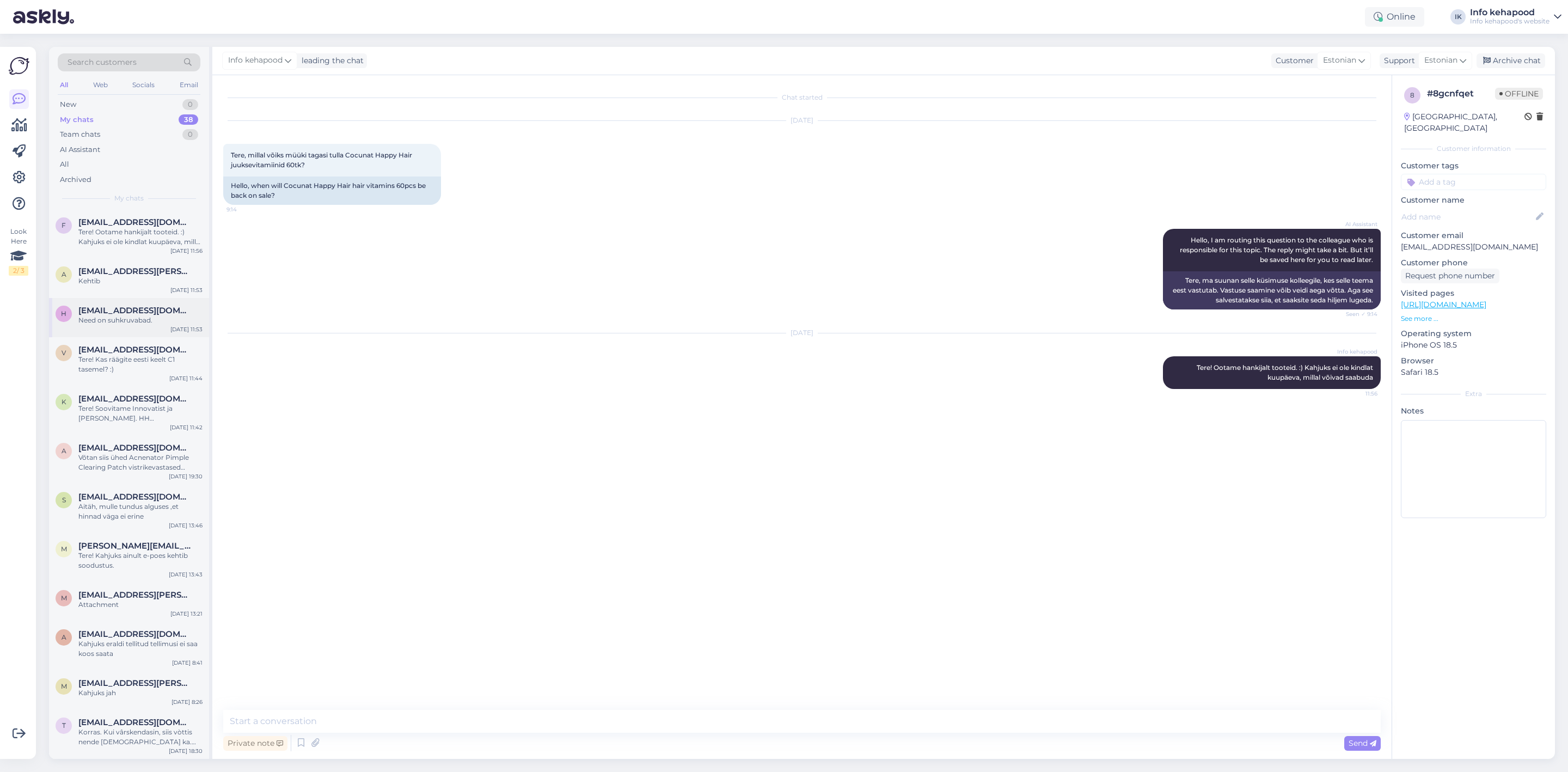
click at [121, 298] on div "h [EMAIL_ADDRESS][DOMAIN_NAME] Need on suhkruvabad. [DATE] 11:53" at bounding box center [129, 317] width 160 height 39
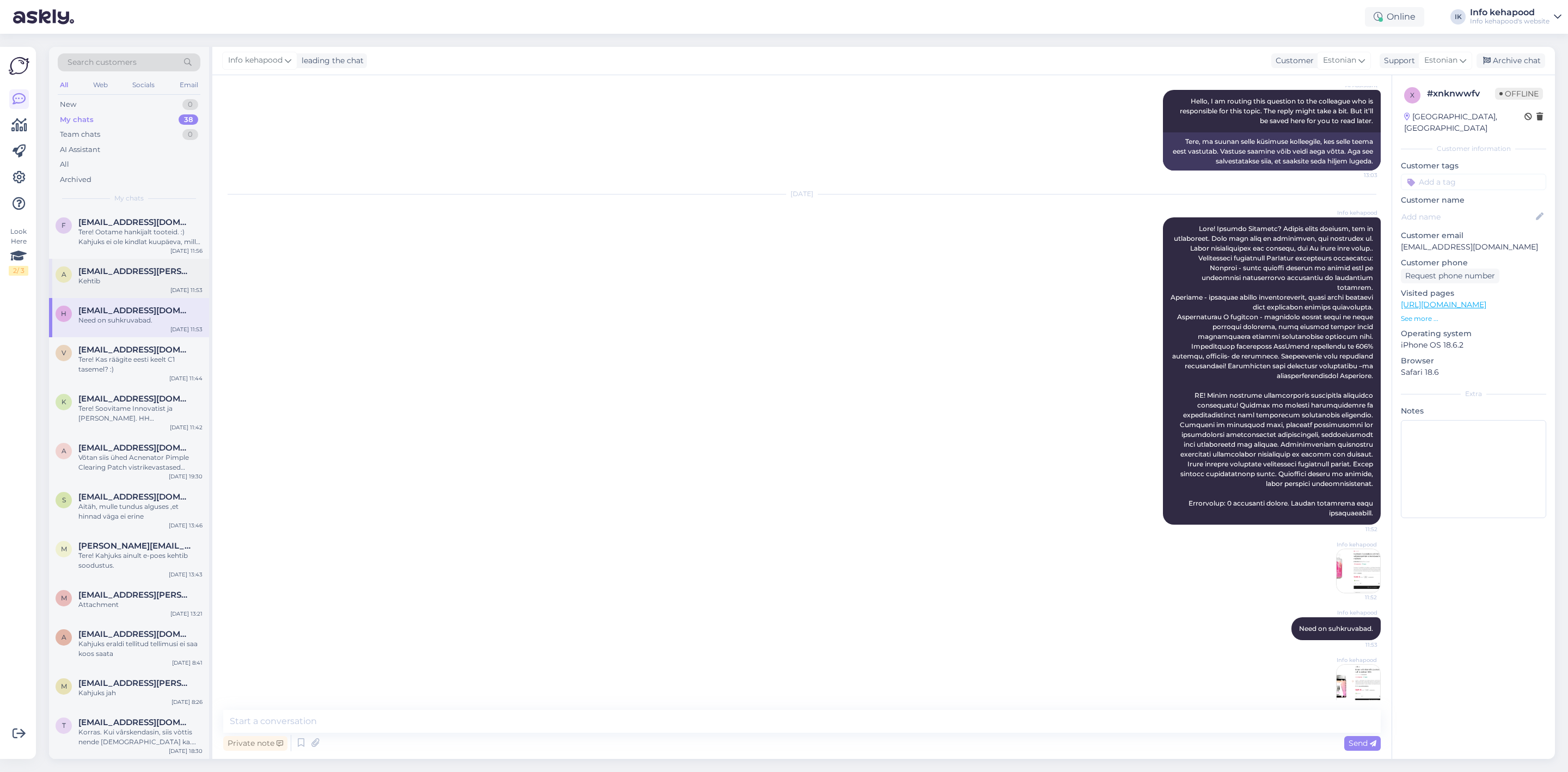
click at [125, 278] on div "Kehtib" at bounding box center [140, 281] width 124 height 10
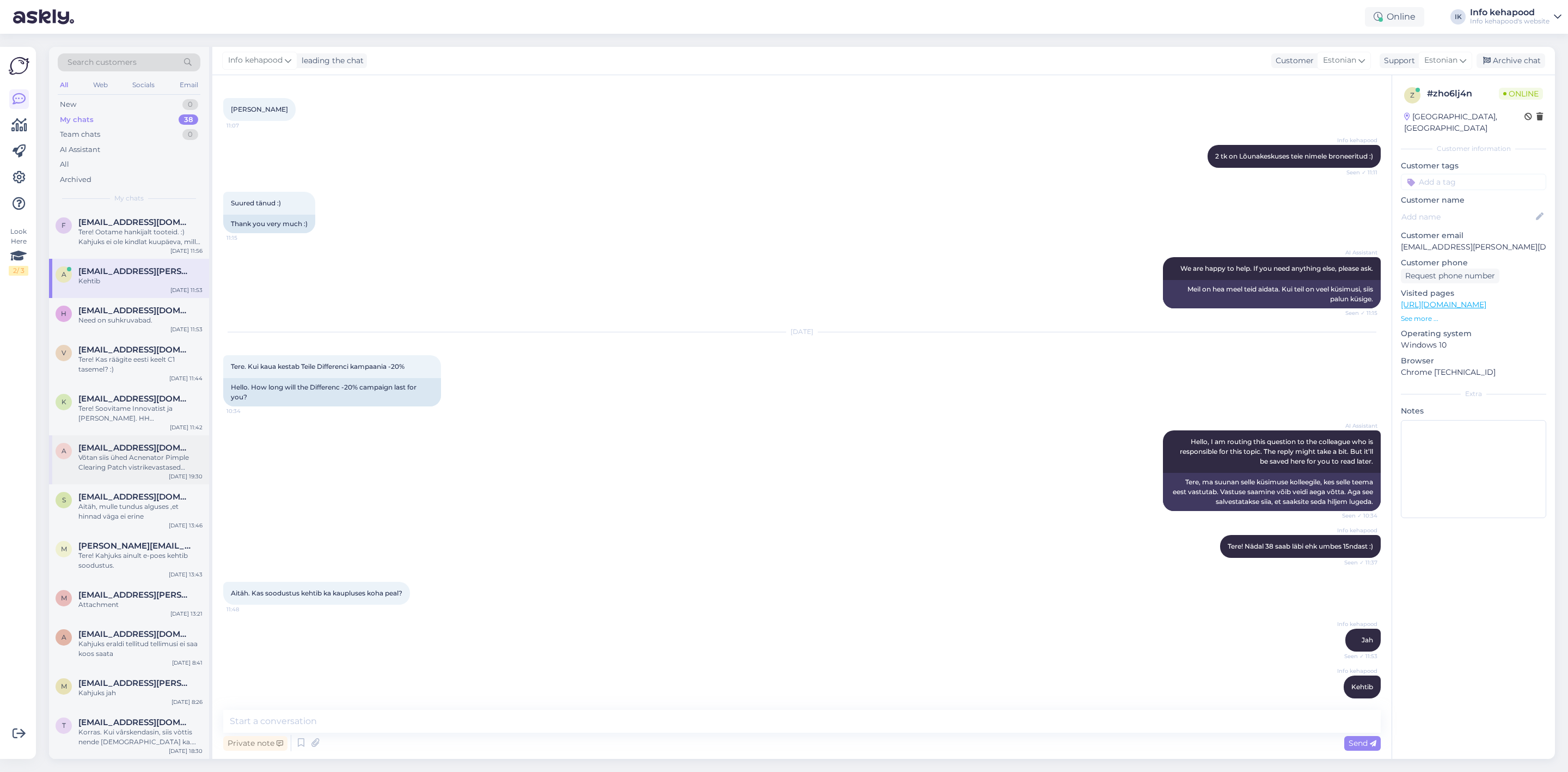
click at [140, 459] on div "Võtan siis ühed Acnenator Pimple Clearing Patch vistrikevastased mikronõeltega …" at bounding box center [140, 463] width 124 height 20
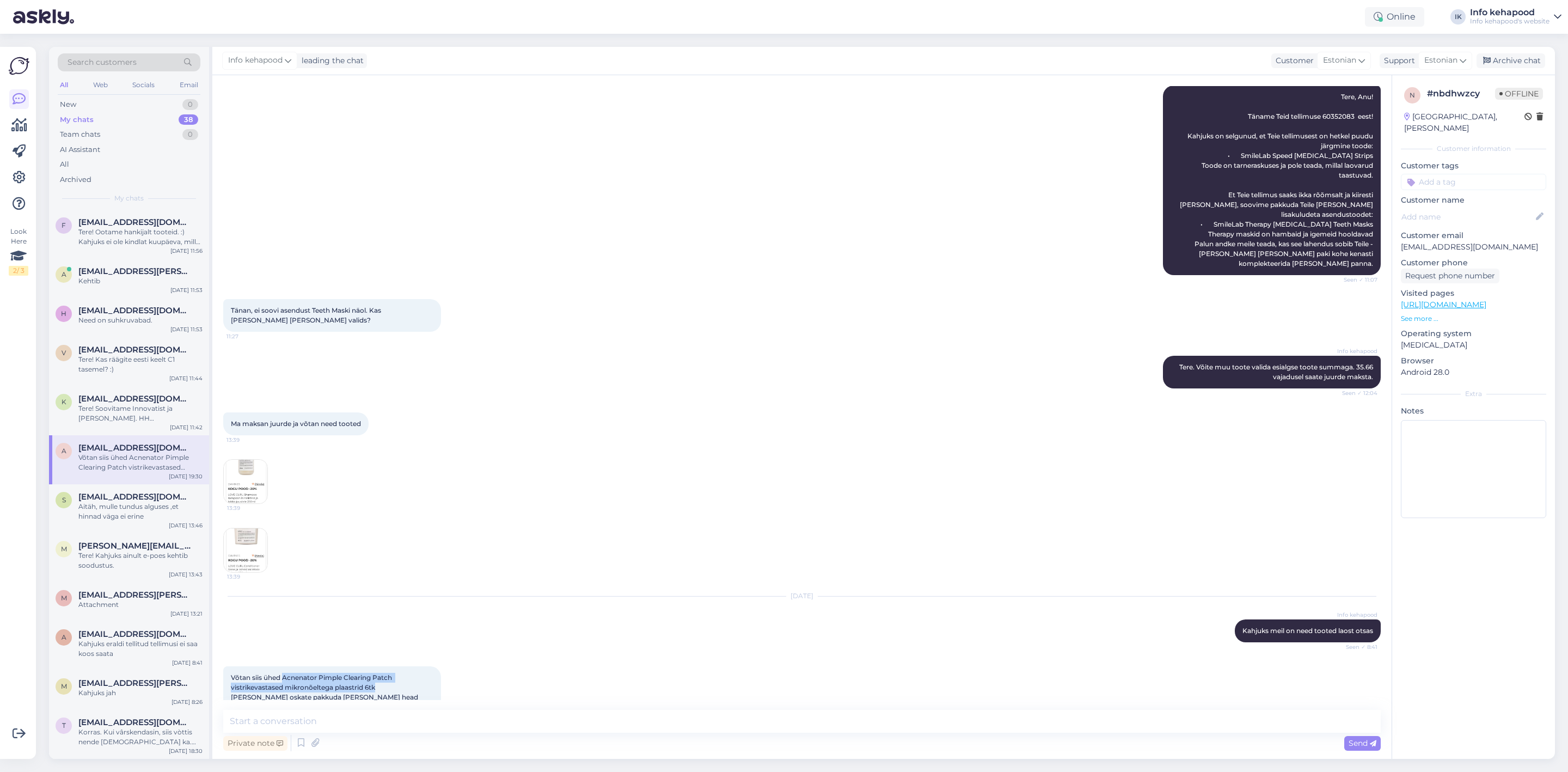
drag, startPoint x: 284, startPoint y: 653, endPoint x: 377, endPoint y: 666, distance: 93.9
click at [377, 673] on span "Võtan siis ühed Acnenator Pimple Clearing Patch vistrikevastased mikronõeltega …" at bounding box center [325, 691] width 189 height 37
copy span "Acnenator Pimple Clearing Patch vistrikevastased mikronõeltega plaastrid 6tk"
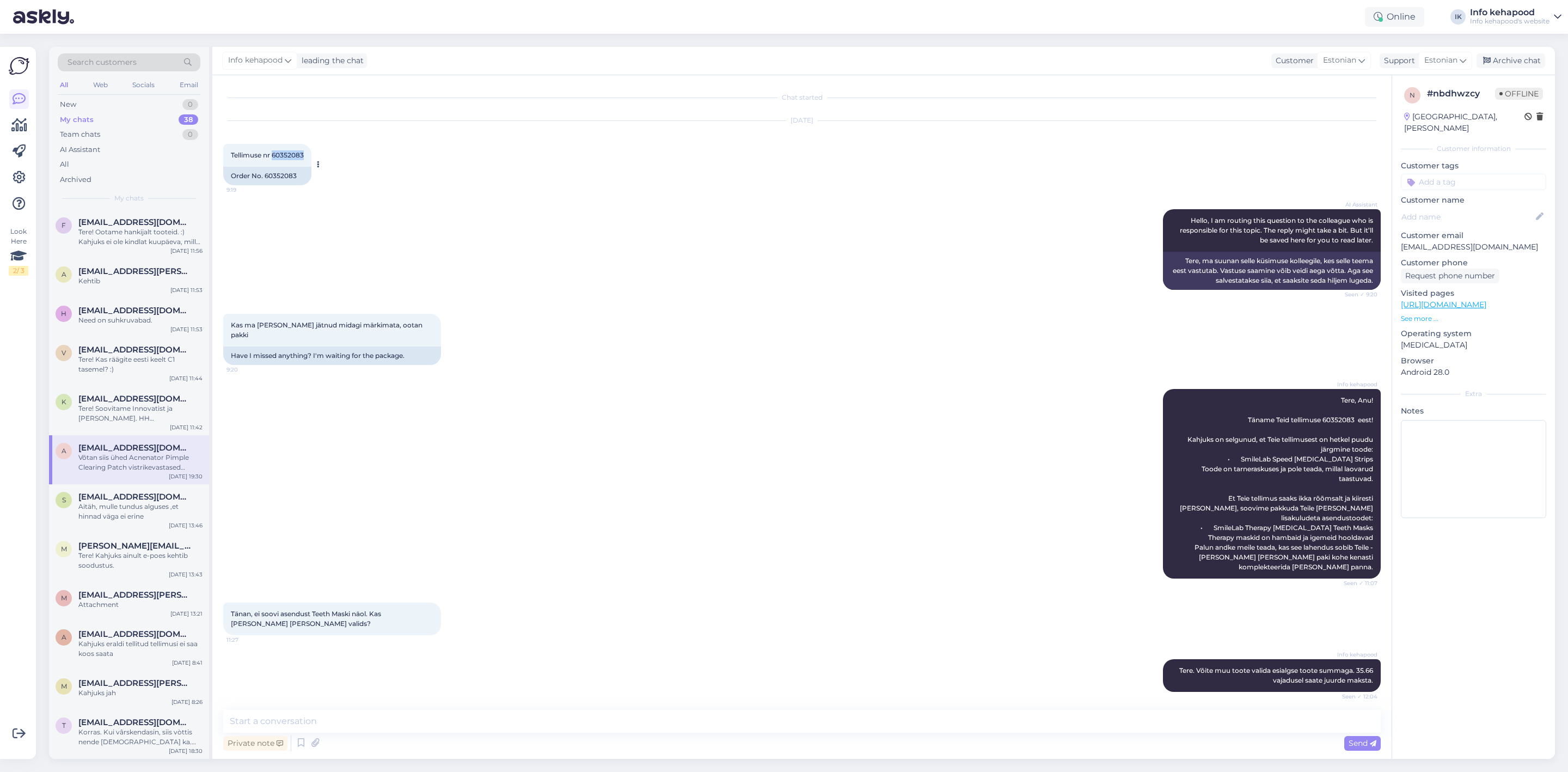
drag, startPoint x: 274, startPoint y: 153, endPoint x: 307, endPoint y: 151, distance: 33.1
click at [307, 151] on div "Tellimuse nr 60352083 9:19" at bounding box center [268, 156] width 88 height 23
copy span "60352083"
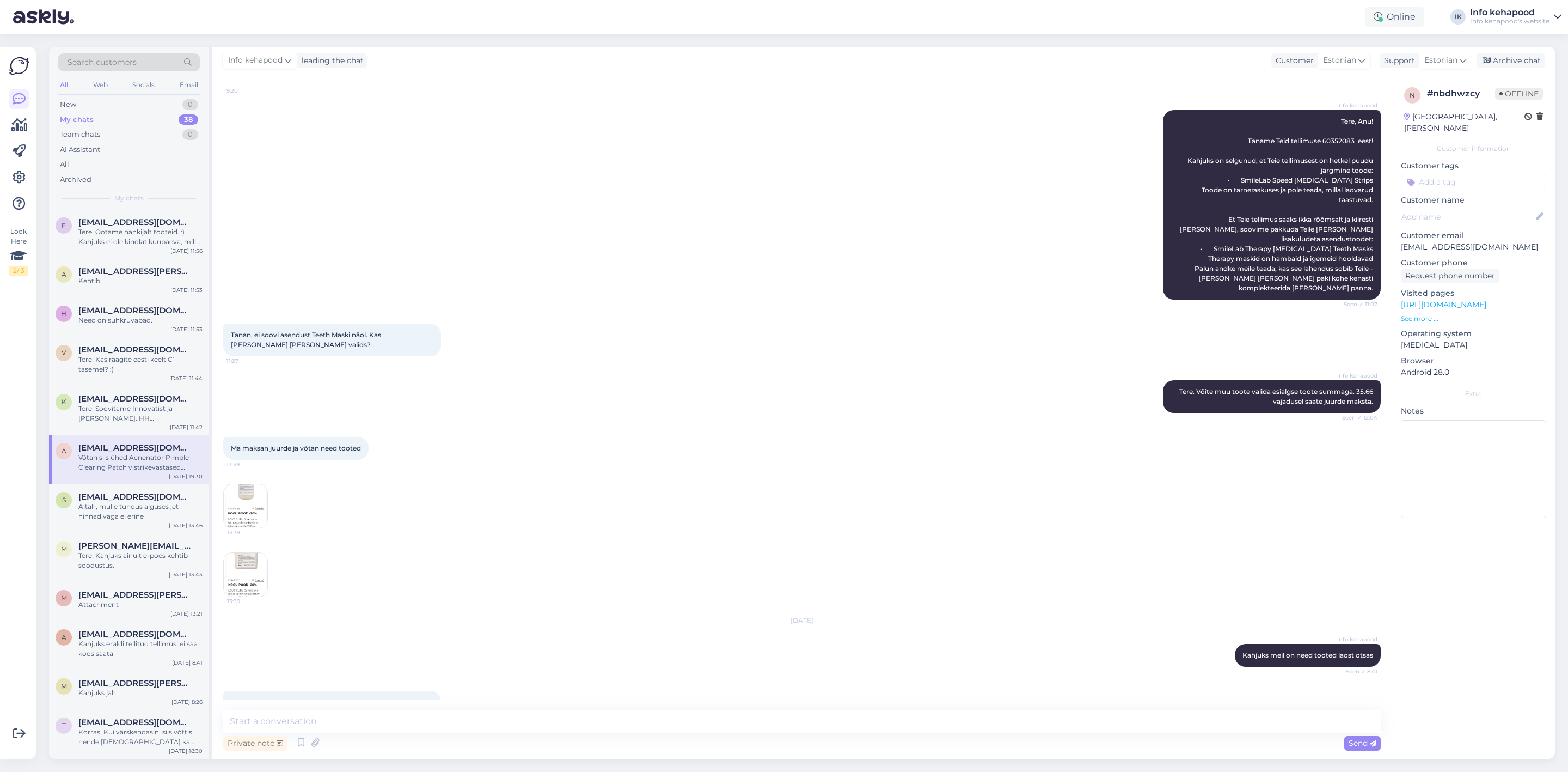
scroll to position [304, 0]
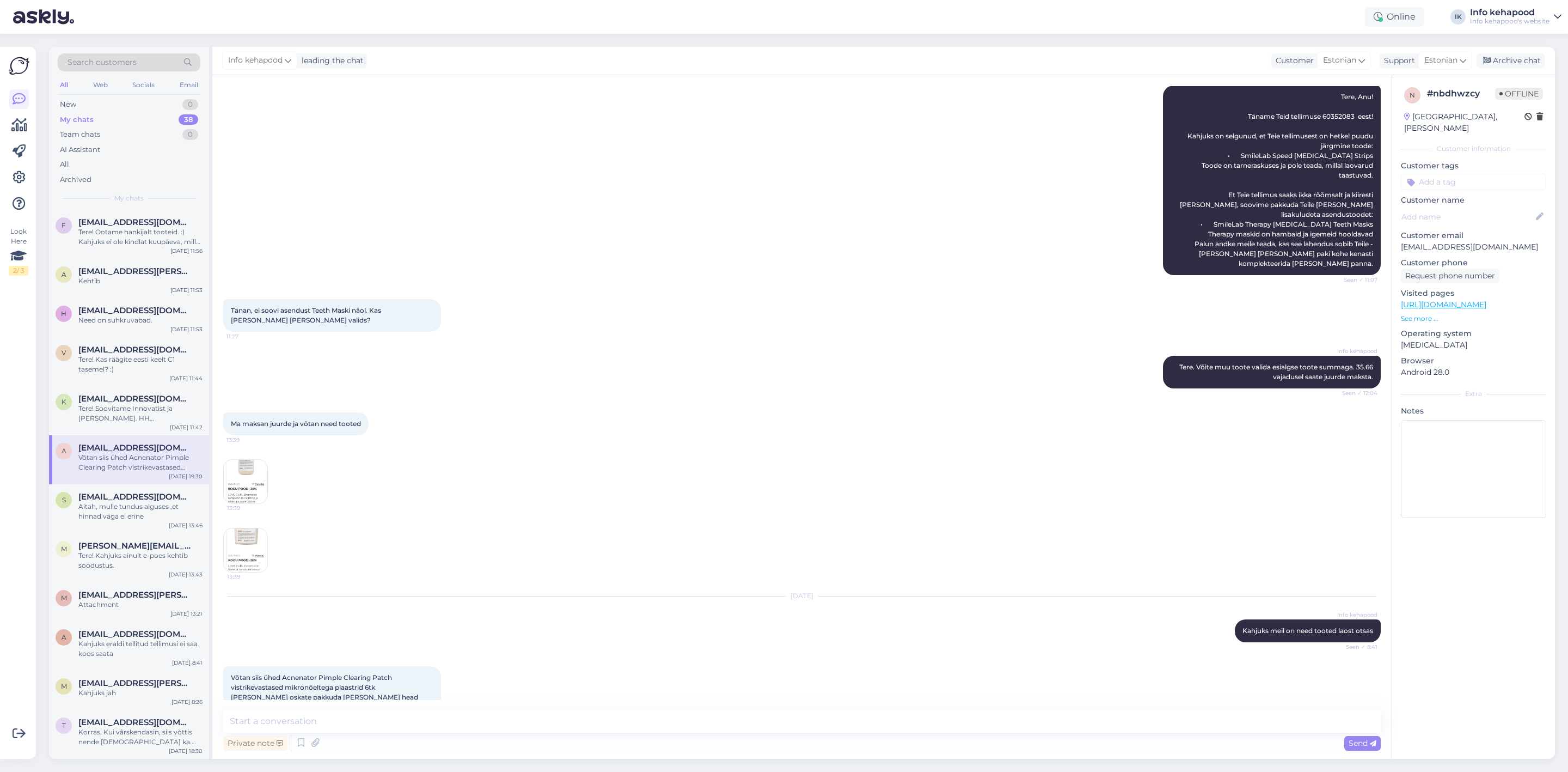
click at [544, 692] on div "Võtan siis ühed Acnenator Pimple Clearing Patch vistrikevastased mikronõeltega …" at bounding box center [802, 693] width 1157 height 77
drag, startPoint x: 284, startPoint y: 656, endPoint x: 329, endPoint y: 669, distance: 46.8
click at [329, 673] on span "Võtan siis ühed Acnenator Pimple Clearing Patch vistrikevastased mikronõeltega …" at bounding box center [325, 691] width 189 height 37
click at [525, 585] on div "[DATE] Info kehapood Kahjuks meil on need tooted laost otsas Seen ✓ 8:41" at bounding box center [802, 620] width 1157 height 70
click at [252, 460] on img at bounding box center [245, 482] width 43 height 43
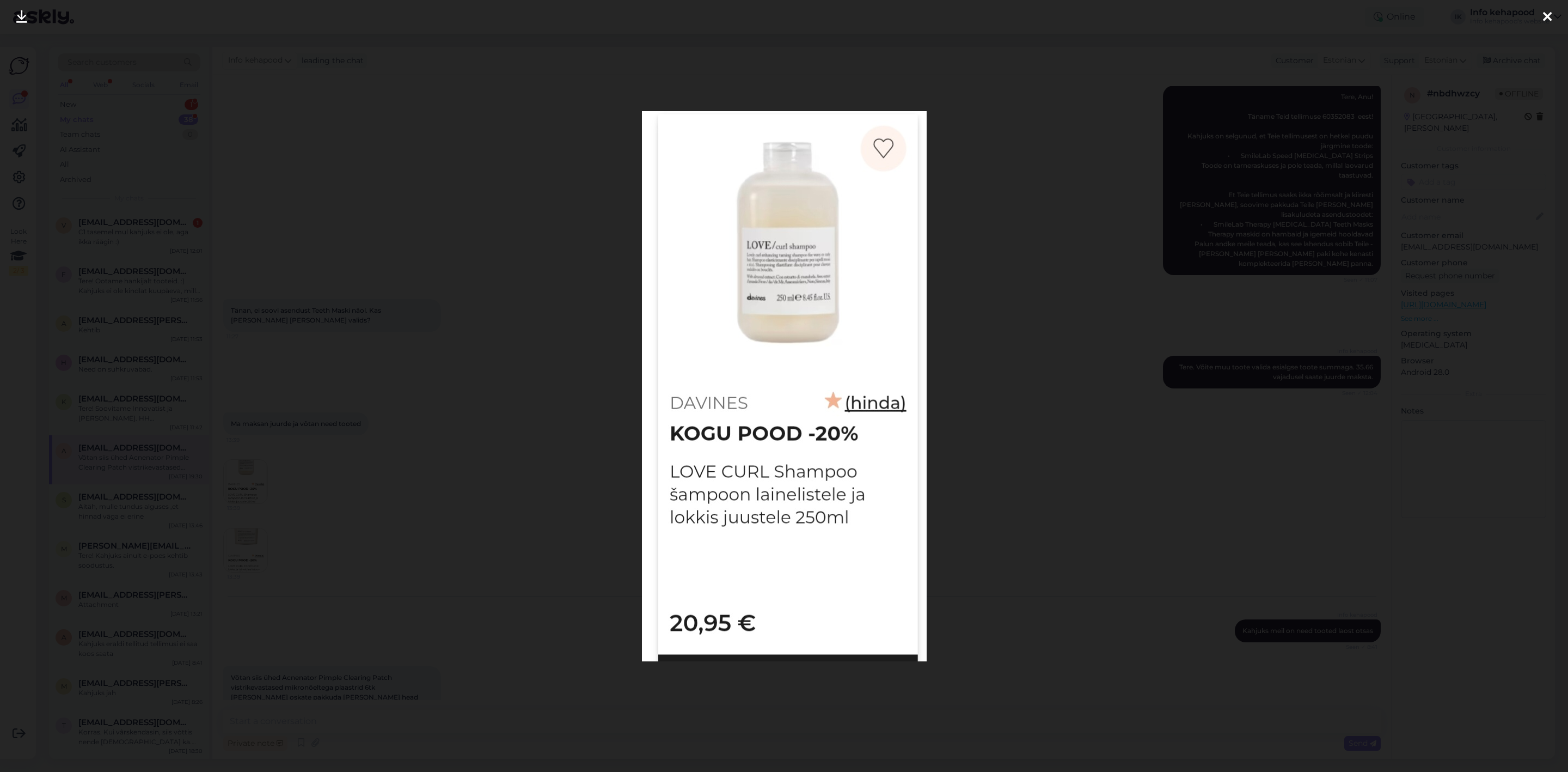
click at [1020, 179] on div at bounding box center [784, 386] width 1568 height 772
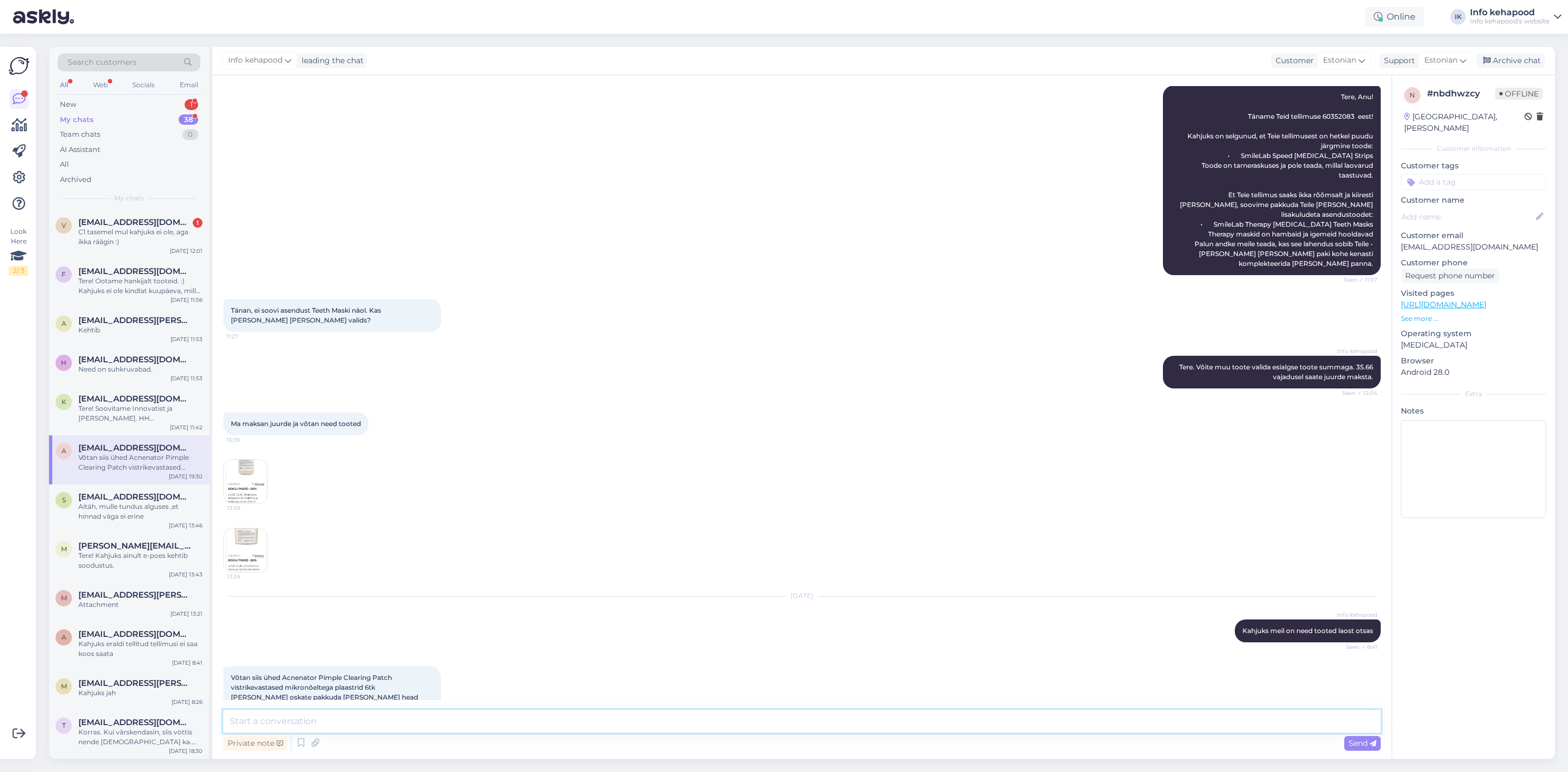
click at [391, 710] on textarea at bounding box center [802, 721] width 1157 height 23
click at [244, 473] on img at bounding box center [245, 482] width 43 height 43
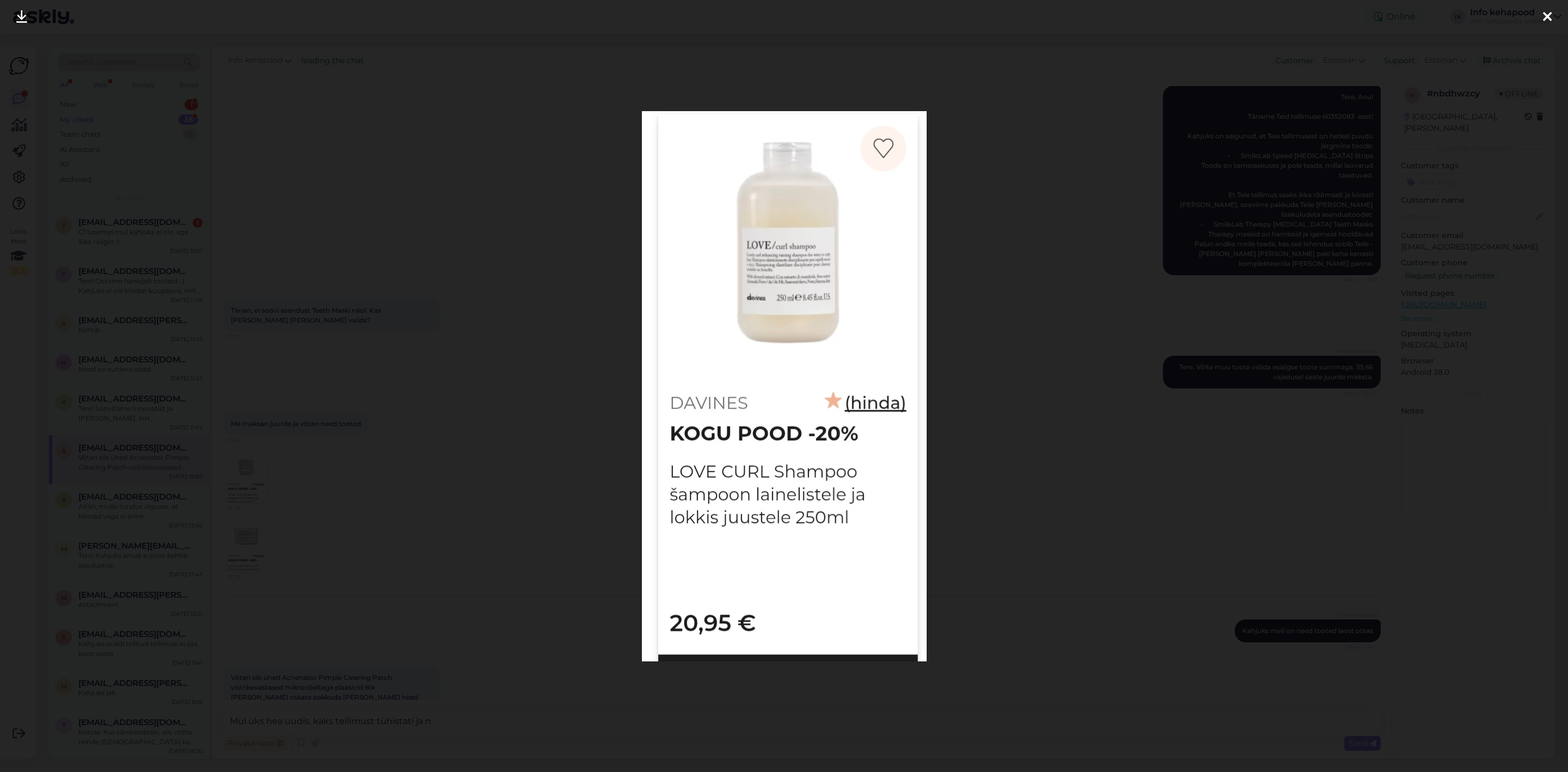
click at [965, 453] on div at bounding box center [784, 386] width 1568 height 772
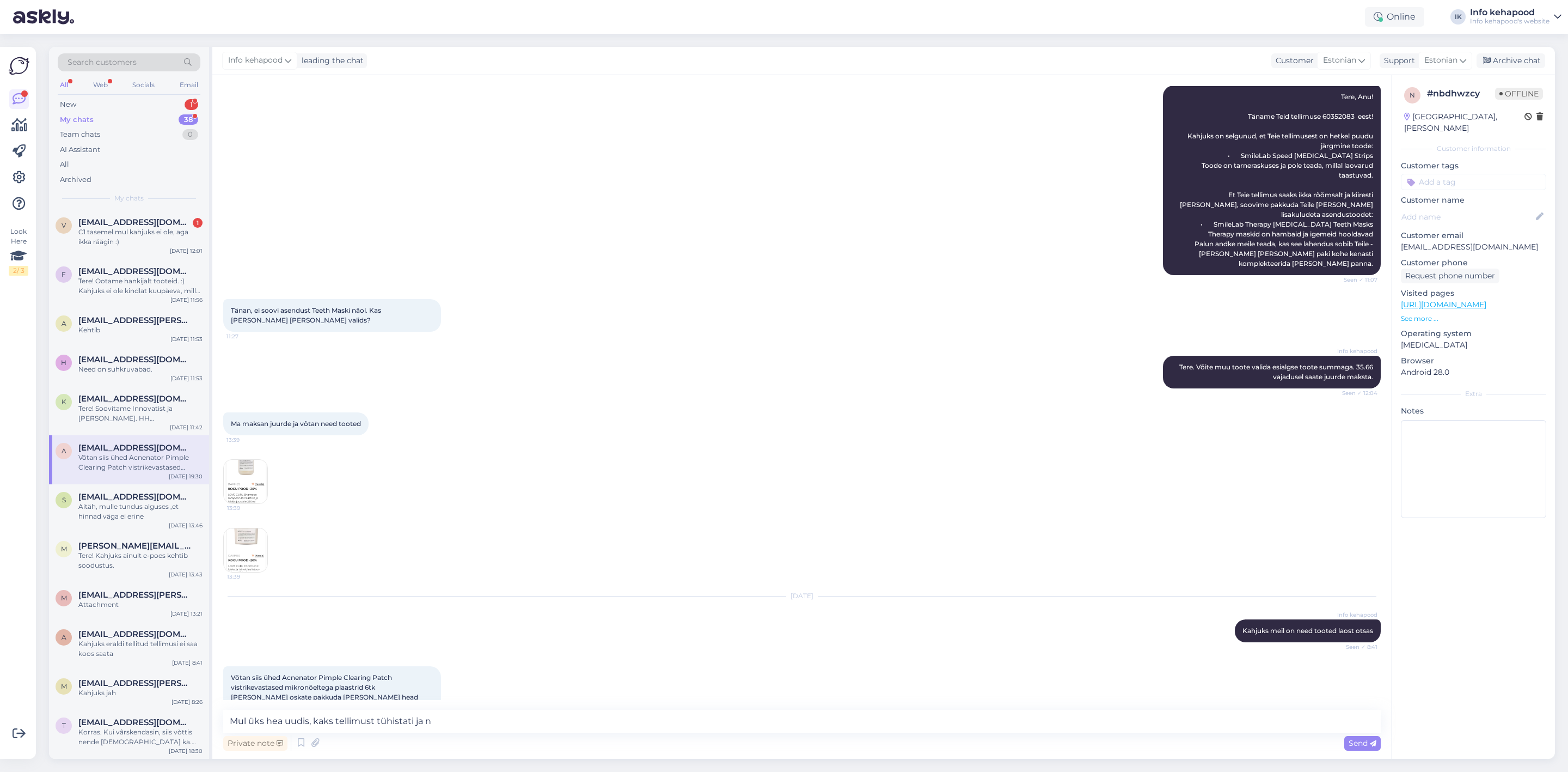
click at [254, 528] on img at bounding box center [245, 550] width 43 height 43
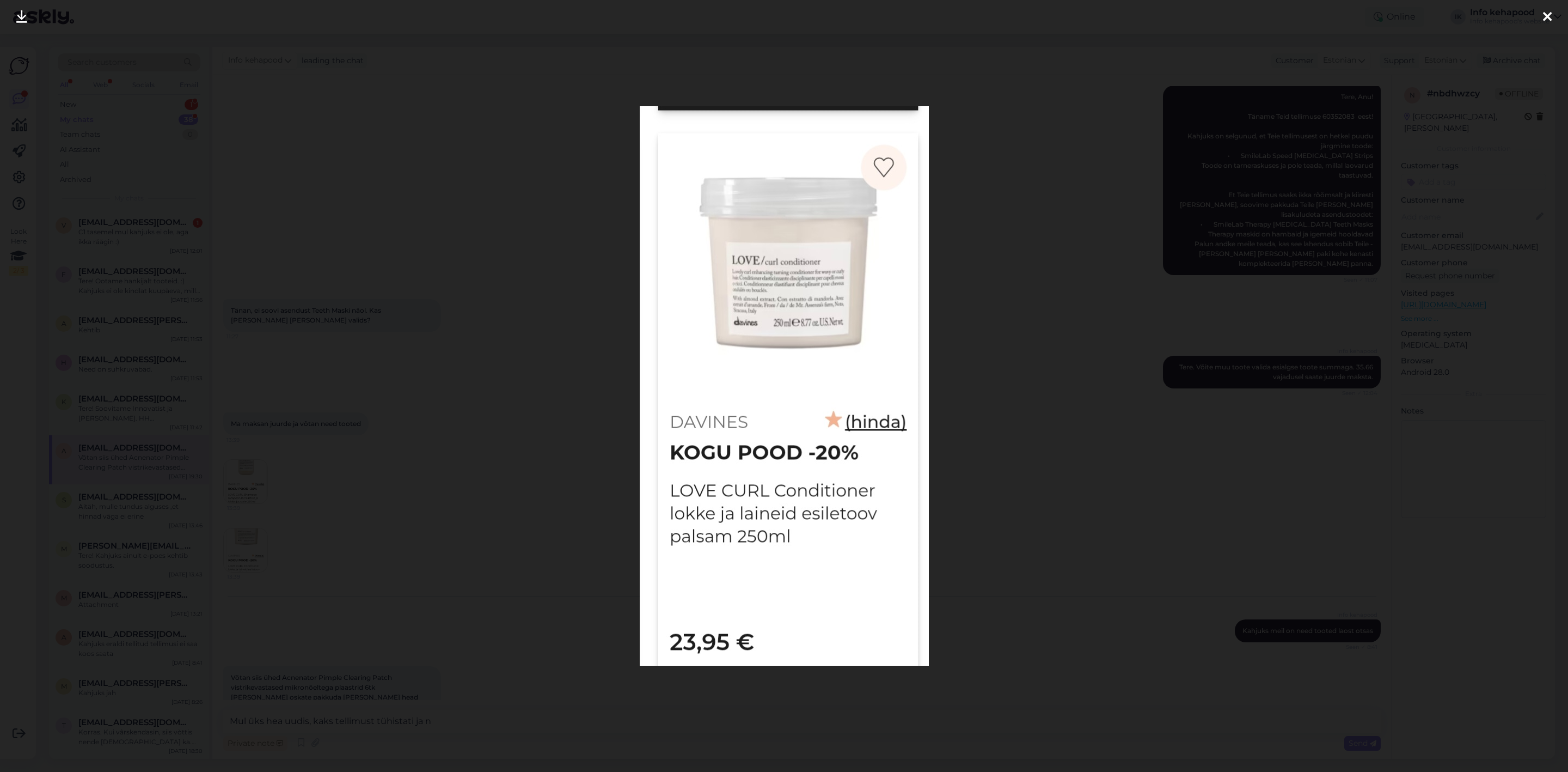
click at [1048, 632] on div at bounding box center [784, 386] width 1568 height 772
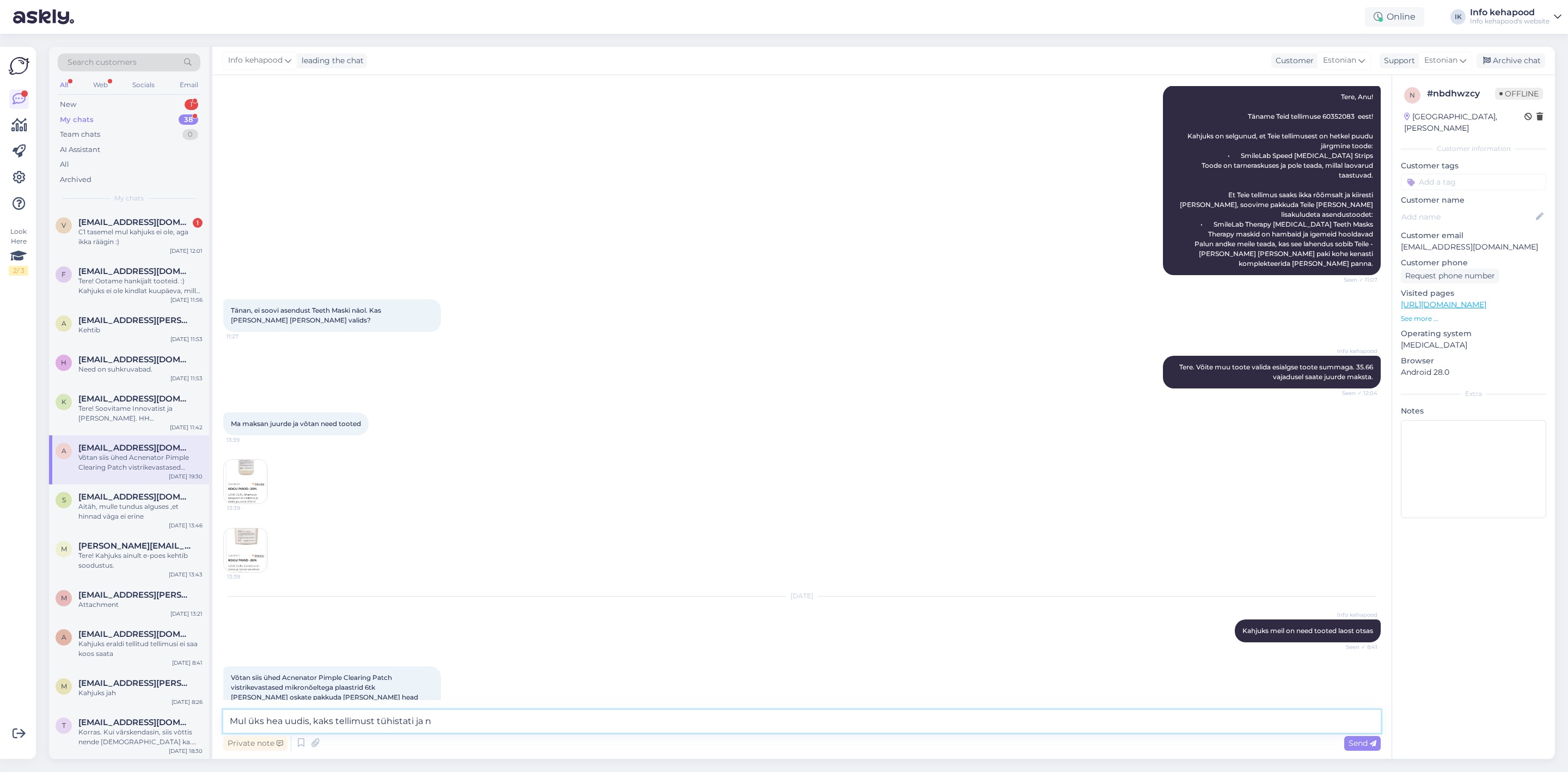
click at [515, 716] on textarea "Mul üks hea uudis, kaks tellimust tühistati ja n" at bounding box center [802, 721] width 1157 height 23
type textarea "Mul üks hea uudis, kaks tellimust tühistati ja mõlemad Davines tooted on sadava…"
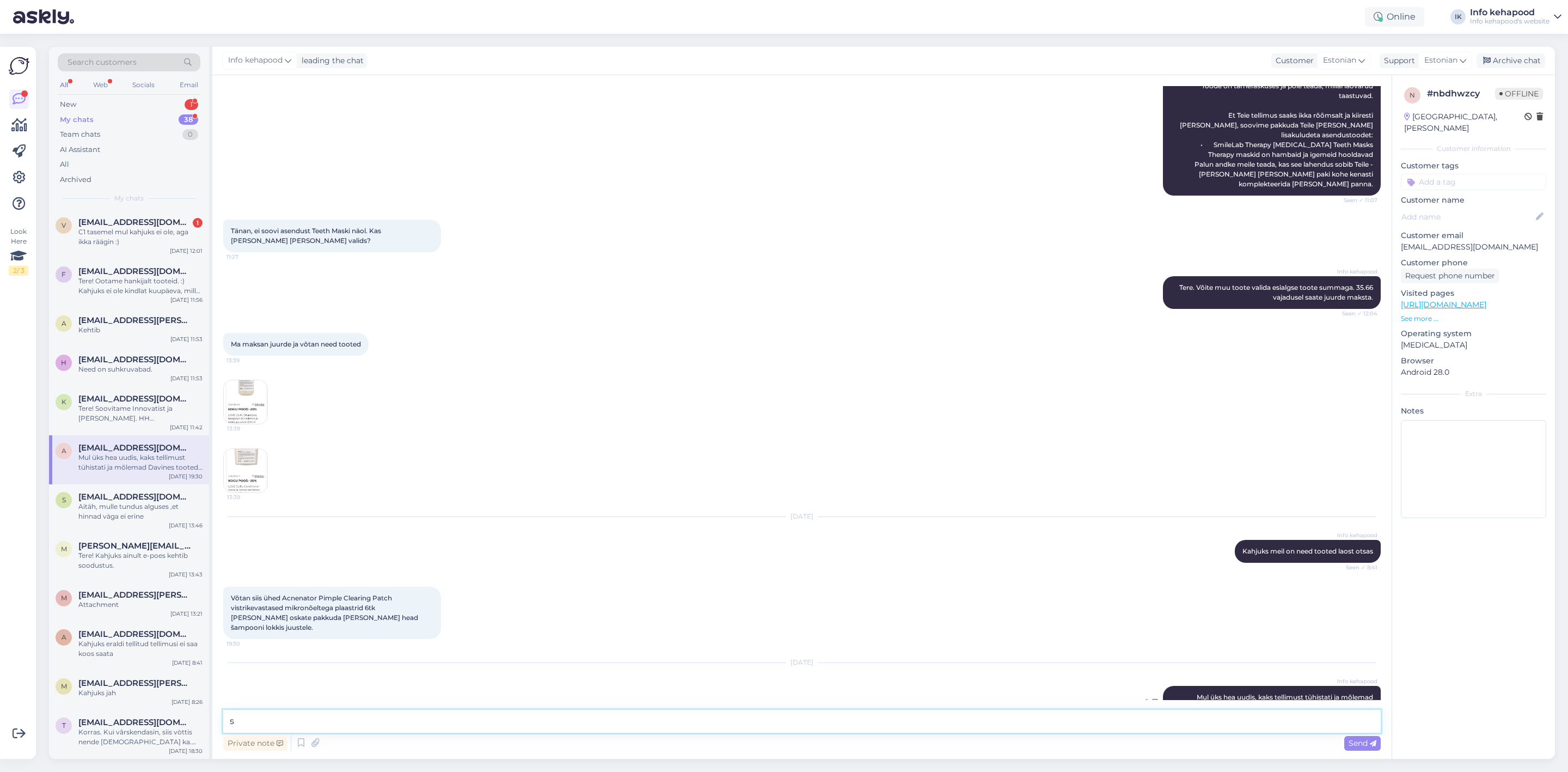
type textarea "s"
click at [1141, 697] on div at bounding box center [1145, 702] width 7 height 10
click at [530, 680] on textarea "Mul üks hea uudis, kaks tellimust tühistati ja mõlemad Davines tooted on sadava…" at bounding box center [801, 695] width 1140 height 28
click at [525, 680] on textarea "Mul üks hea uudis, kaks tellimust tühistati ja mõlemad Davines tooted on sadava…" at bounding box center [801, 695] width 1140 height 28
type textarea "Mul üks hea uudis, kaks tellimust tühistati ja mõlemad Davines tooted on saadav…"
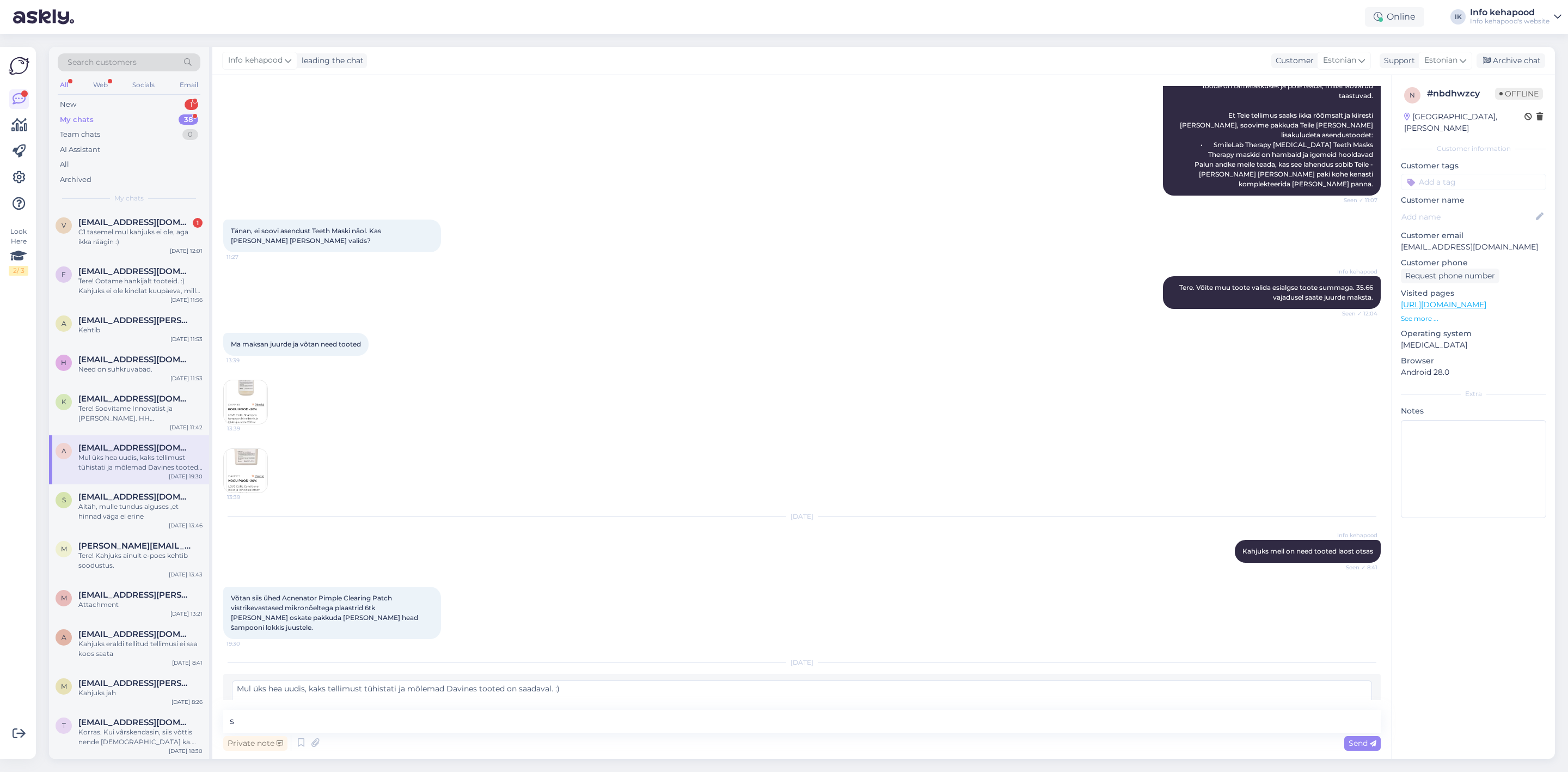
click at [1344, 715] on span "Edit" at bounding box center [1354, 720] width 27 height 10
click at [1071, 744] on div "Private note Send" at bounding box center [802, 743] width 1157 height 21
click at [1057, 732] on textarea "s" at bounding box center [802, 721] width 1157 height 23
type textarea "Soovite?"
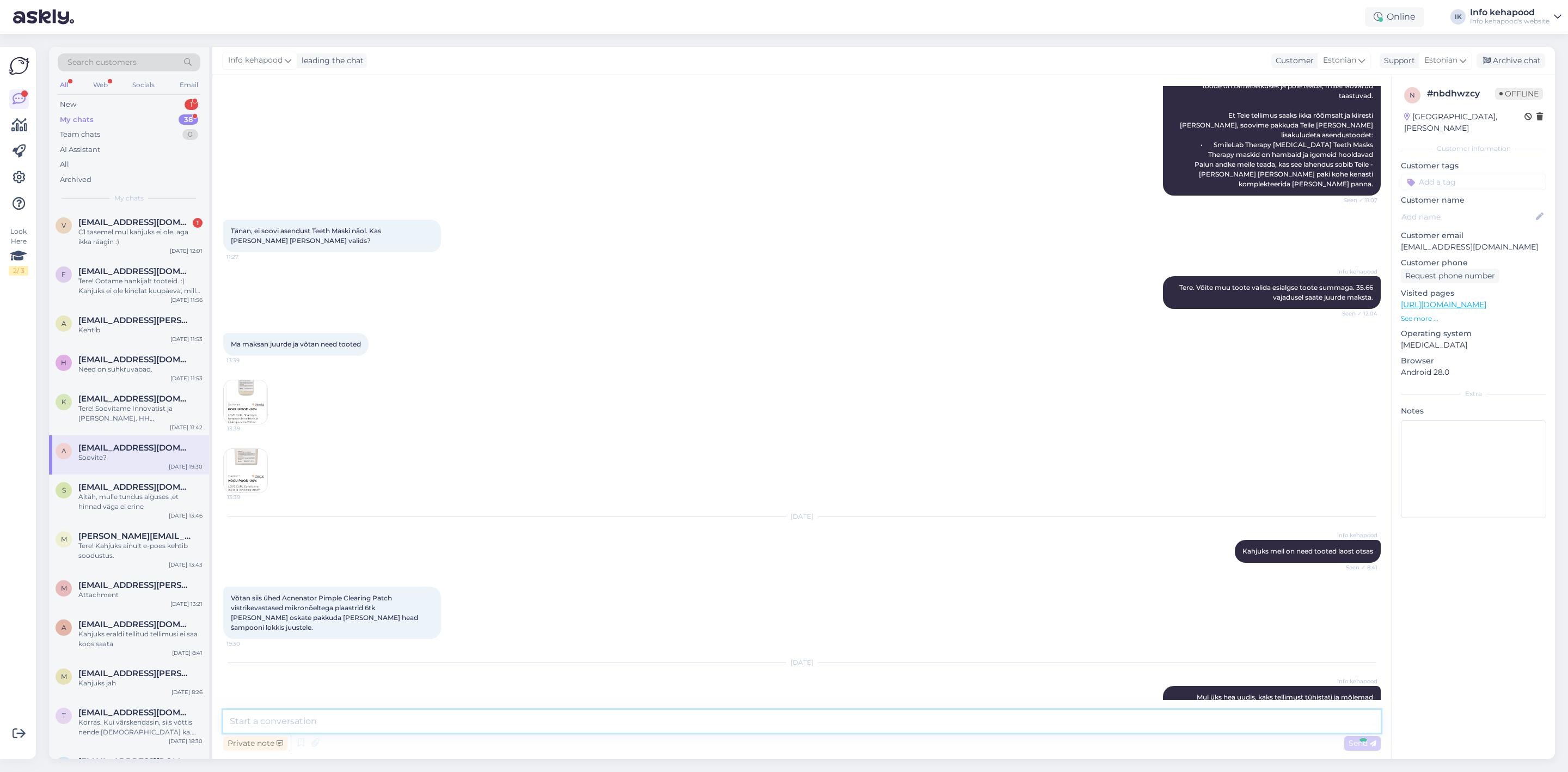
scroll to position [430, 0]
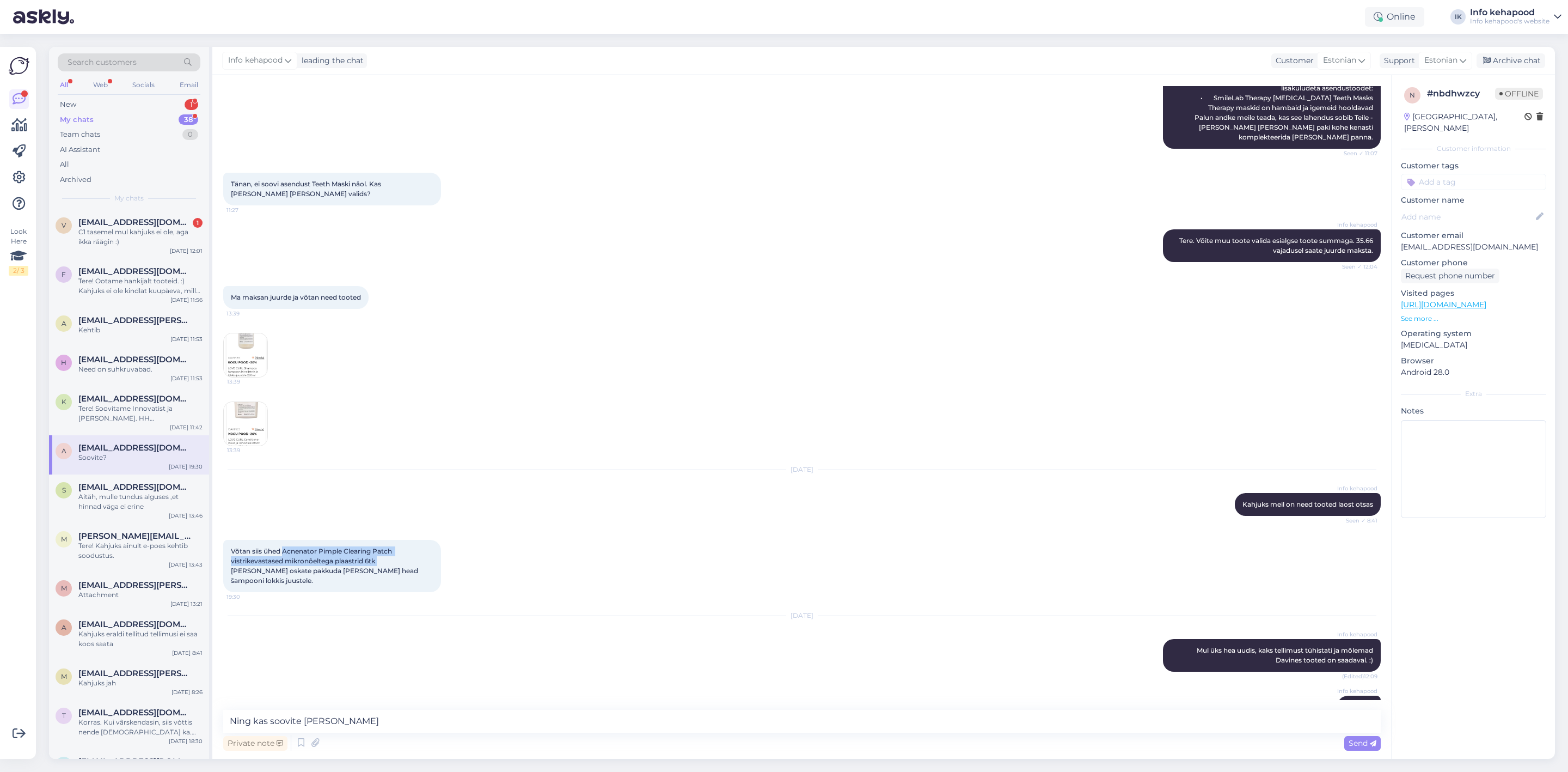
drag, startPoint x: 284, startPoint y: 532, endPoint x: 379, endPoint y: 541, distance: 95.4
click at [379, 547] on span "Võtan siis ühed Acnenator Pimple Clearing Patch vistrikevastased mikronõeltega …" at bounding box center [325, 566] width 189 height 37
copy span "Acnenator Pimple Clearing Patch vistrikevastased mikronõeltega plaastrid 6tk"
click at [366, 734] on div "Private note Send" at bounding box center [802, 743] width 1157 height 21
click at [368, 724] on textarea "Ning kas soovite [PERSON_NAME]" at bounding box center [802, 721] width 1157 height 23
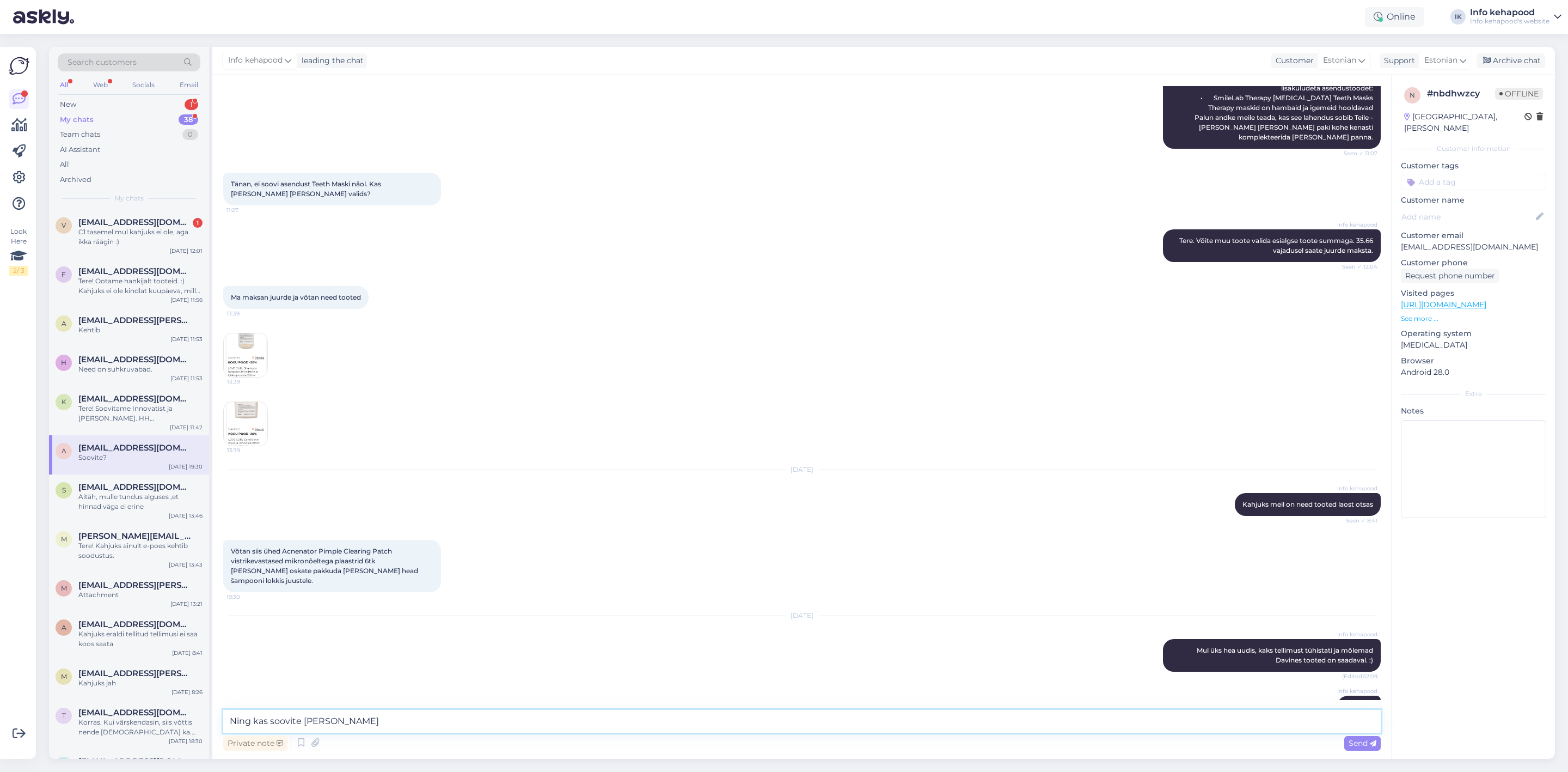
paste textarea "Acnenator Pimple Clearing Patch vistrikevastased mikronõeltega plaastrid 6tk"
type textarea "Ning kas soovite [PERSON_NAME] Acnenator Pimple Clearing Patch vistrikevastased…"
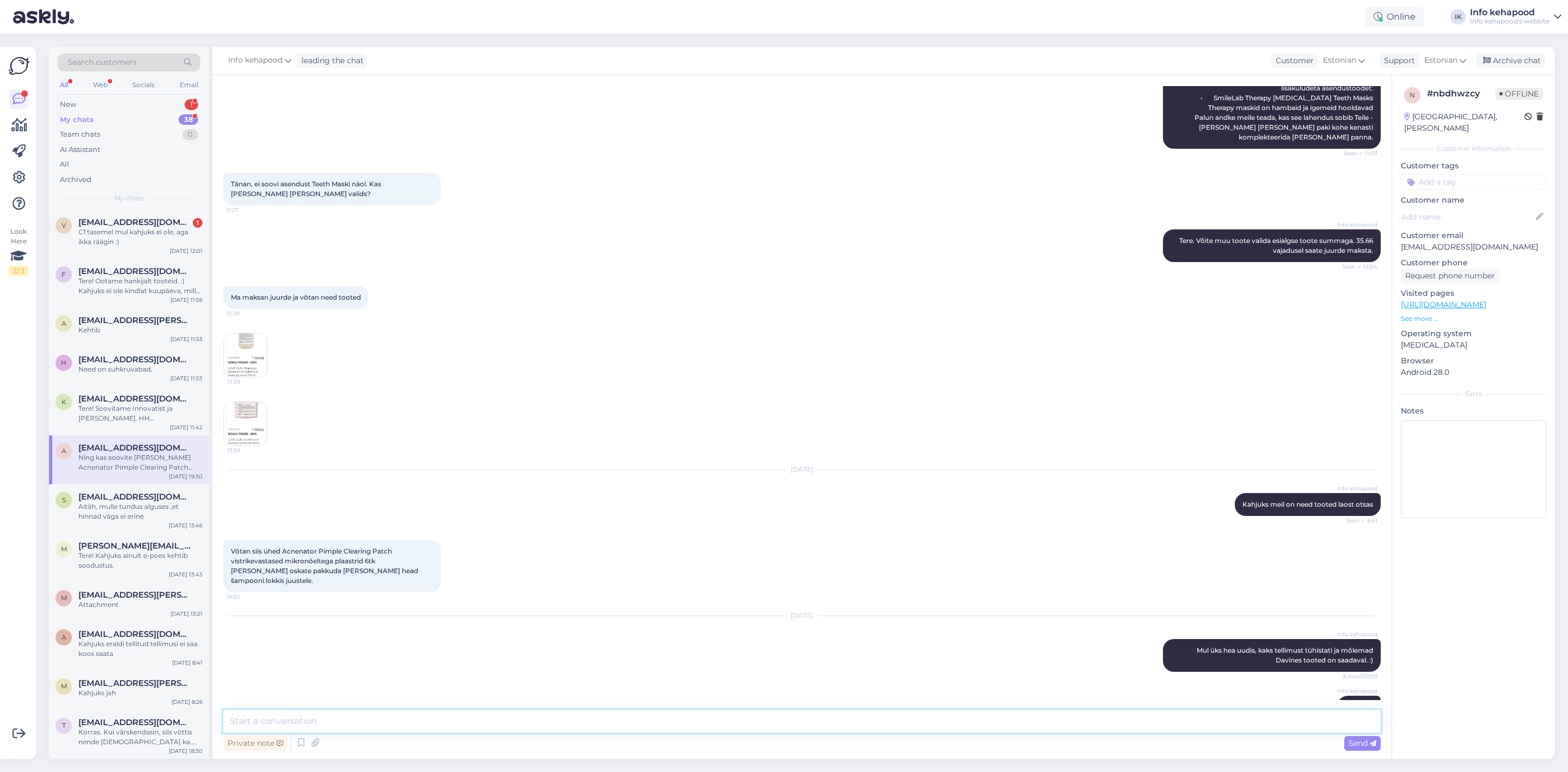
scroll to position [497, 0]
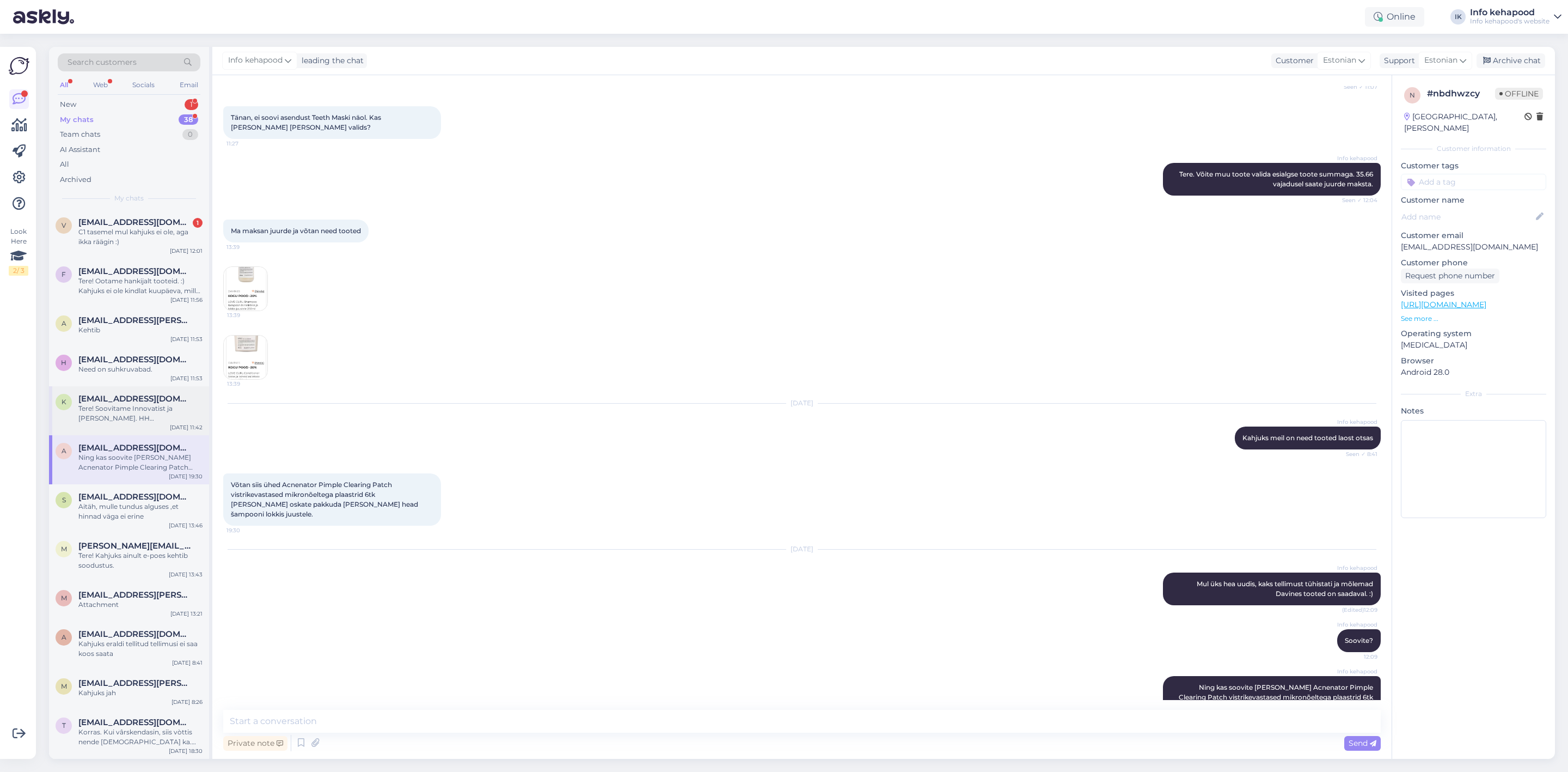
drag, startPoint x: 65, startPoint y: 388, endPoint x: 57, endPoint y: 386, distance: 8.2
drag, startPoint x: 57, startPoint y: 386, endPoint x: 129, endPoint y: 220, distance: 180.9
click at [129, 220] on span "[EMAIL_ADDRESS][DOMAIN_NAME]" at bounding box center [135, 222] width 113 height 10
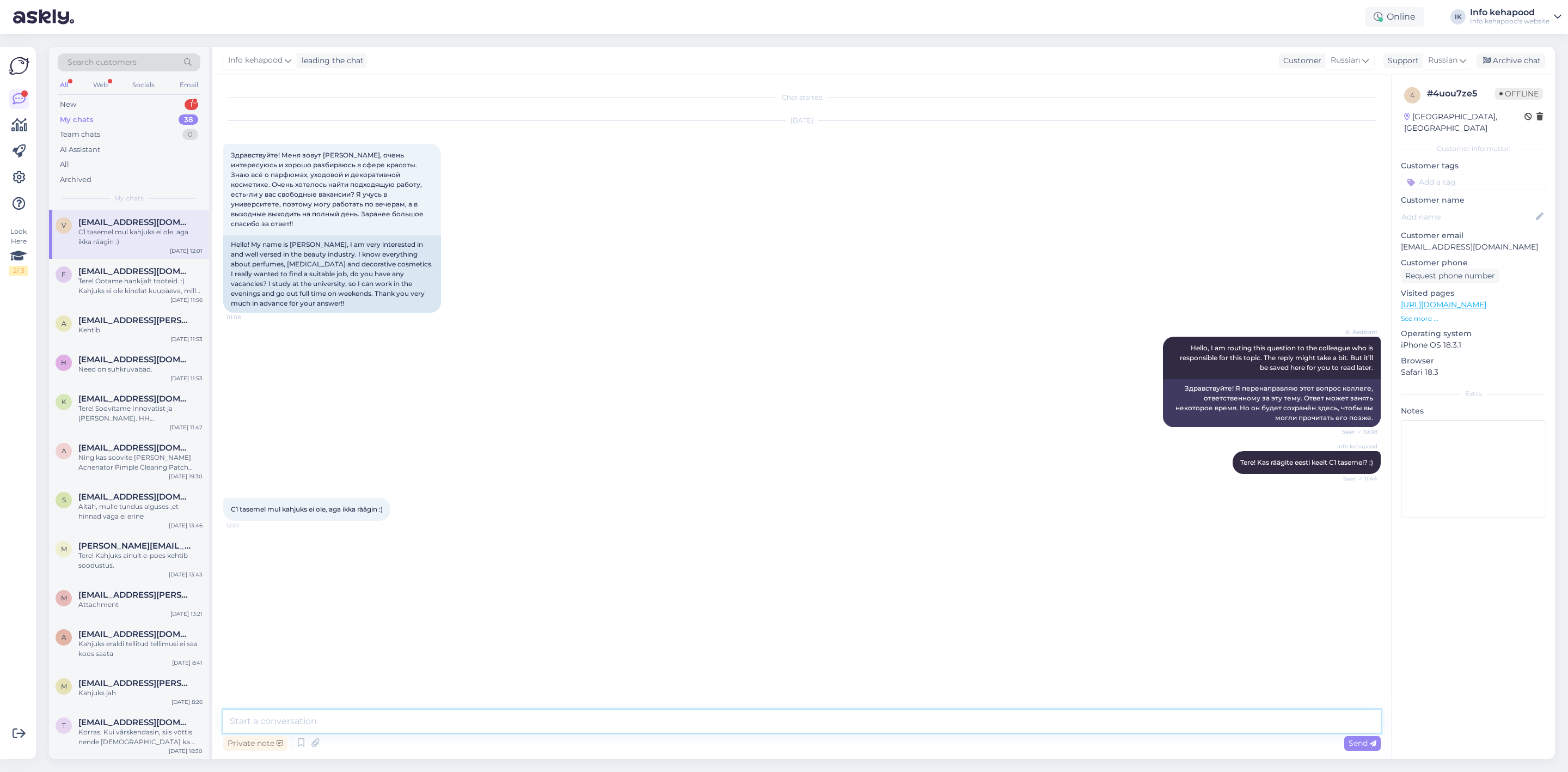
click at [353, 719] on textarea at bounding box center [802, 721] width 1157 height 23
paste textarea "täname [PERSON_NAME] eest, kuid hetkel kahjuks ei [PERSON_NAME] teile sobivatel…"
click at [232, 724] on textarea "täname [PERSON_NAME] eest, kuid hetkel kahjuks ei [PERSON_NAME] teile sobivatel…" at bounding box center [802, 721] width 1157 height 23
click at [447, 724] on textarea "Täname huvi eest, kuid hetkel kahjuks ei [PERSON_NAME] teile sobivatel tingimus…" at bounding box center [802, 721] width 1157 height 23
click at [645, 719] on textarea "Täname huvi eest, kuid hetkel kahjuks ei [PERSON_NAME] Teile sobivatel tingimus…" at bounding box center [802, 721] width 1157 height 23
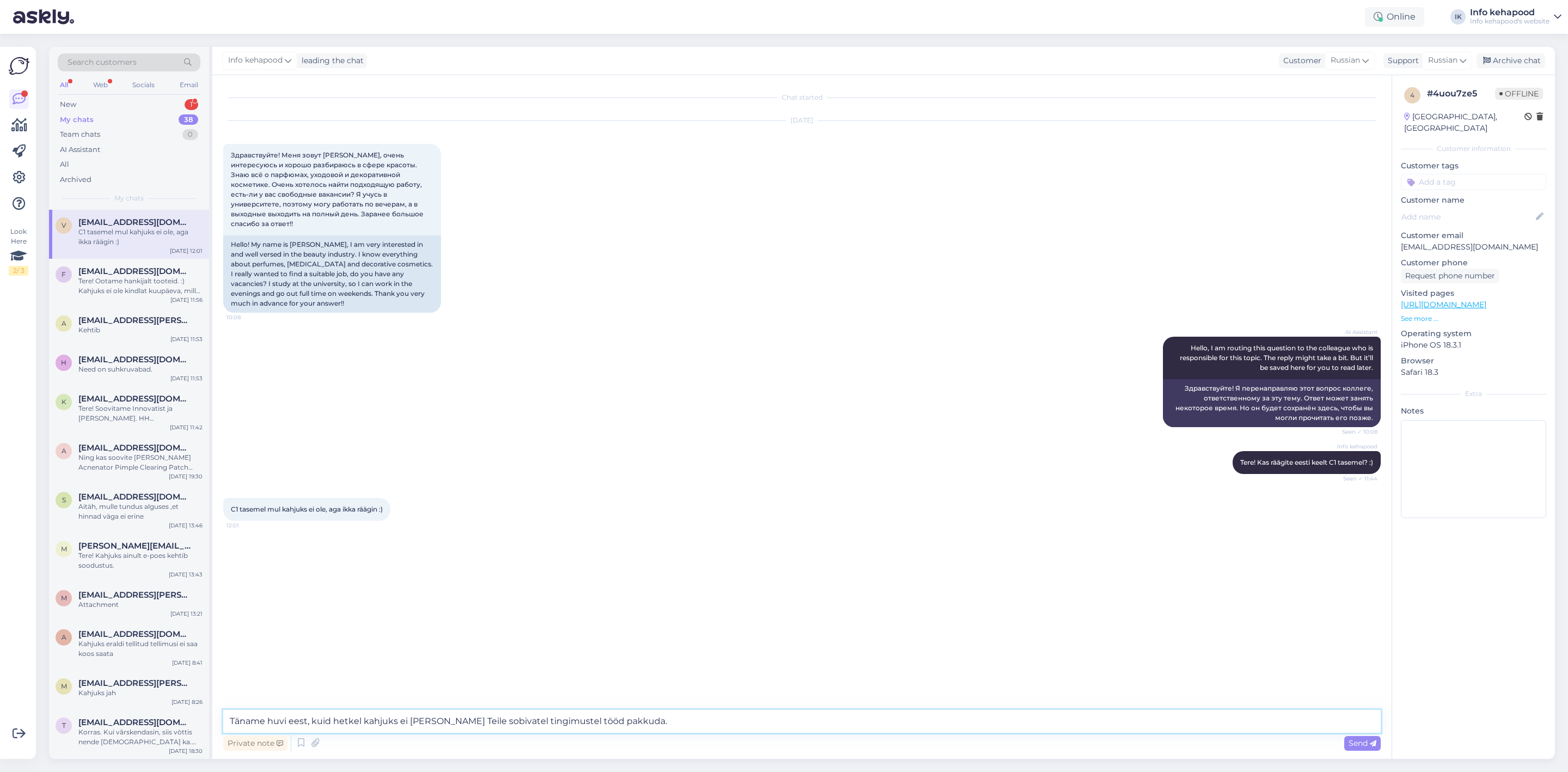
click at [229, 720] on textarea "Täname huvi eest, kuid hetkel kahjuks ei [PERSON_NAME] Teile sobivatel tingimus…" at bounding box center [802, 721] width 1157 height 23
click at [657, 724] on textarea "Täname huvi eest, kuid hetkel kahjuks ei [PERSON_NAME] Teile sobivatel tingimus…" at bounding box center [802, 721] width 1157 height 23
type textarea "Täname huvi eest, kuid hetkel kahjuks ei [PERSON_NAME] Teile sobivatel tingimus…"
click at [1358, 738] on span "Send" at bounding box center [1362, 743] width 27 height 10
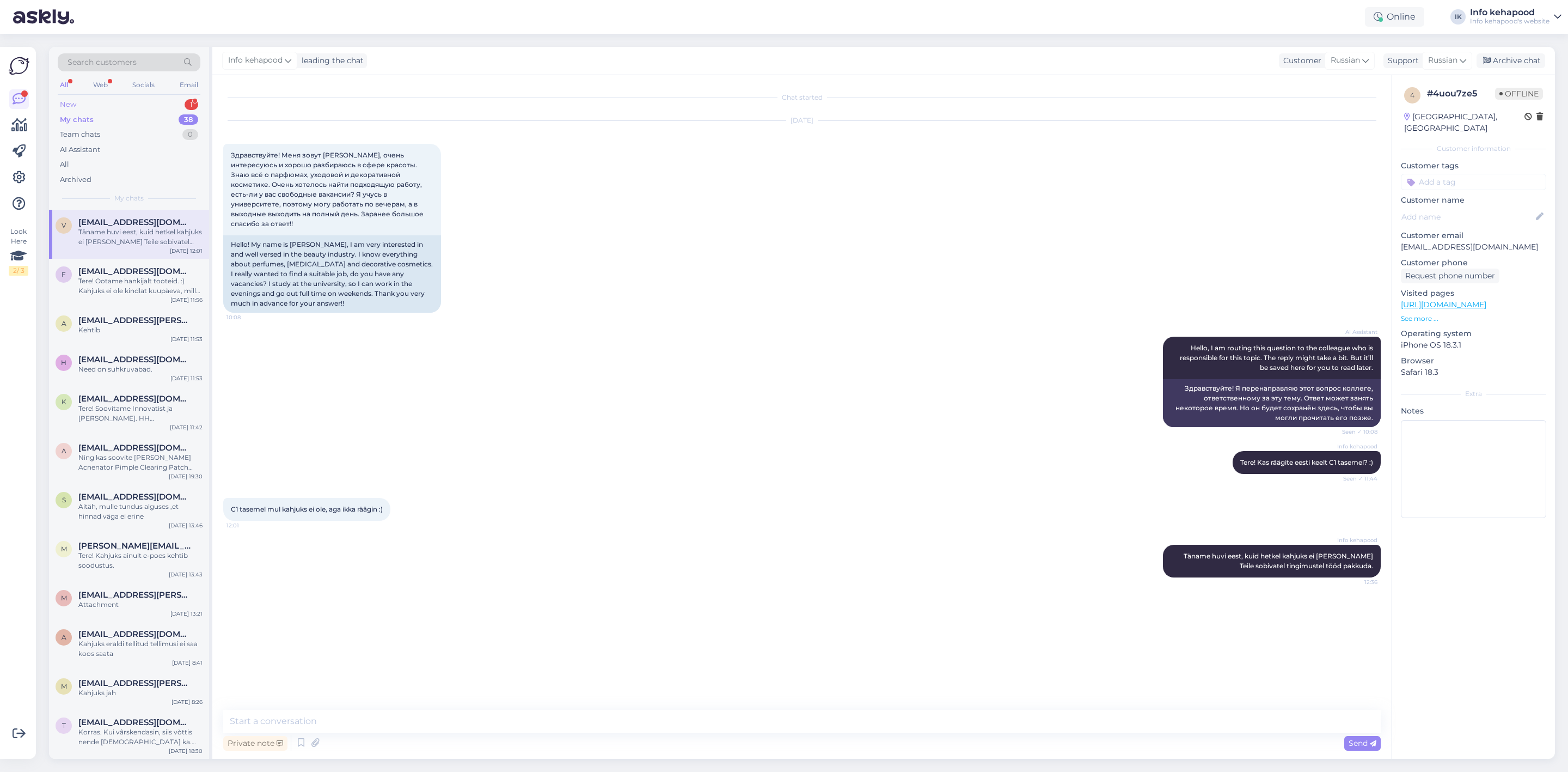
click at [138, 106] on div "New 1" at bounding box center [129, 105] width 143 height 15
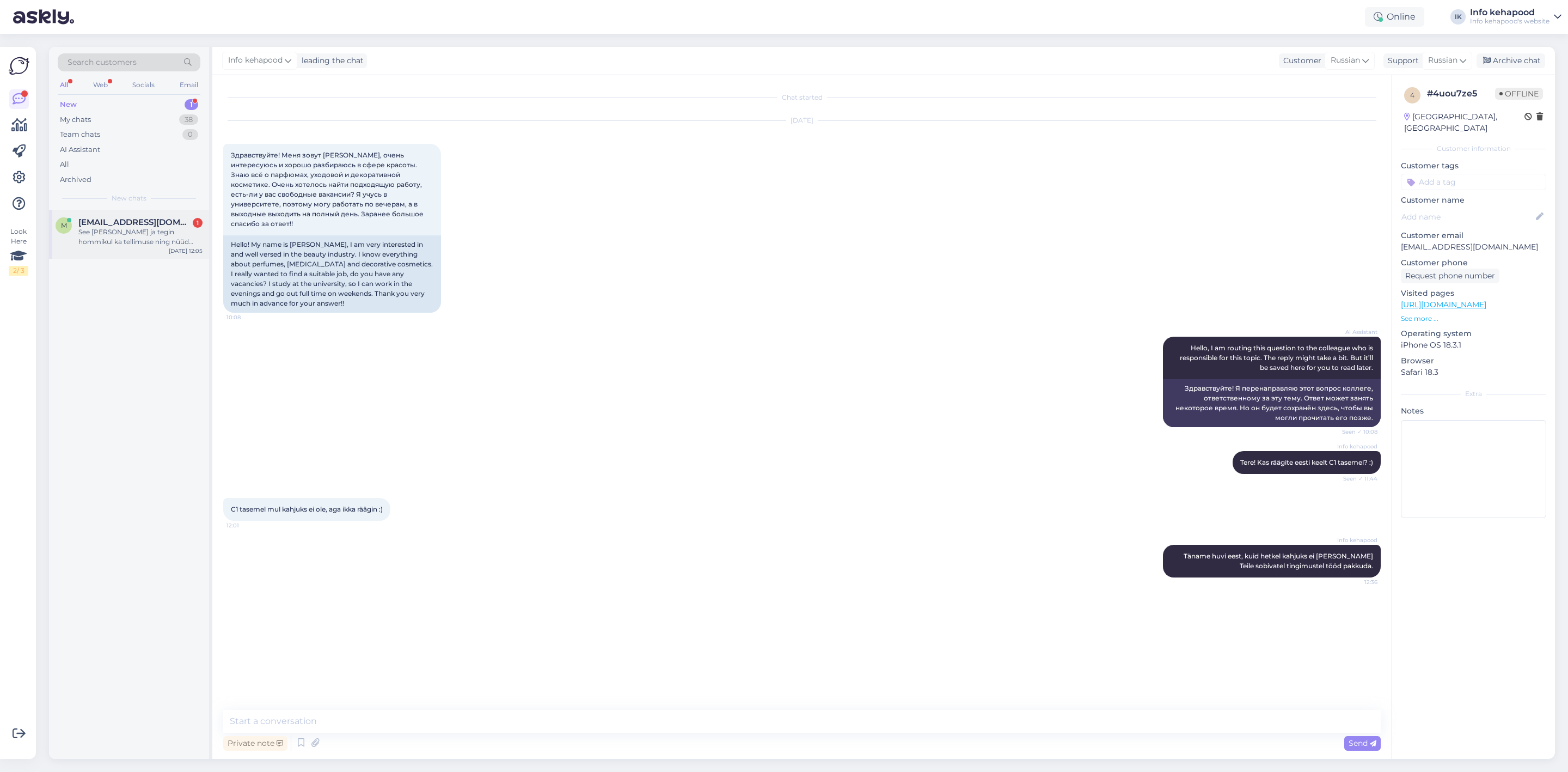
click at [131, 250] on div "m [EMAIL_ADDRESS][DOMAIN_NAME] 1 See [PERSON_NAME] meeldis ja tegin hommikul ka…" at bounding box center [129, 234] width 160 height 49
